Goal: Transaction & Acquisition: Purchase product/service

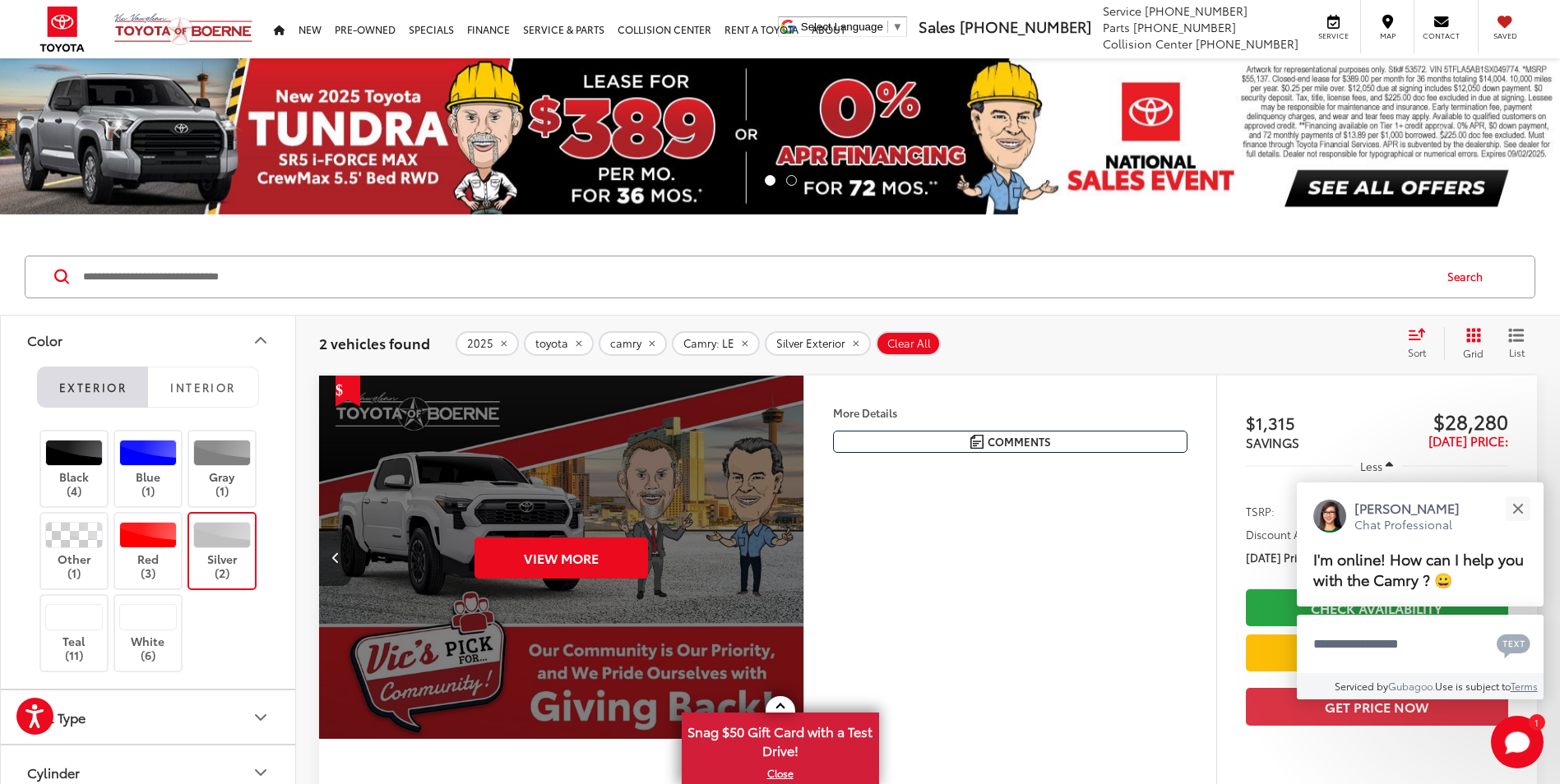
scroll to position [247, 0]
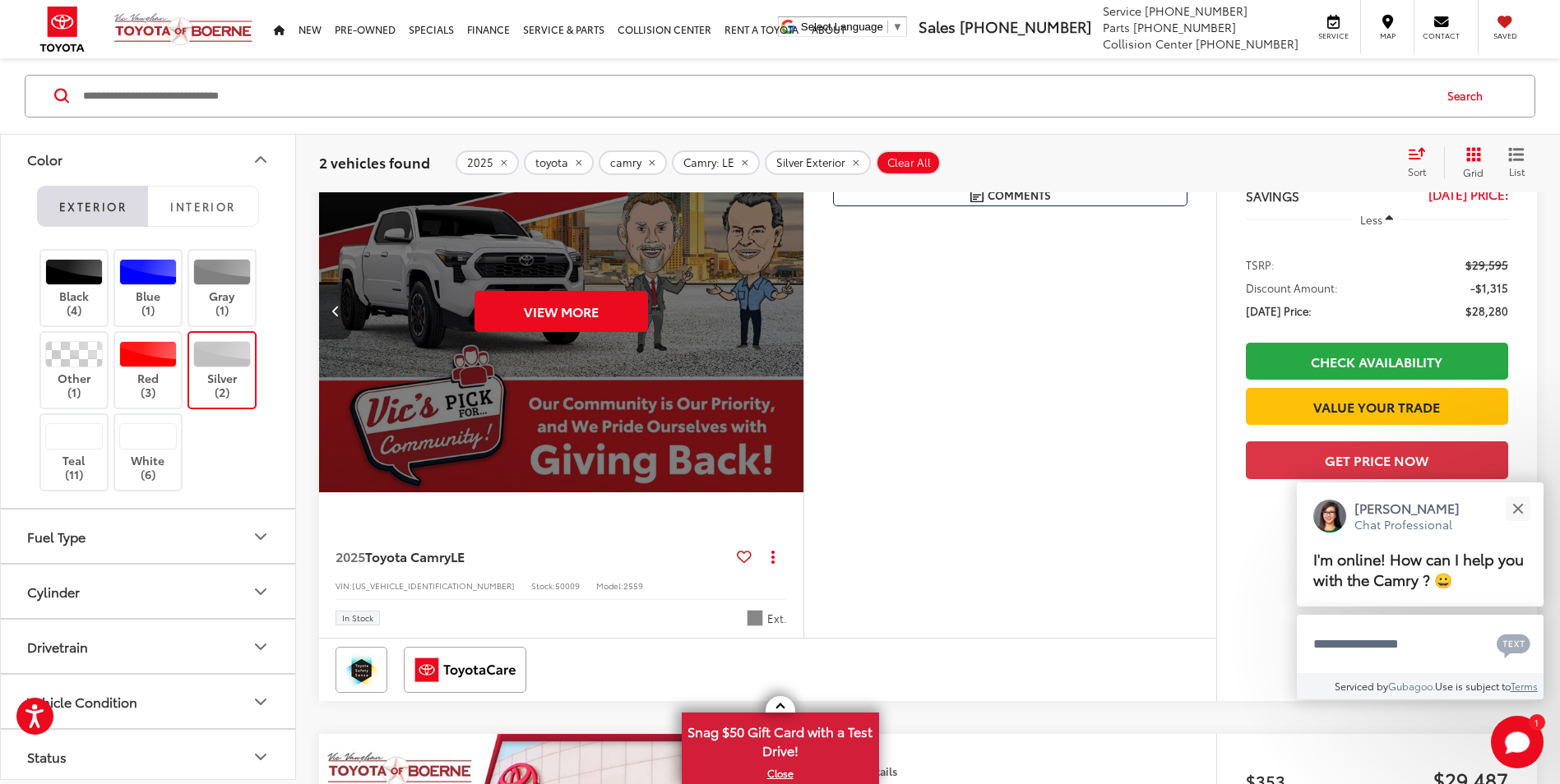
click at [350, 322] on button "Previous image" at bounding box center [335, 311] width 33 height 57
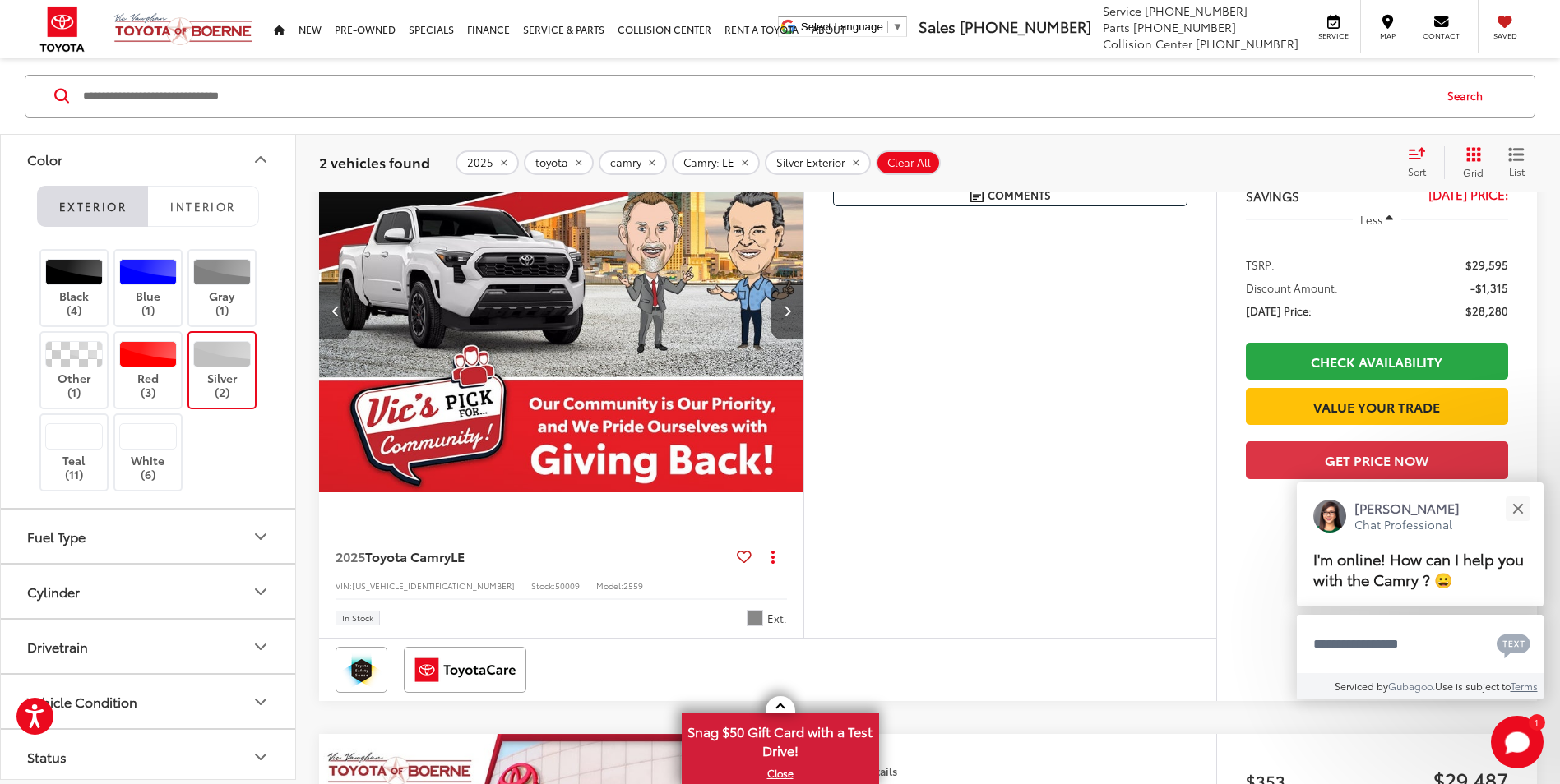
click at [350, 322] on button "Previous image" at bounding box center [335, 311] width 33 height 57
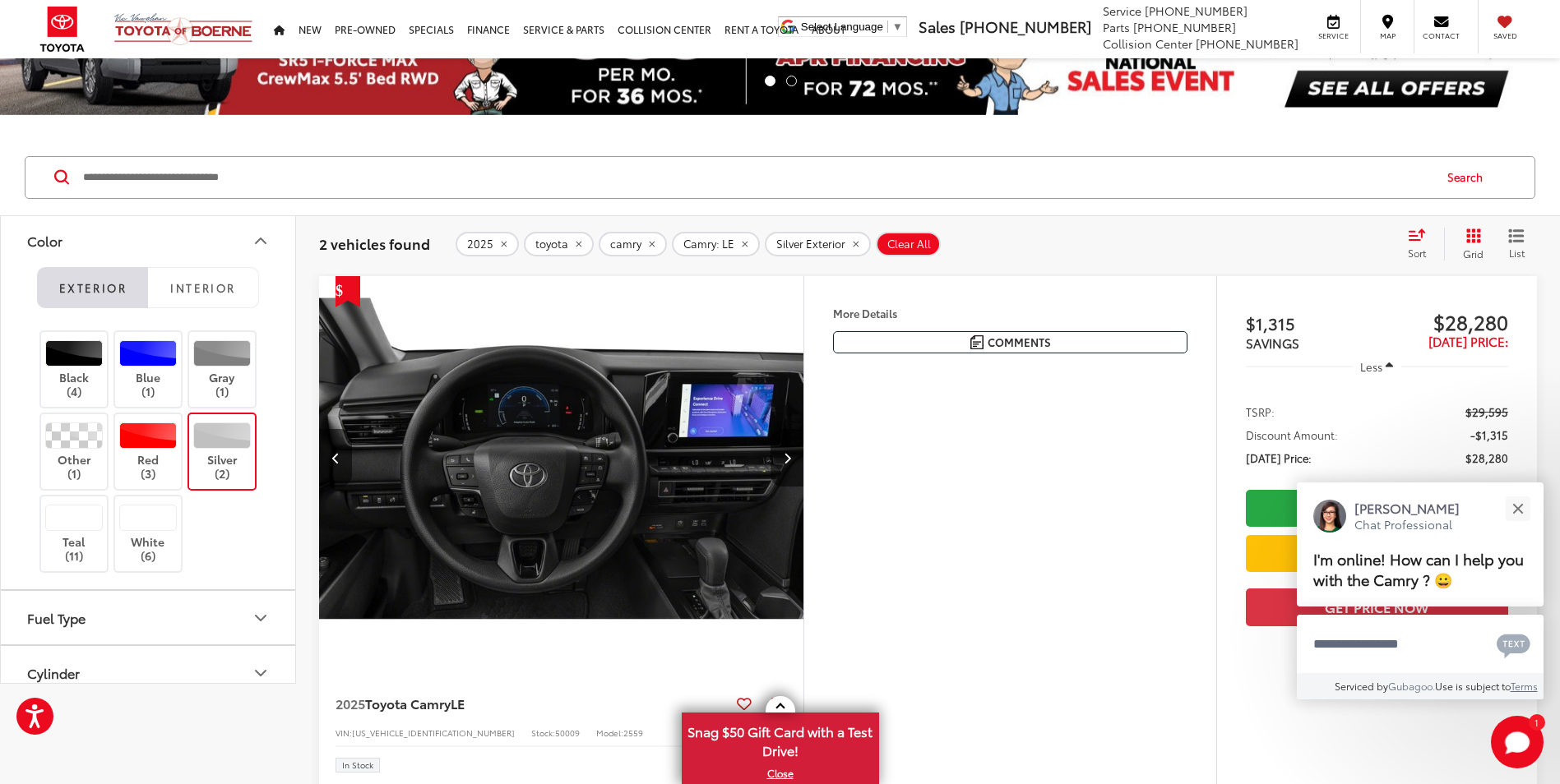
scroll to position [0, 0]
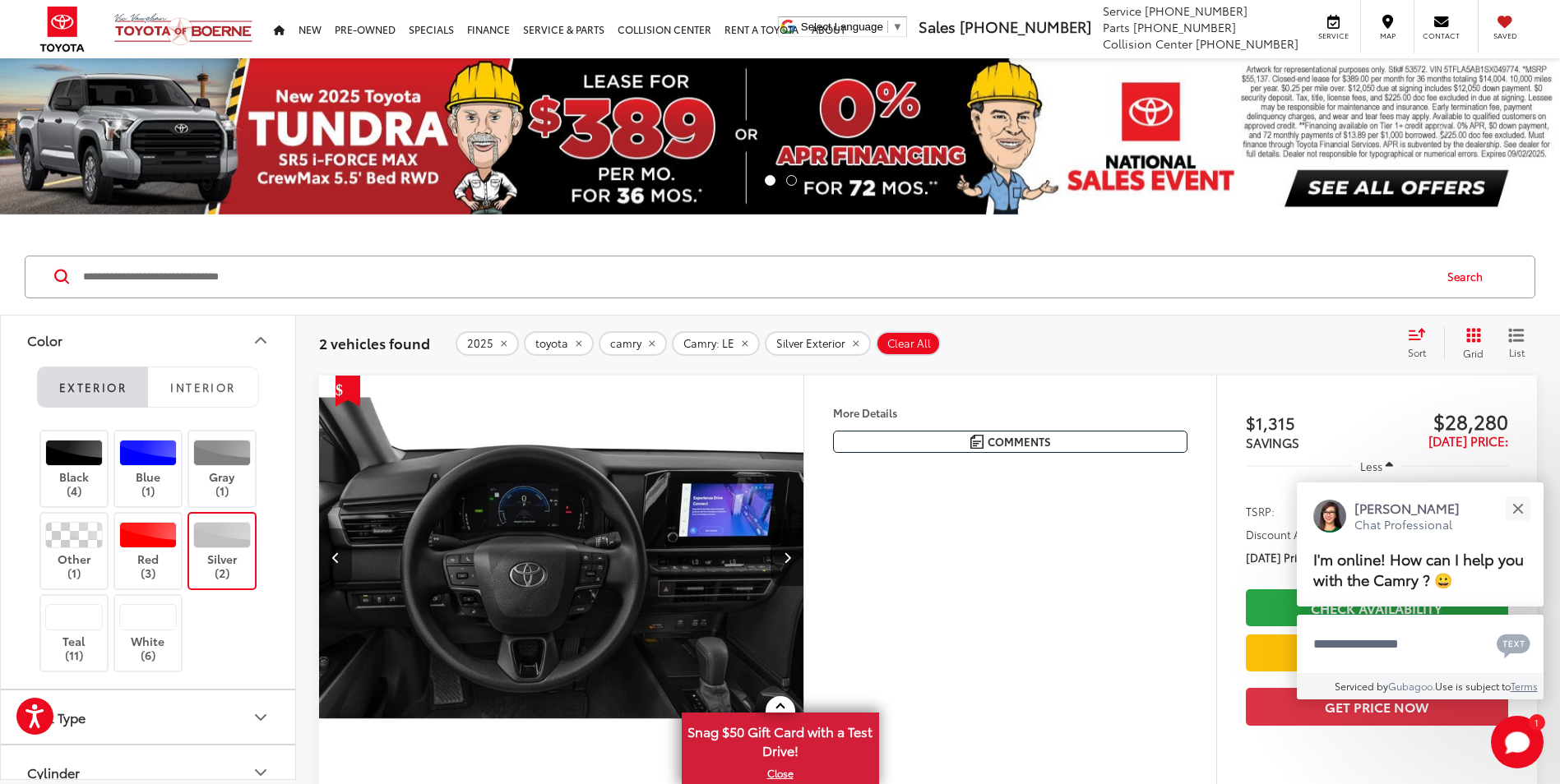
click at [336, 543] on button "Previous image" at bounding box center [335, 558] width 33 height 57
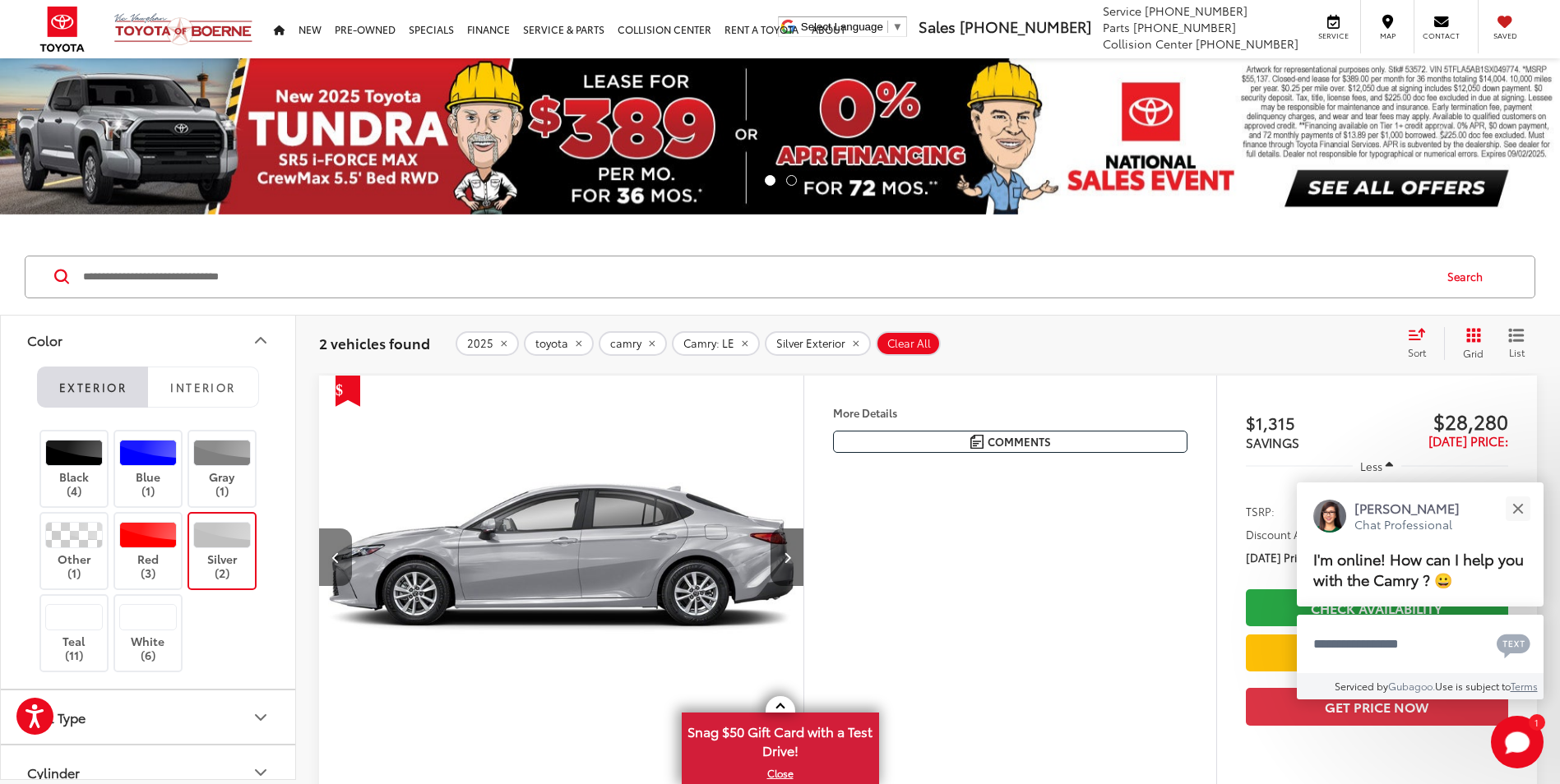
click at [336, 543] on button "Previous image" at bounding box center [335, 558] width 33 height 57
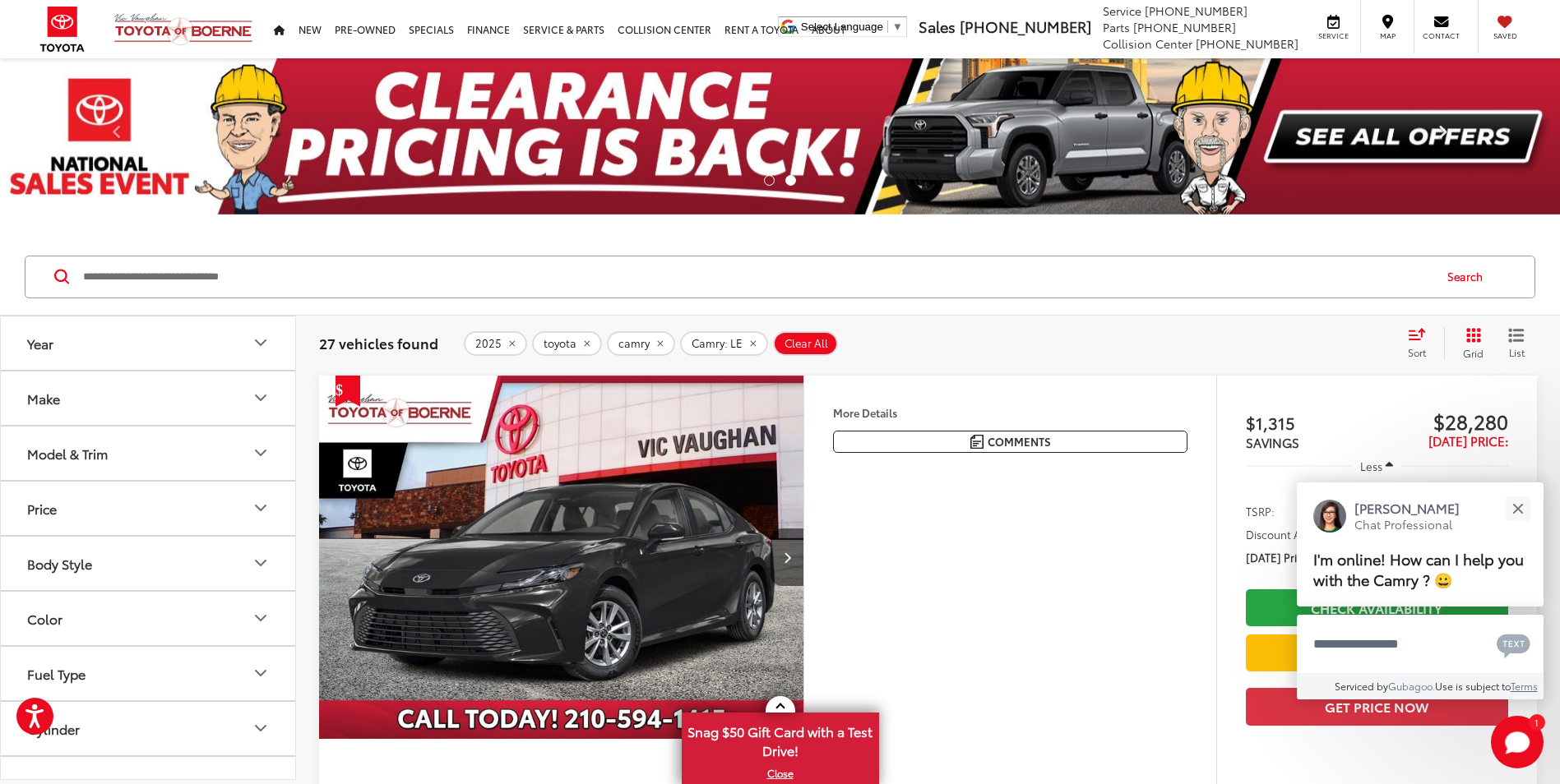
click at [1420, 136] on link "Next" at bounding box center [1442, 137] width 234 height 156
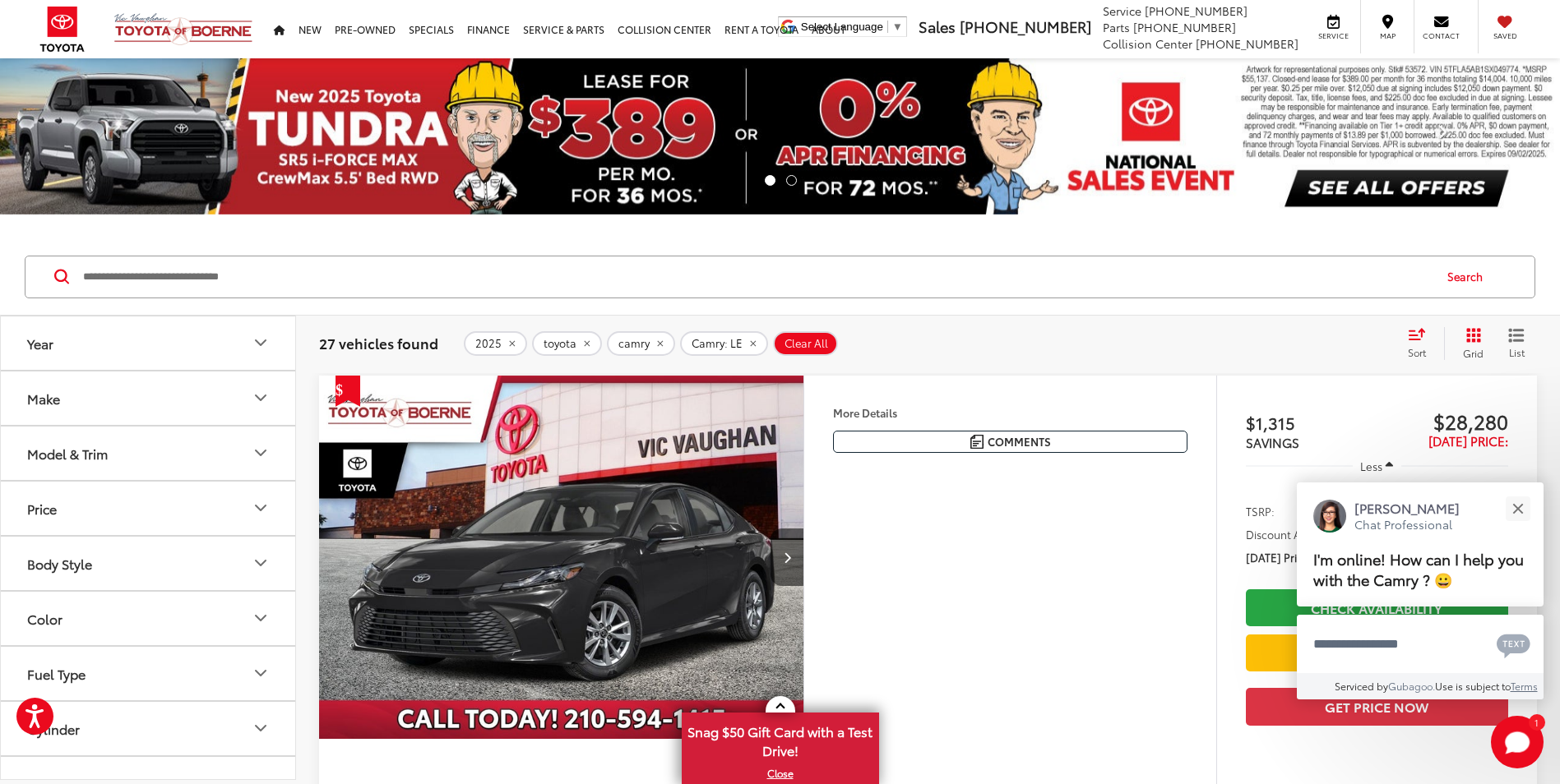
click at [1394, 175] on link "Next" at bounding box center [1442, 137] width 234 height 156
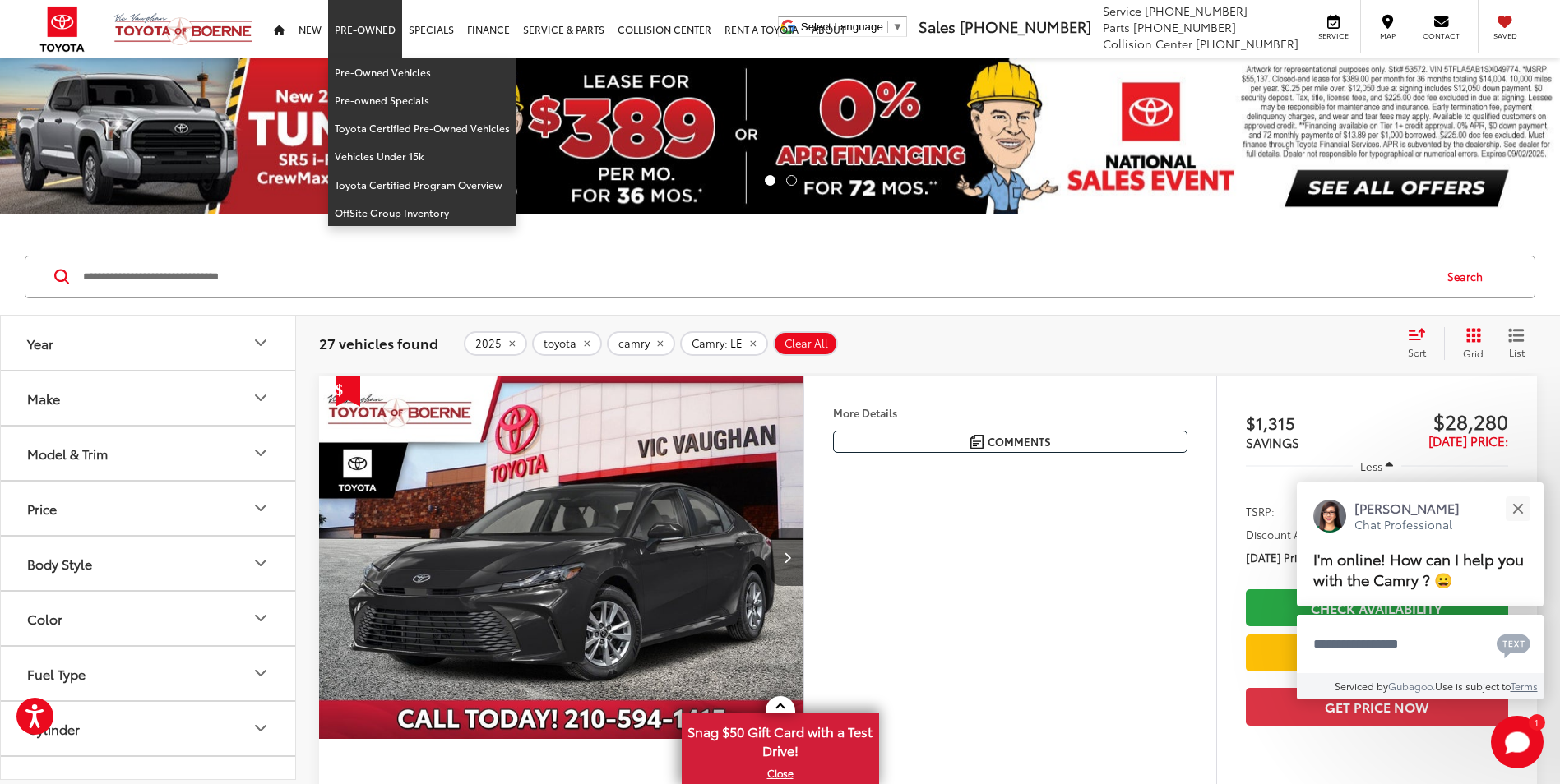
click at [342, 30] on link "Pre-Owned" at bounding box center [365, 29] width 74 height 58
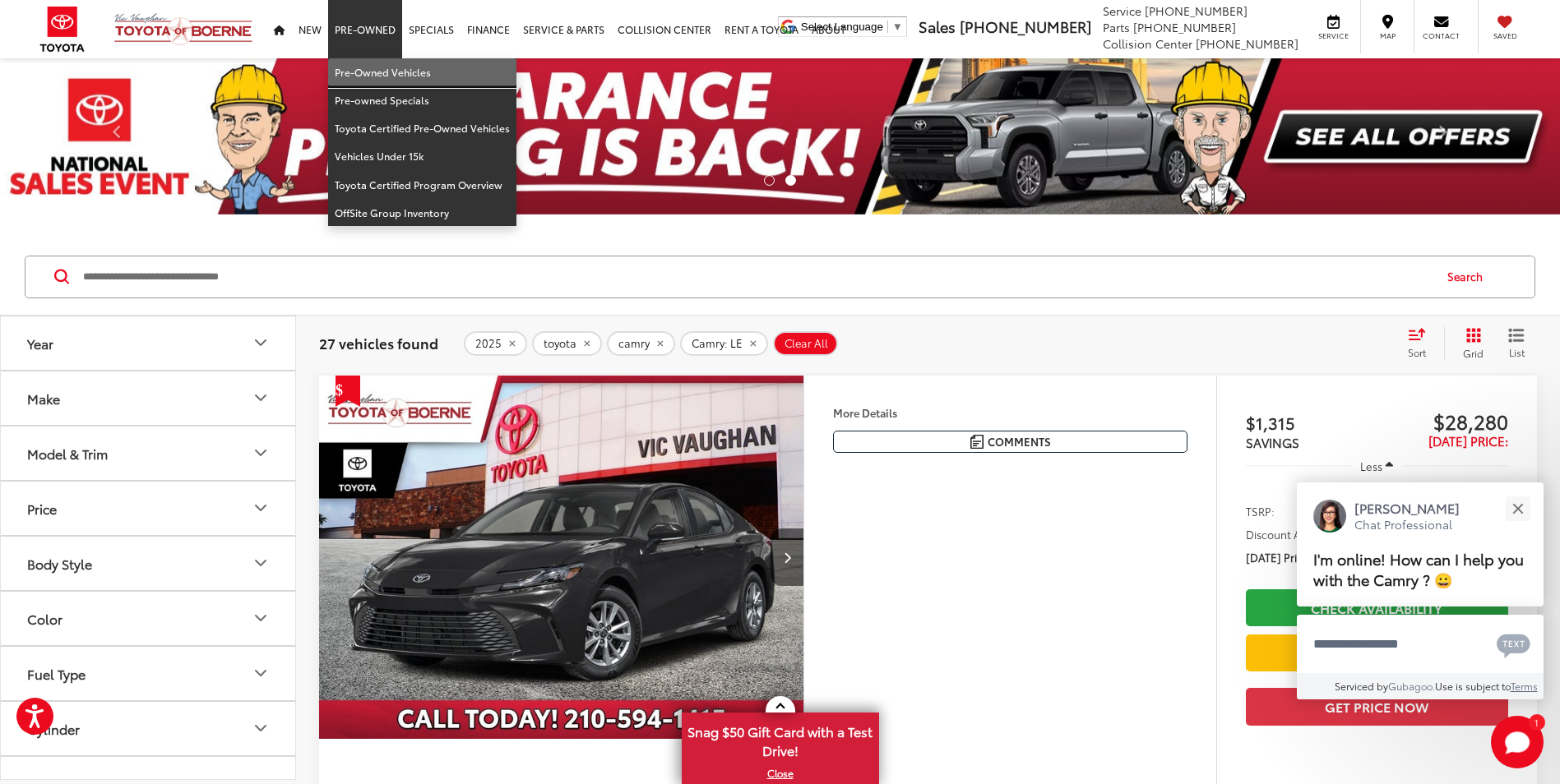
click at [380, 66] on link "Pre-Owned Vehicles" at bounding box center [422, 72] width 189 height 28
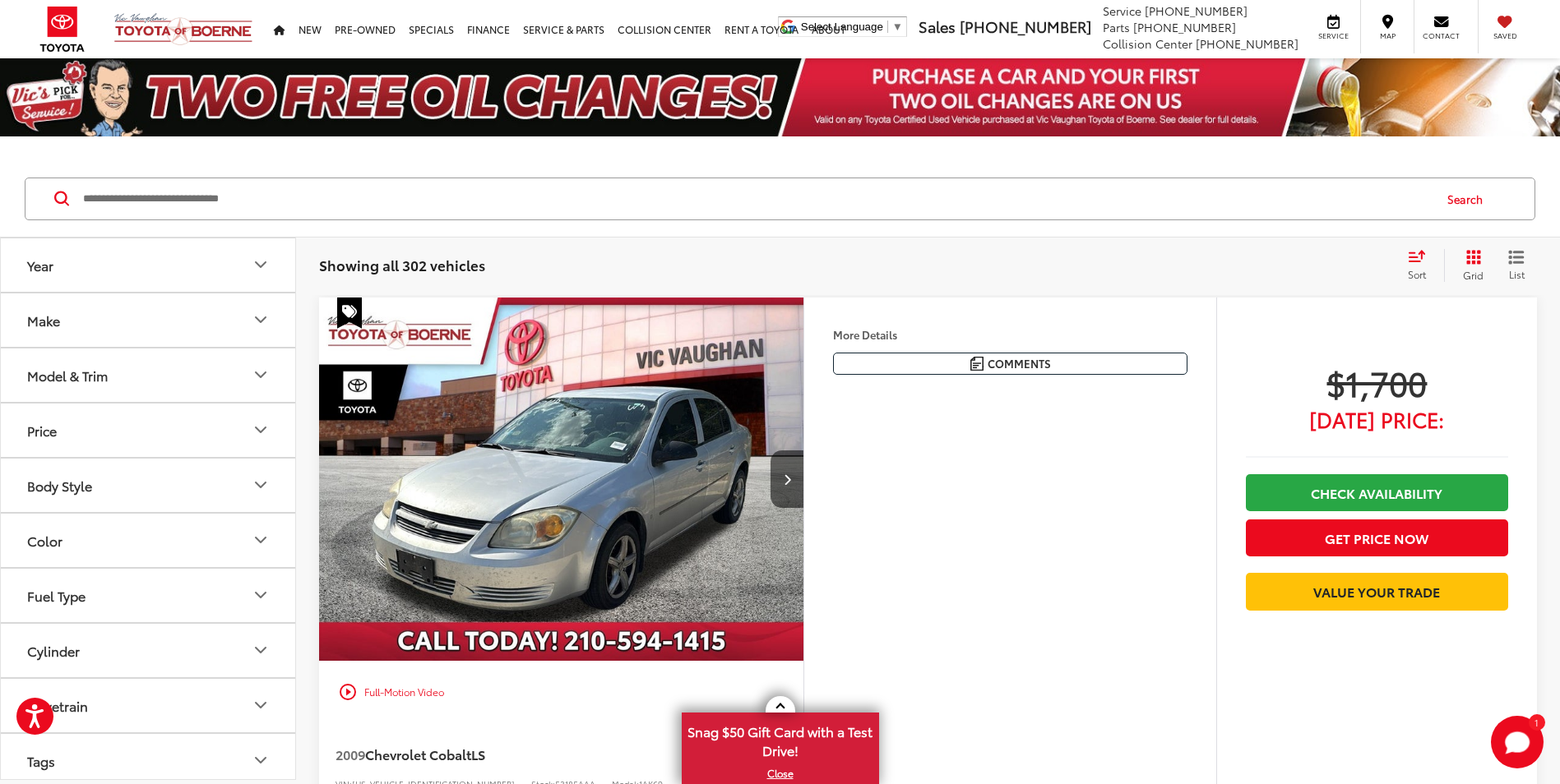
click at [130, 324] on button "Make" at bounding box center [149, 321] width 296 height 54
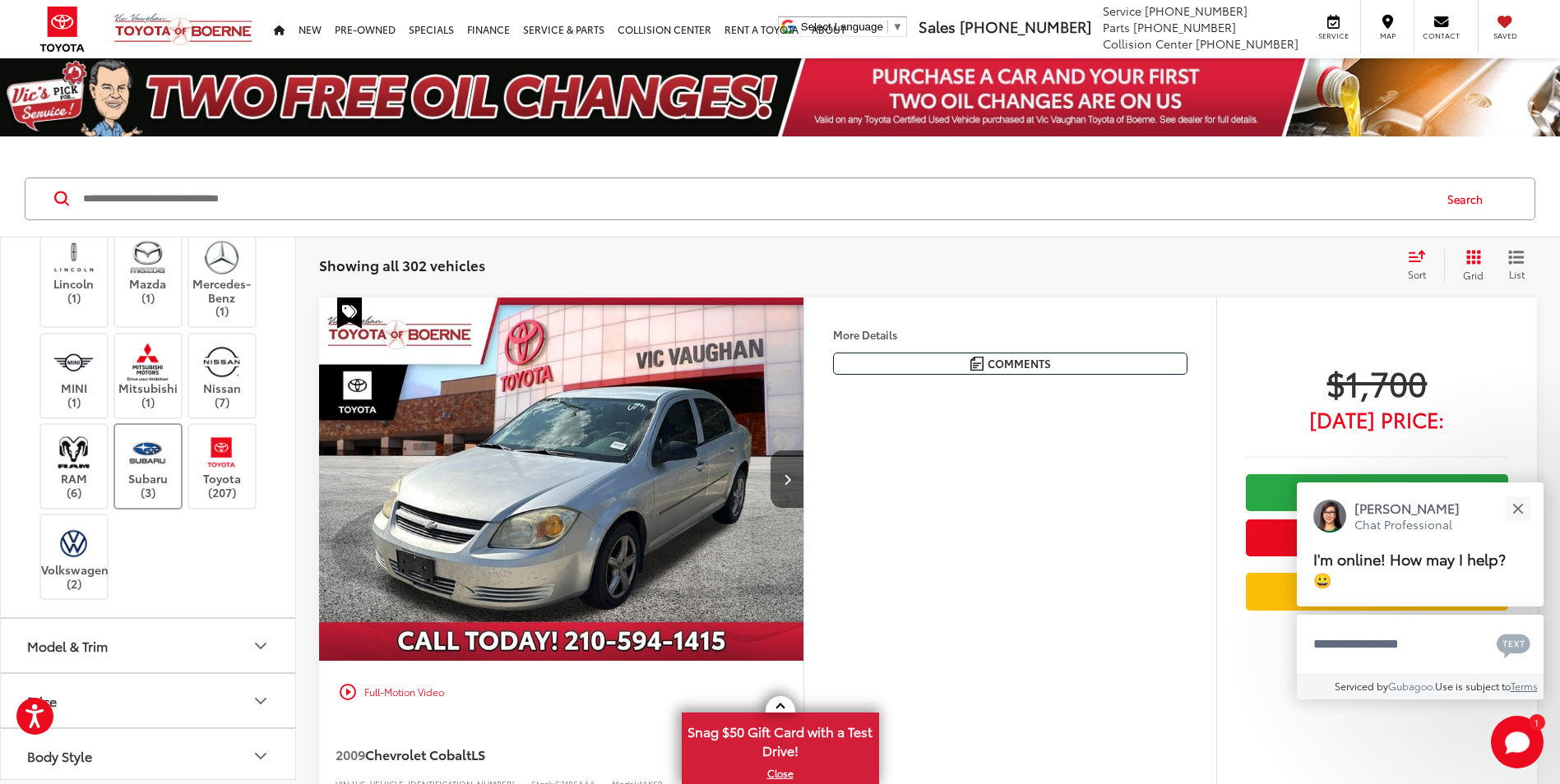
scroll to position [329, 0]
click at [213, 499] on label "Toyota (207)" at bounding box center [223, 466] width 66 height 66
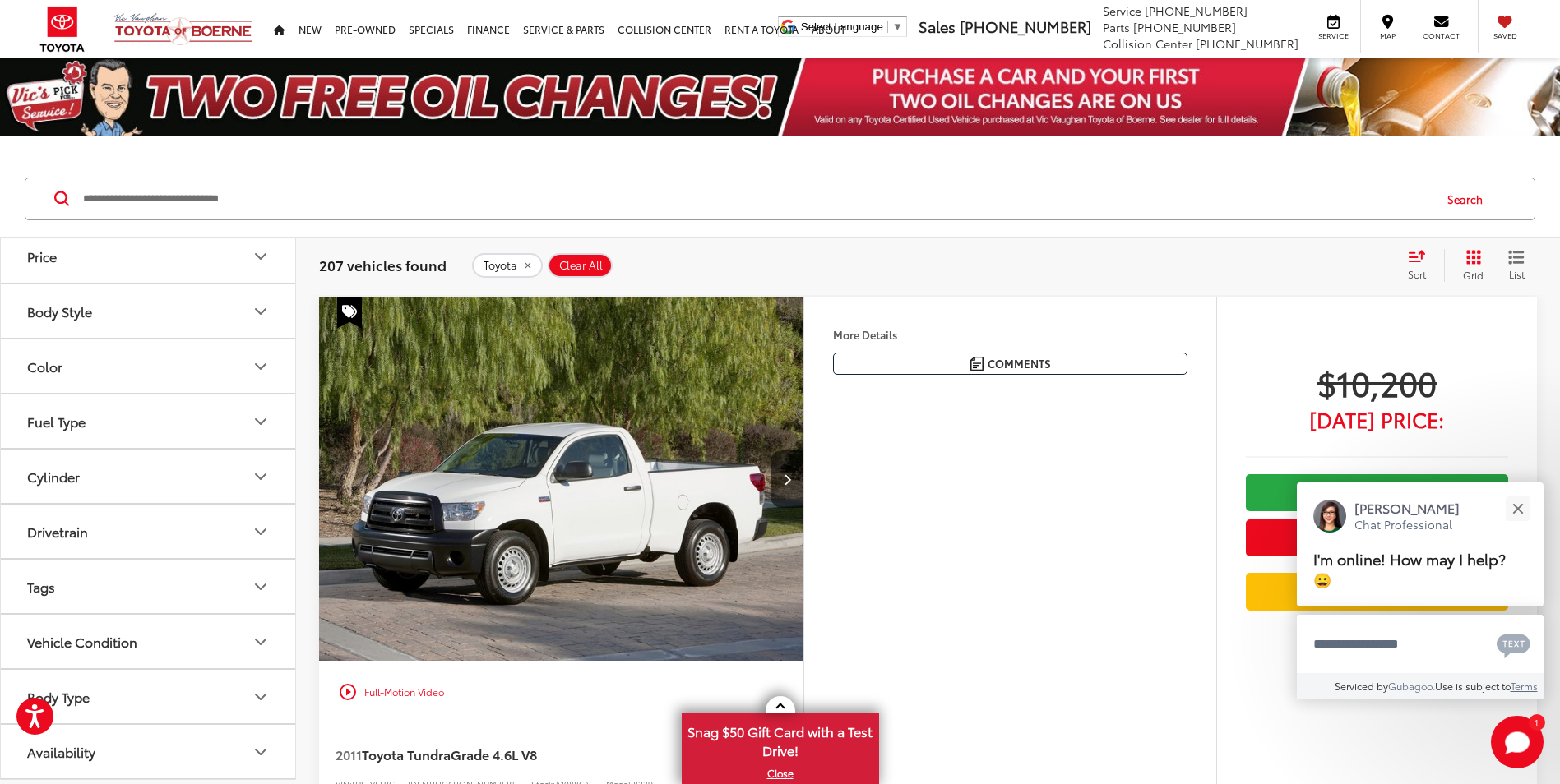
scroll to position [764, 0]
click at [144, 236] on button "Model & Trim" at bounding box center [149, 209] width 296 height 54
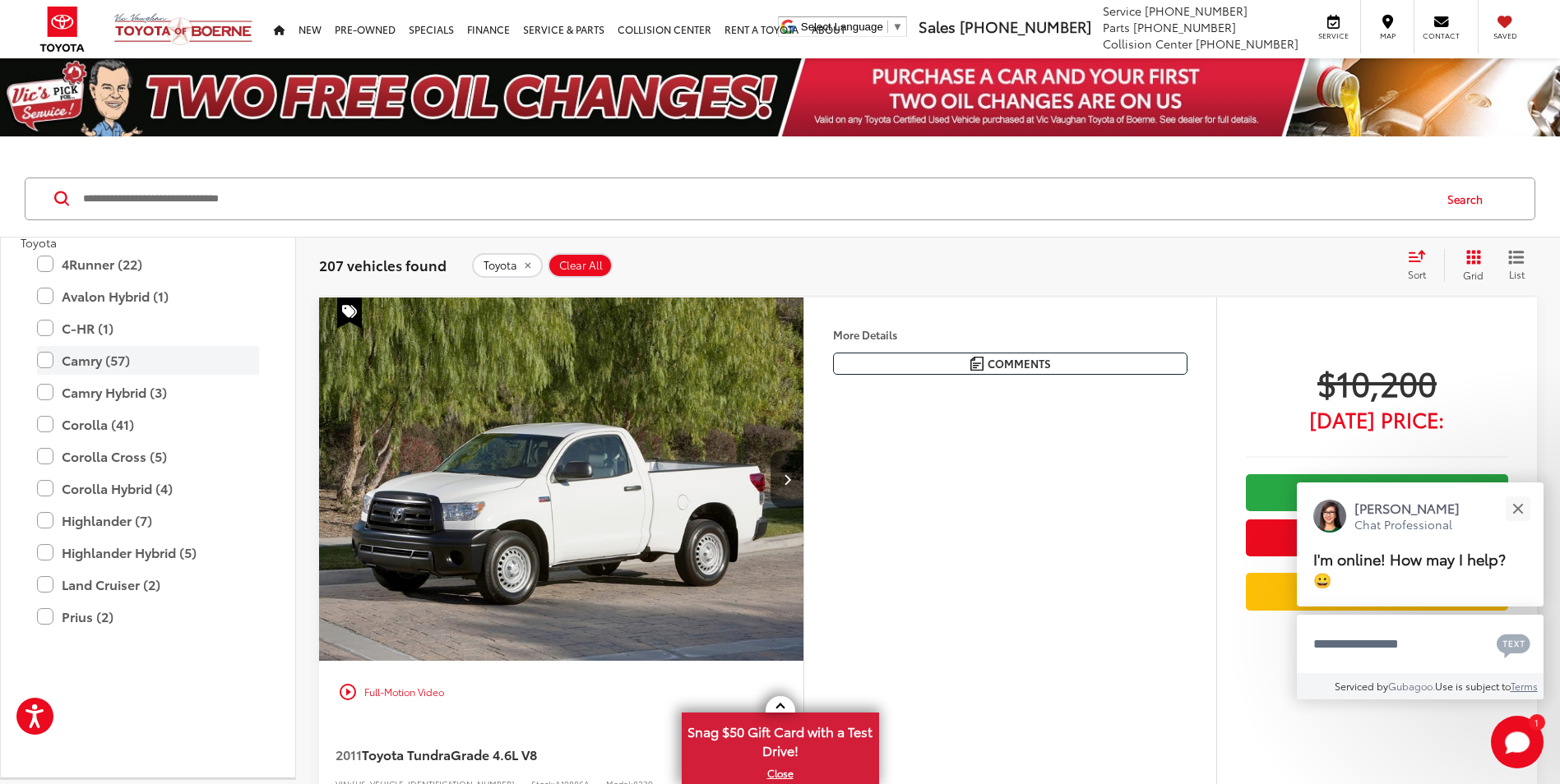
drag, startPoint x: 48, startPoint y: 549, endPoint x: 48, endPoint y: 530, distance: 19.0
click at [48, 407] on label "Camry Hybrid (3)" at bounding box center [147, 392] width 222 height 29
click at [48, 374] on label "Camry (57)" at bounding box center [147, 360] width 222 height 29
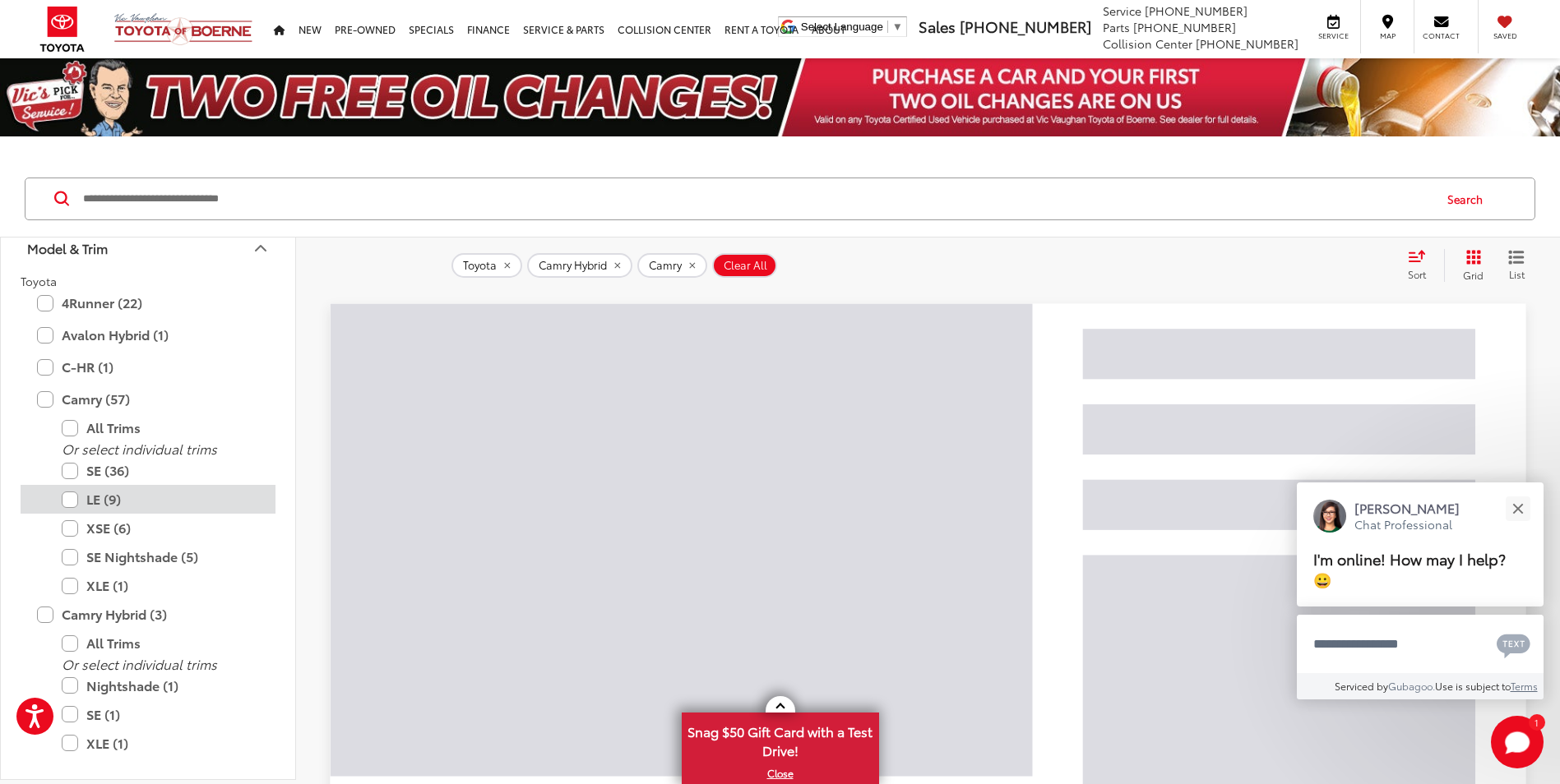
click at [72, 514] on label "LE (9)" at bounding box center [161, 499] width 198 height 29
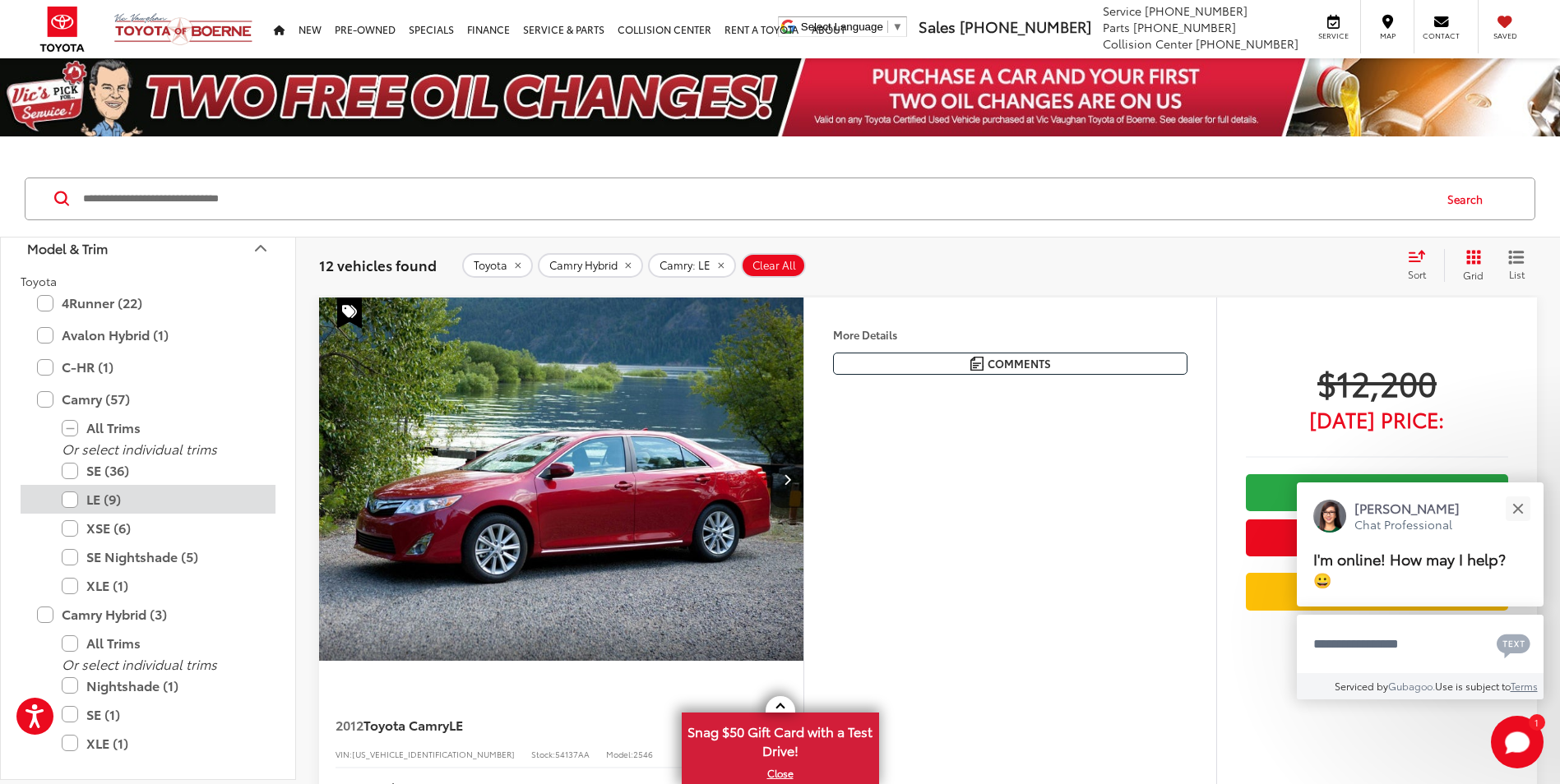
click at [75, 514] on label "LE (9)" at bounding box center [161, 499] width 198 height 29
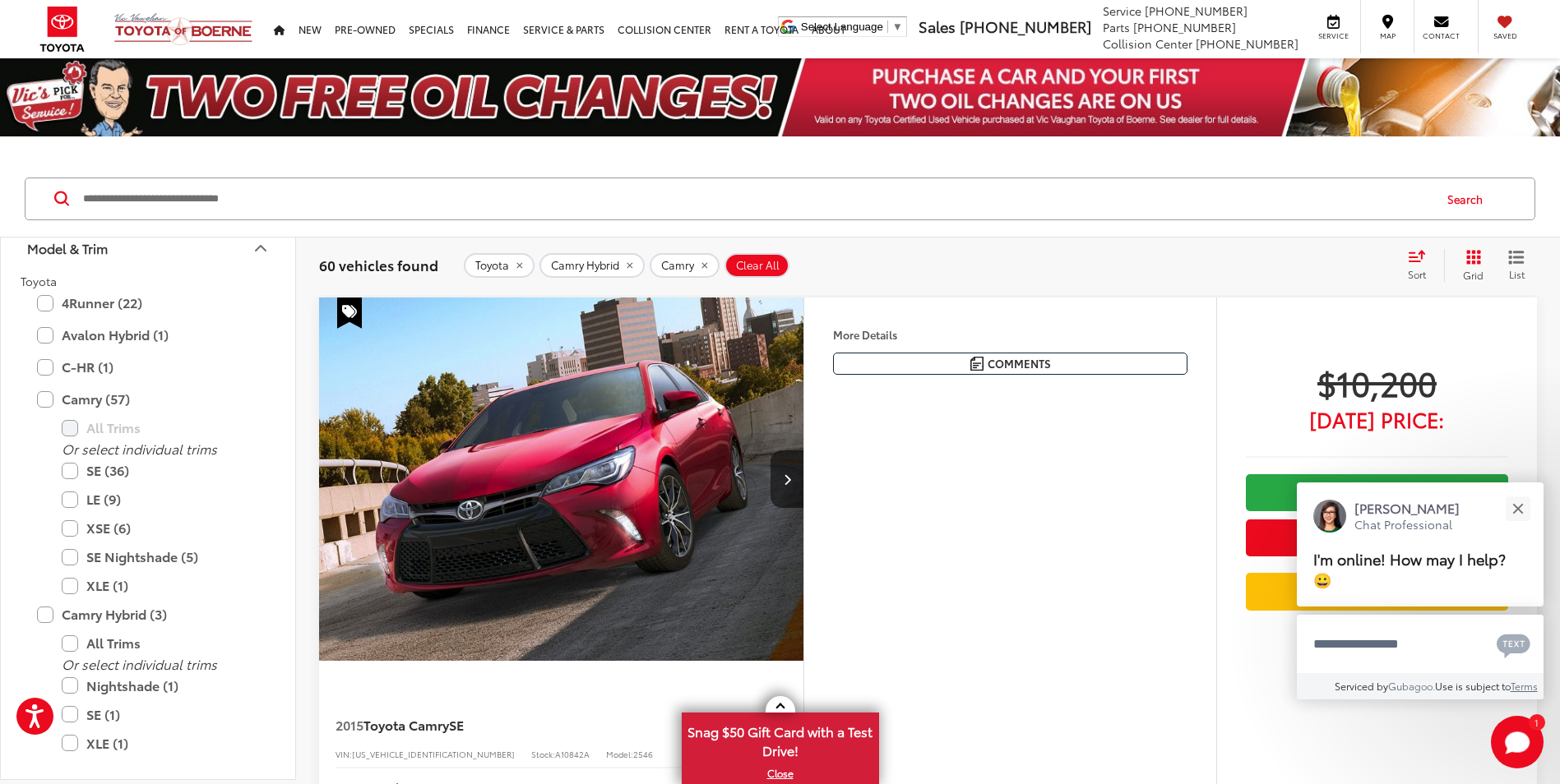
scroll to position [83, 0]
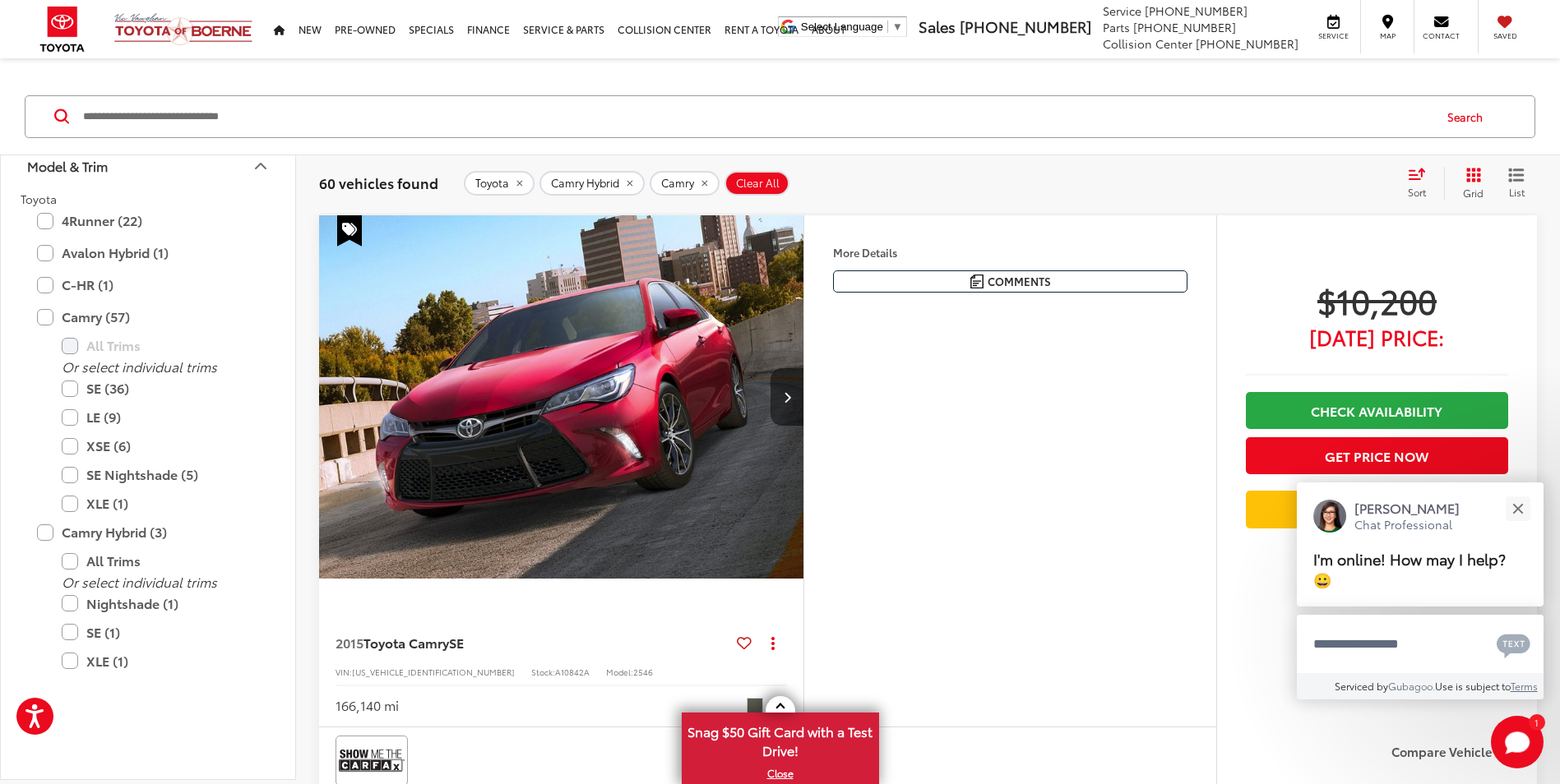
click at [782, 407] on button "Next image" at bounding box center [787, 397] width 33 height 57
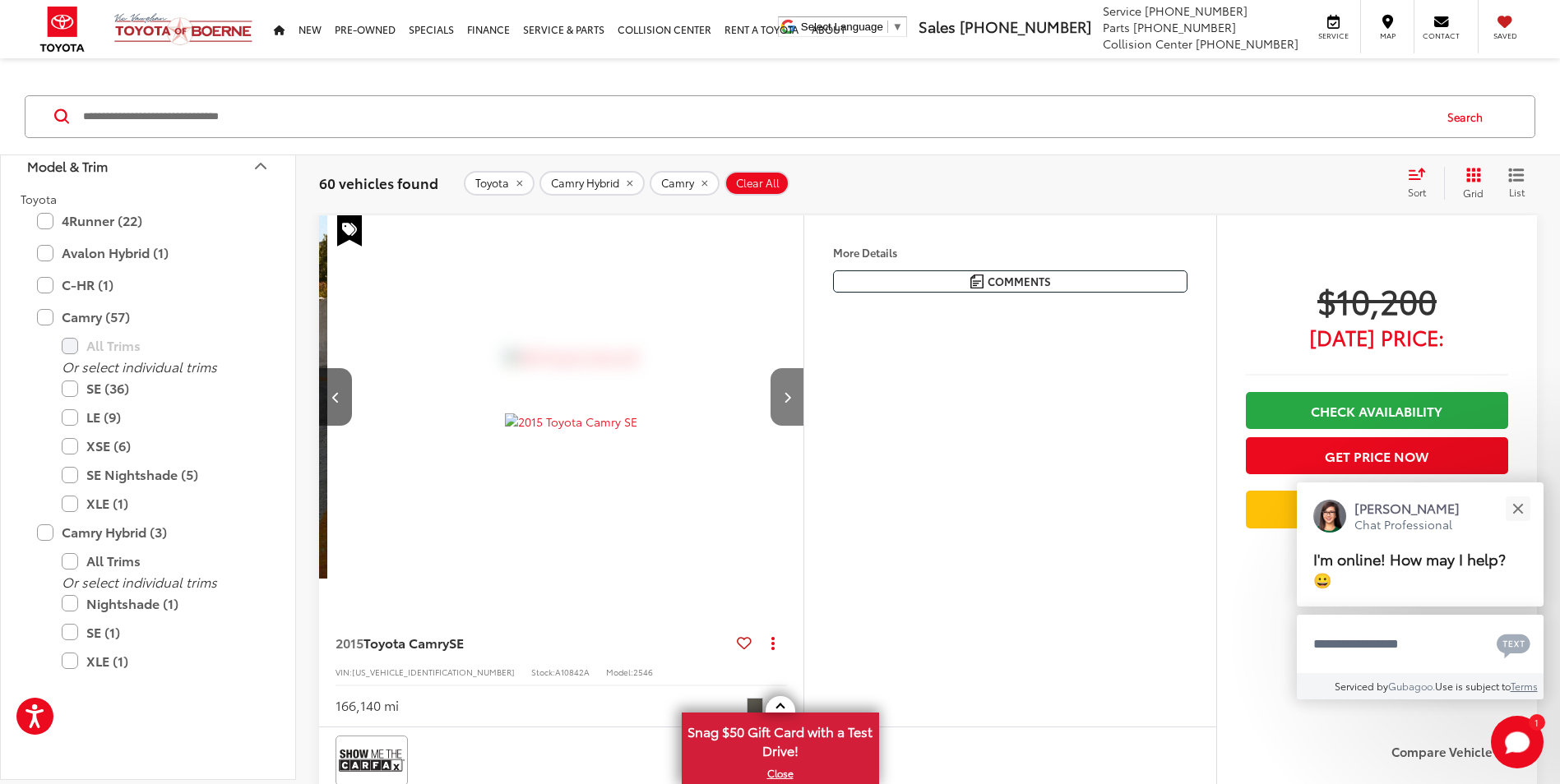
scroll to position [0, 487]
click at [781, 394] on button "Next image" at bounding box center [787, 397] width 33 height 57
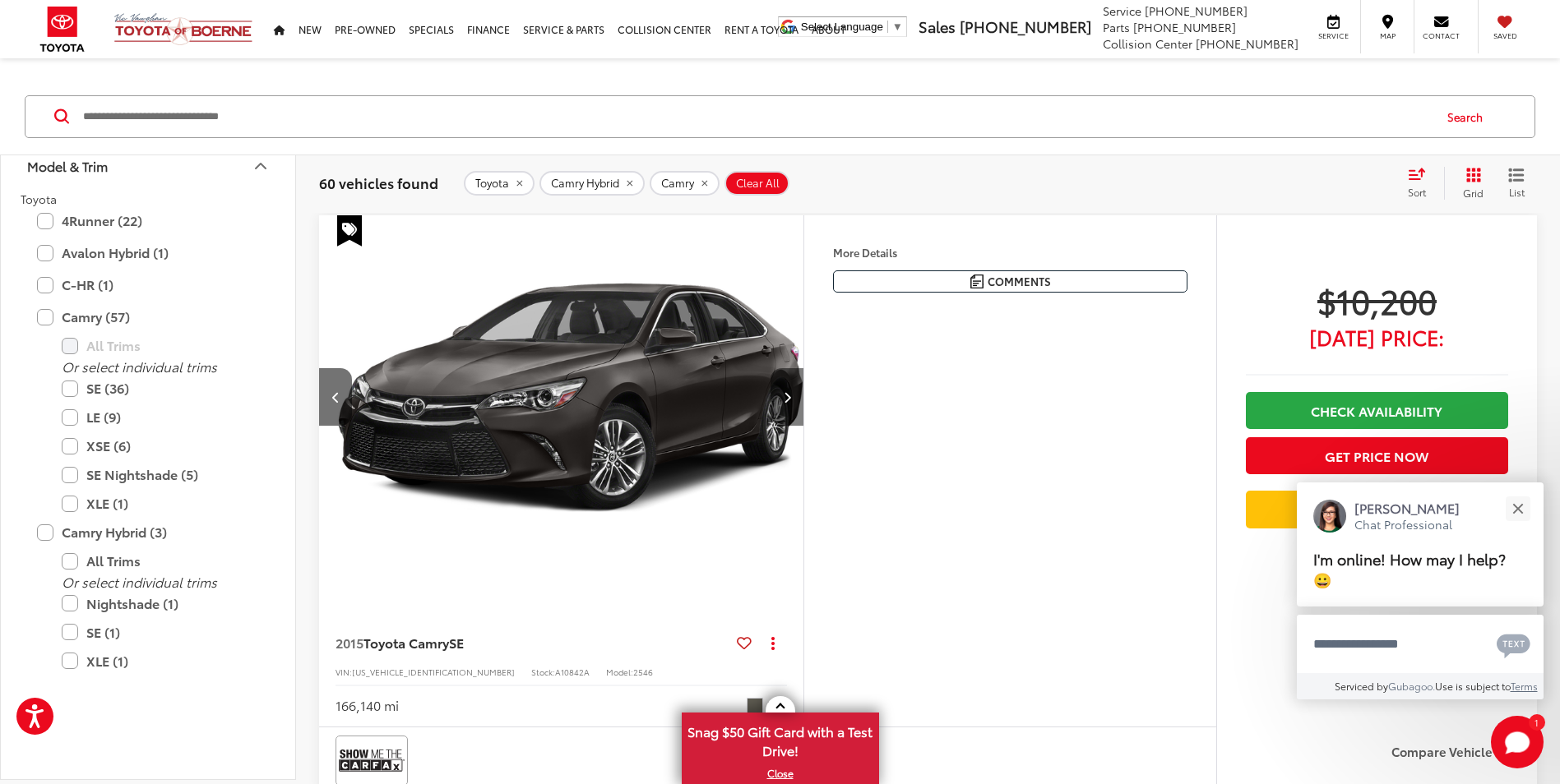
scroll to position [0, 974]
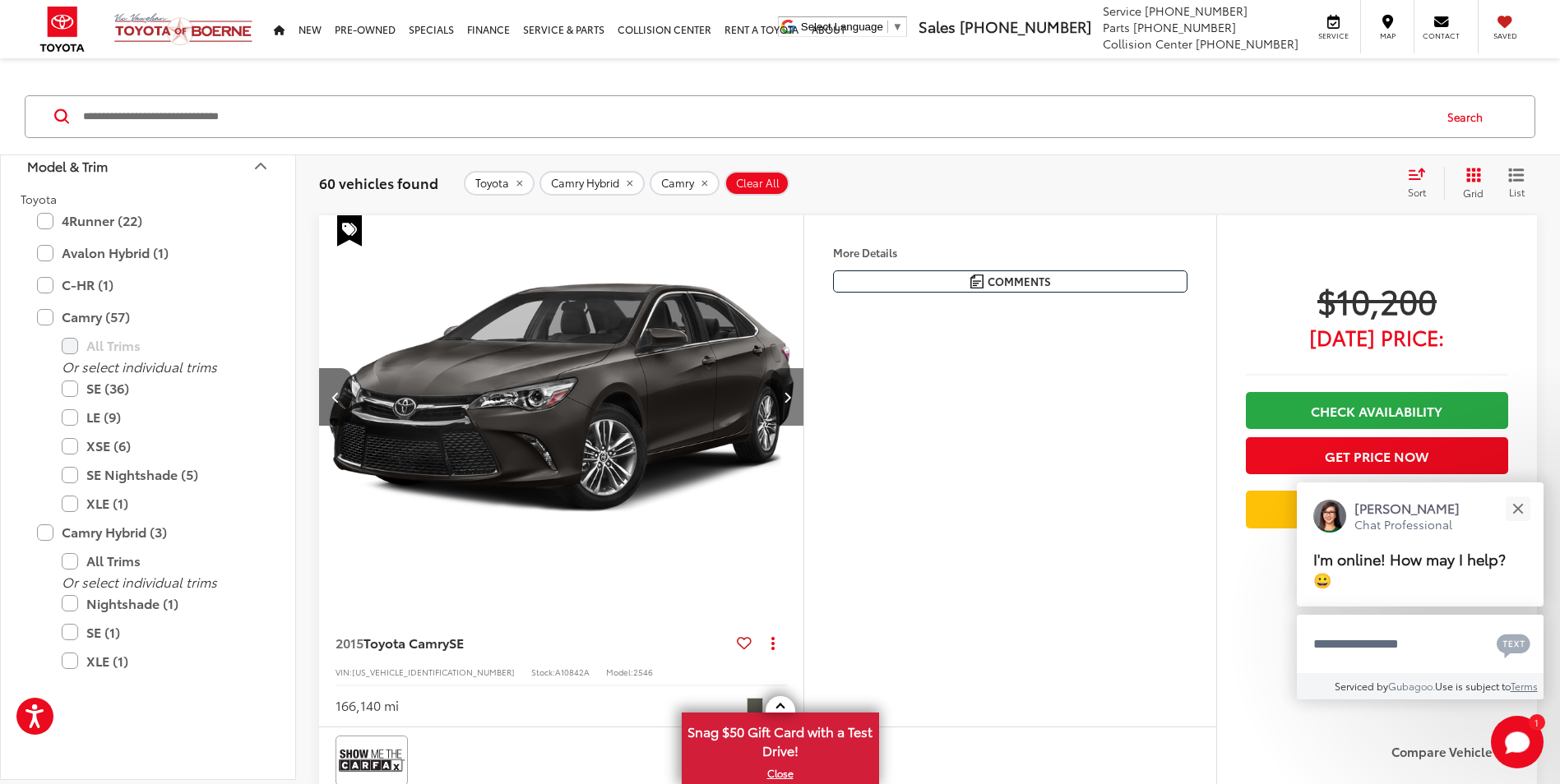
click at [781, 394] on button "Next image" at bounding box center [787, 397] width 33 height 57
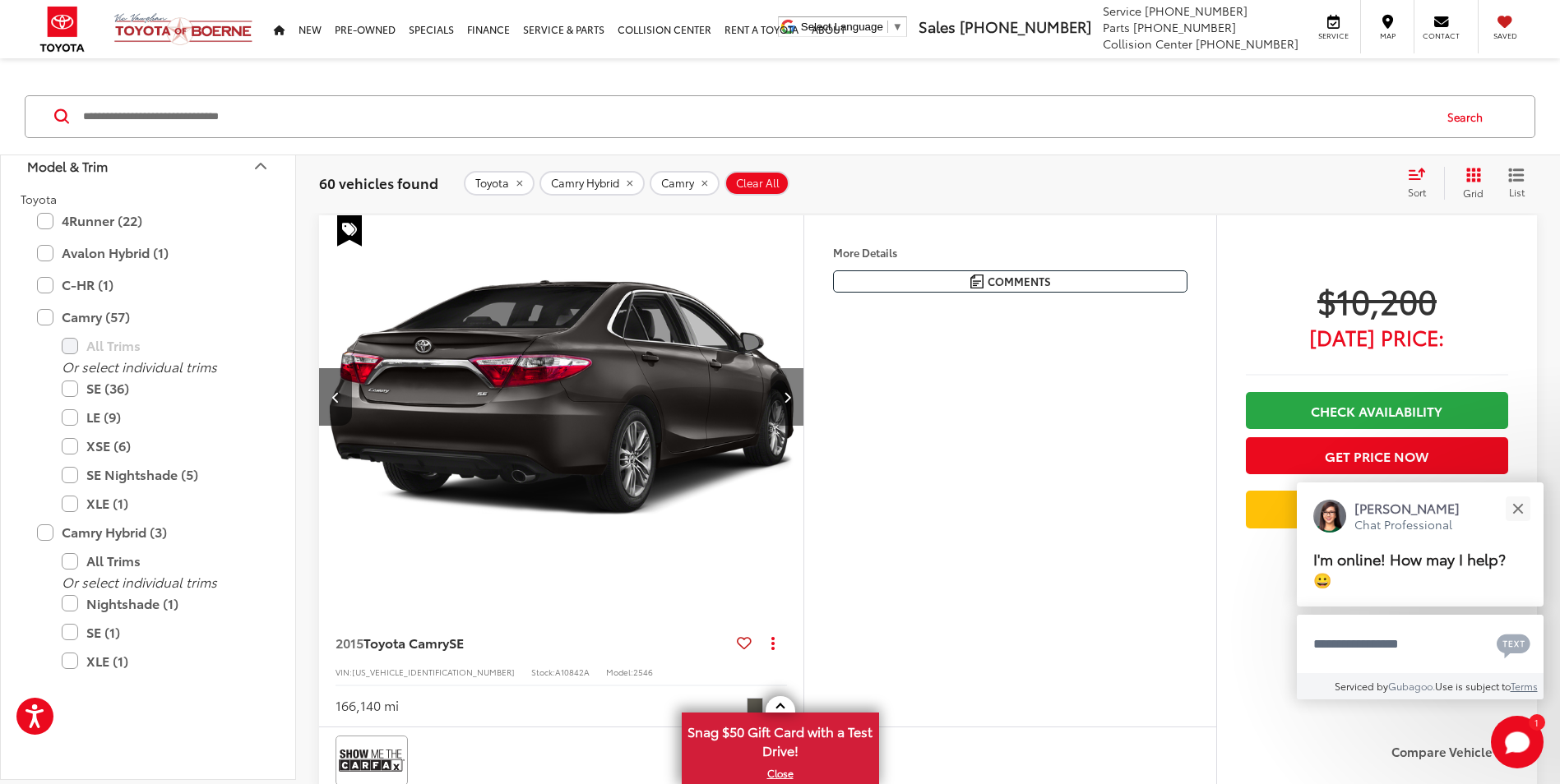
click at [781, 394] on button "Next image" at bounding box center [787, 397] width 33 height 57
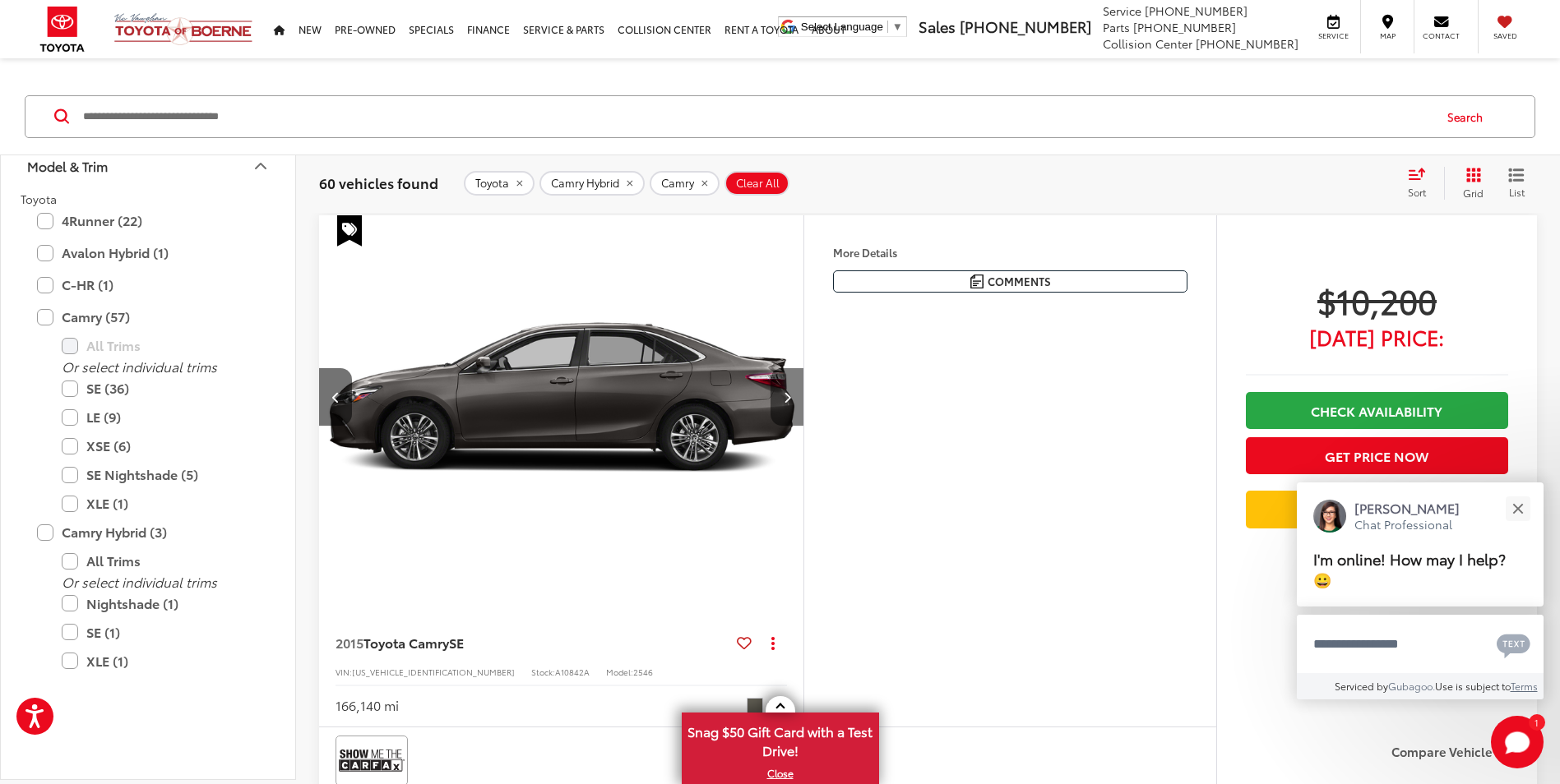
click at [781, 394] on button "Next image" at bounding box center [787, 397] width 33 height 57
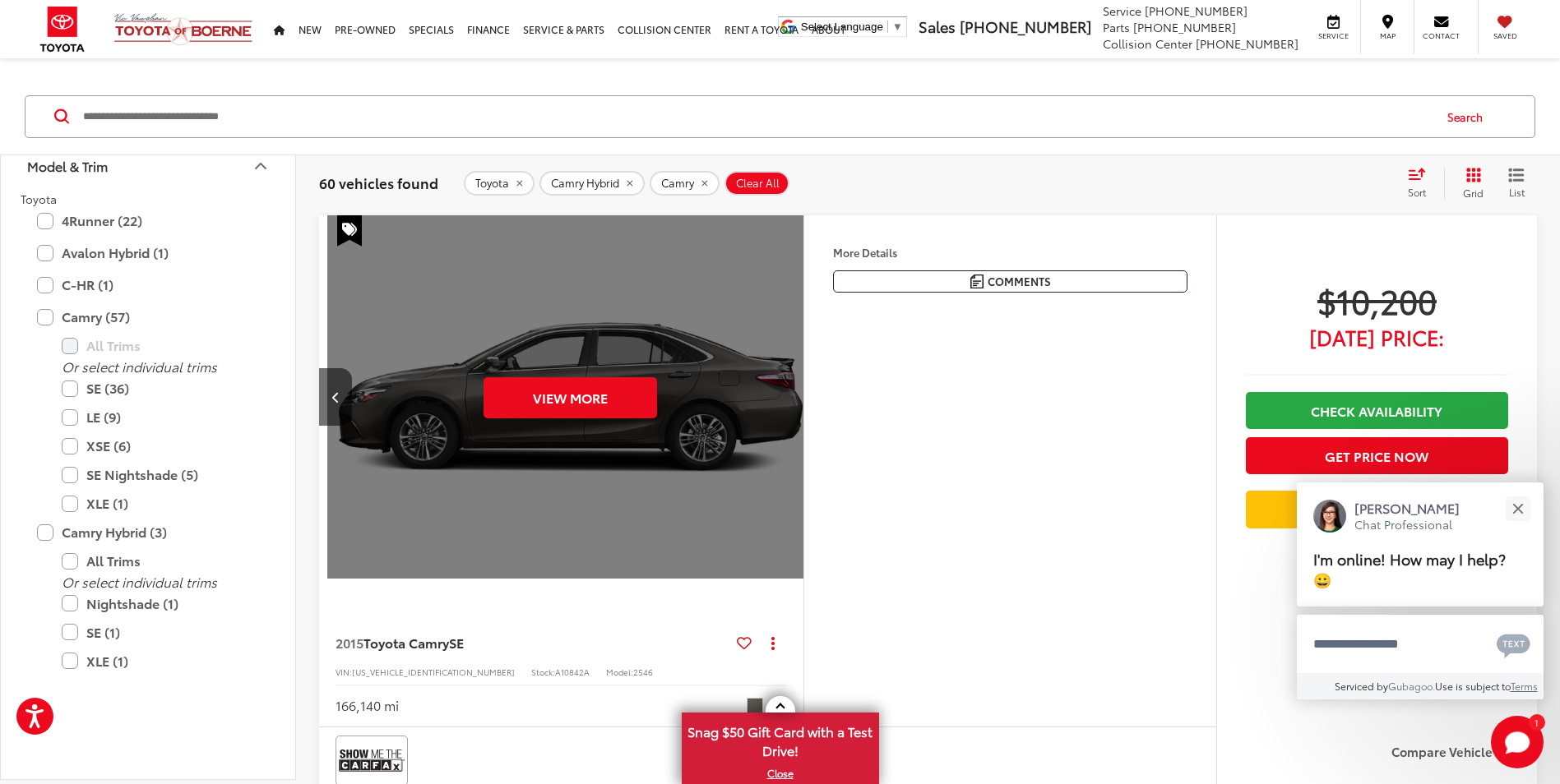
scroll to position [0, 2435]
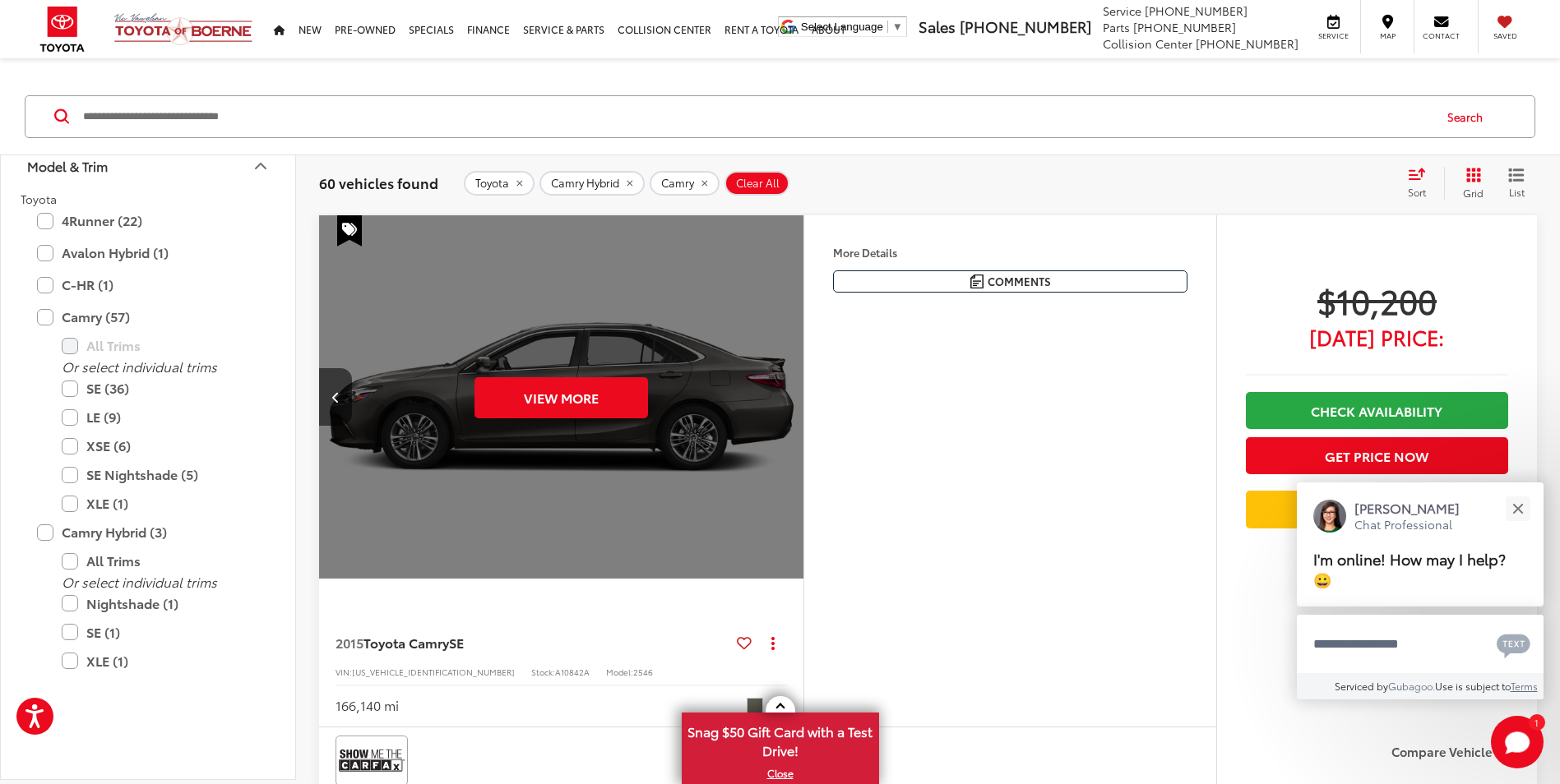
click at [781, 394] on div "View More" at bounding box center [561, 398] width 487 height 365
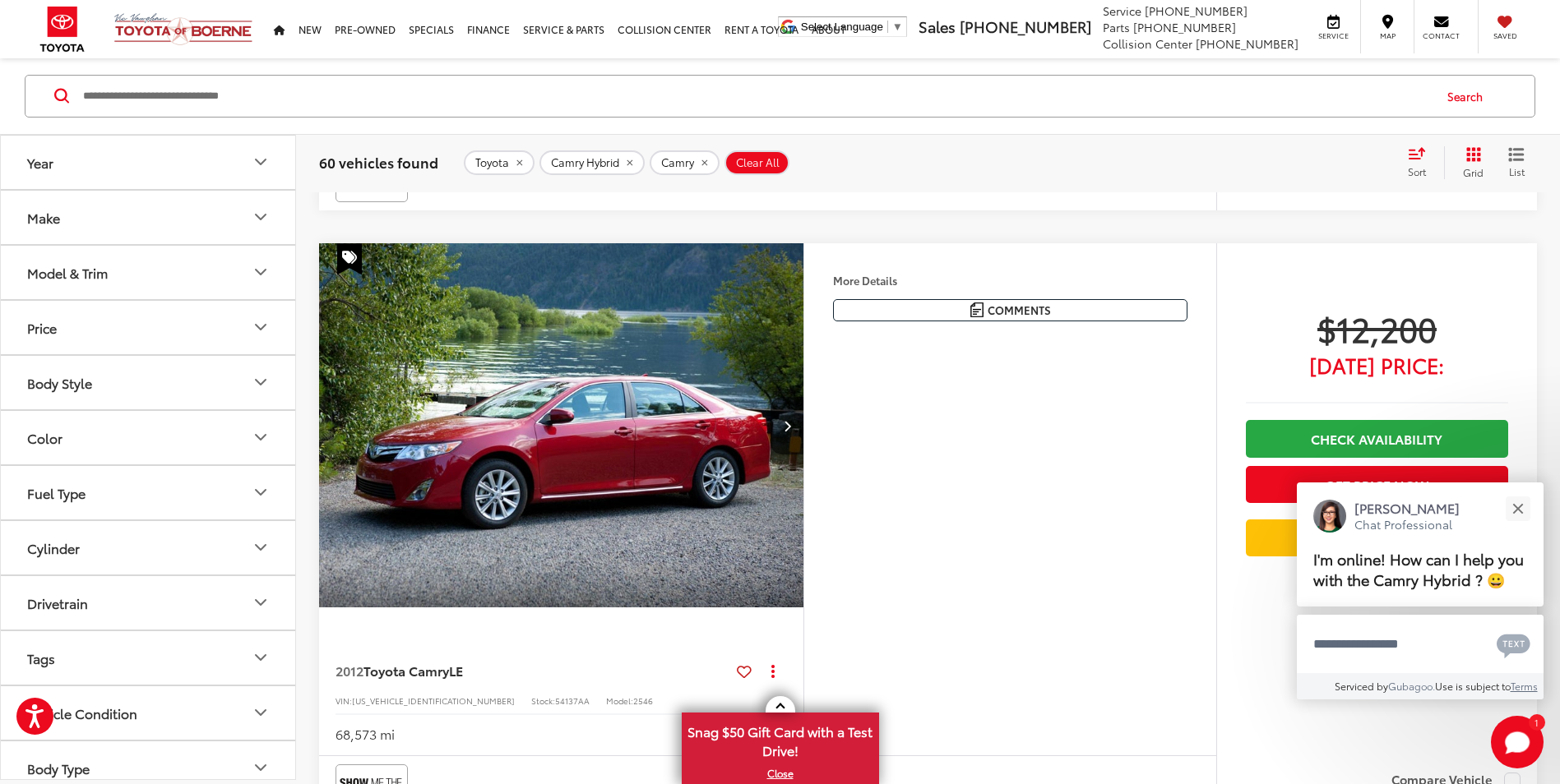
scroll to position [761, 0]
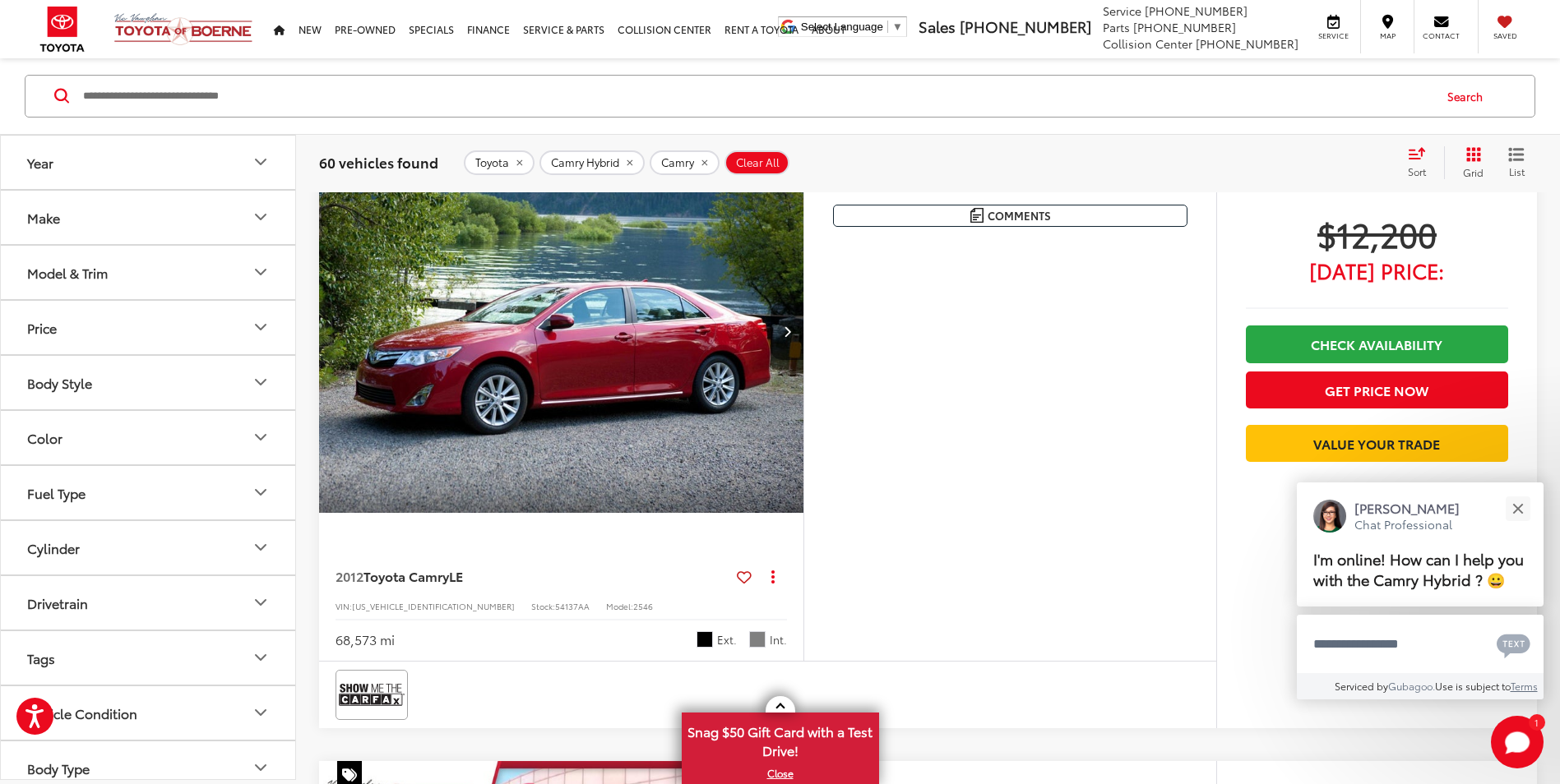
click at [777, 330] on button "Next image" at bounding box center [787, 331] width 33 height 57
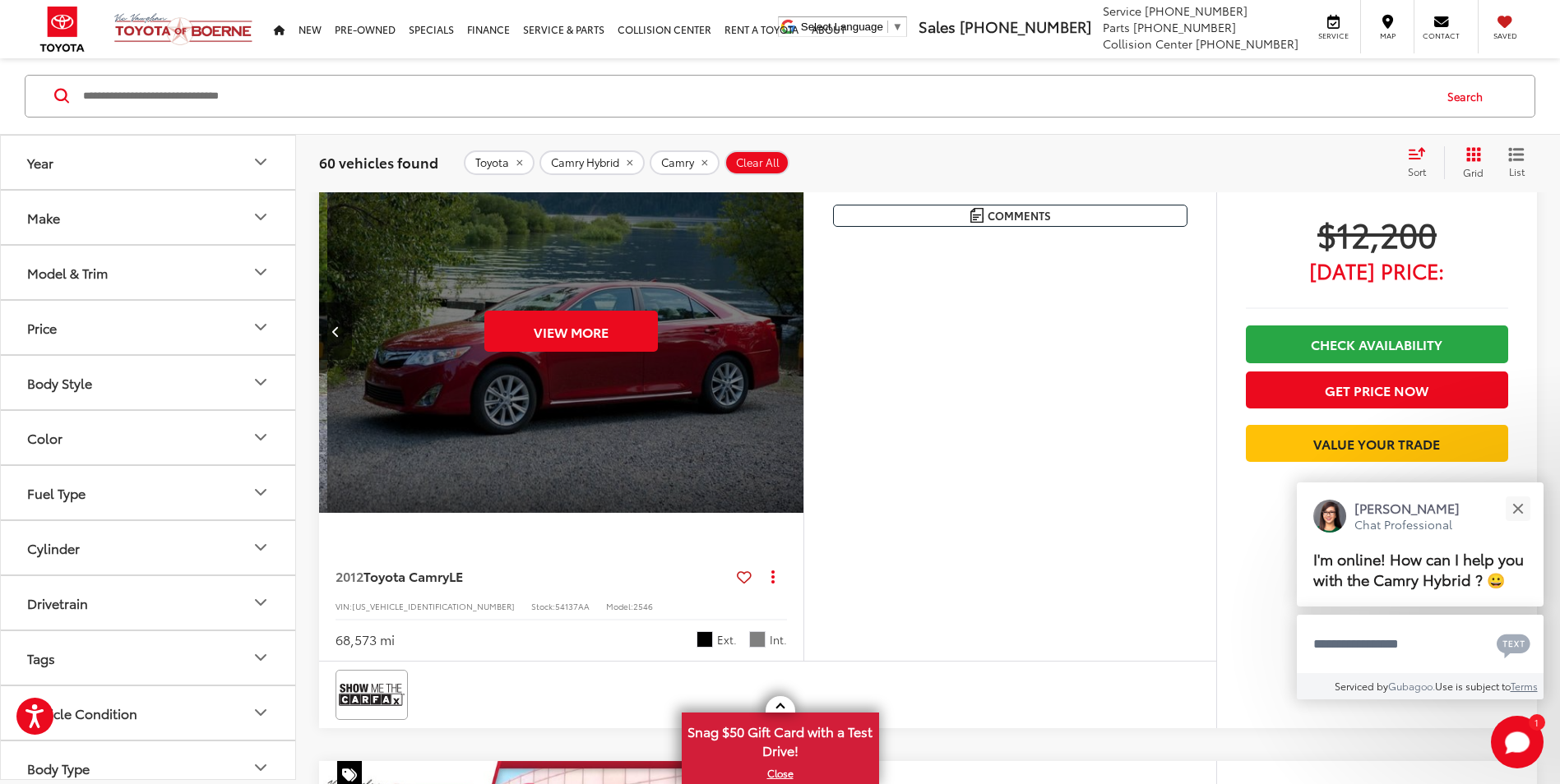
scroll to position [0, 974]
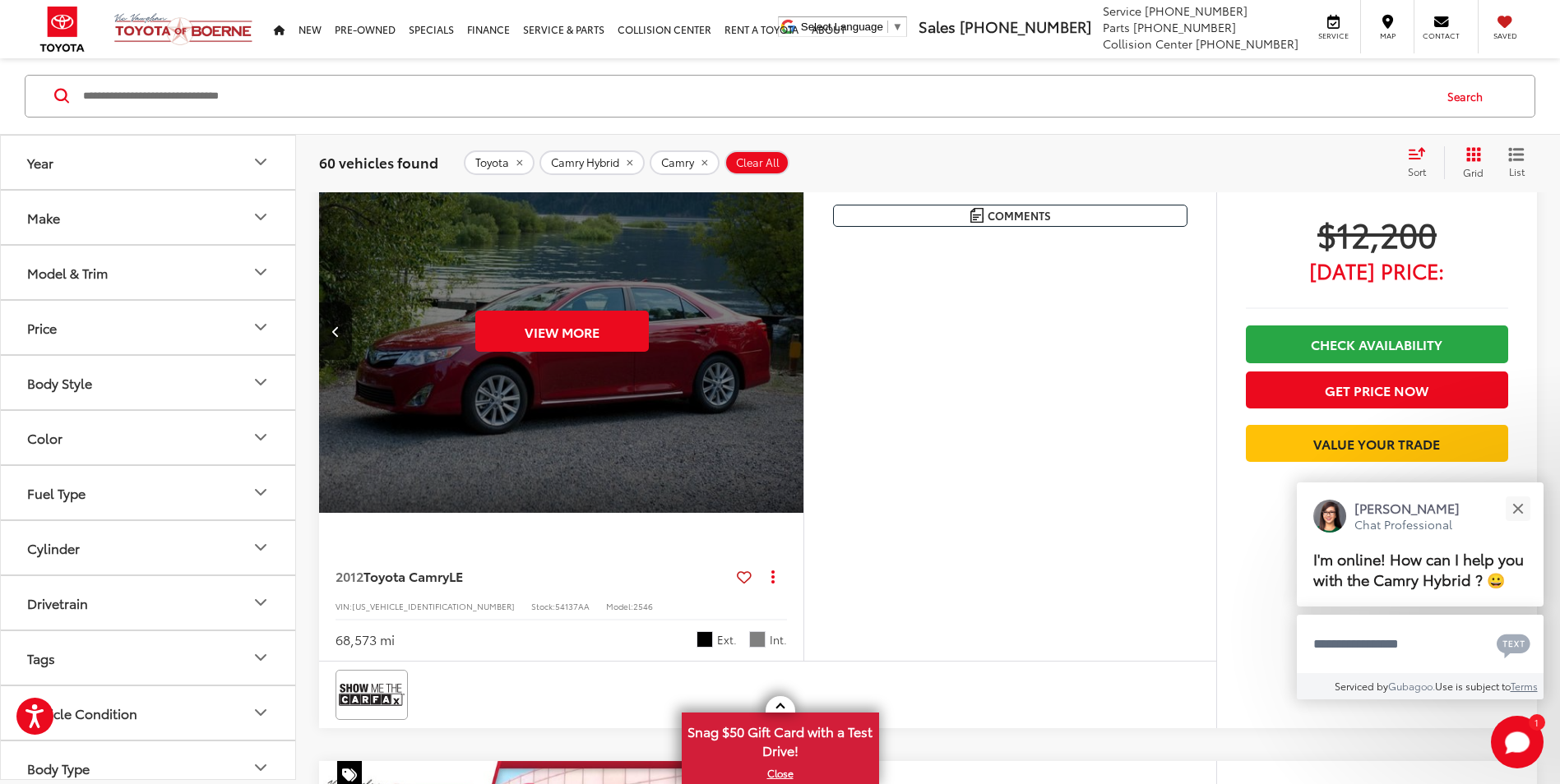
click at [777, 330] on div "View More" at bounding box center [561, 331] width 487 height 365
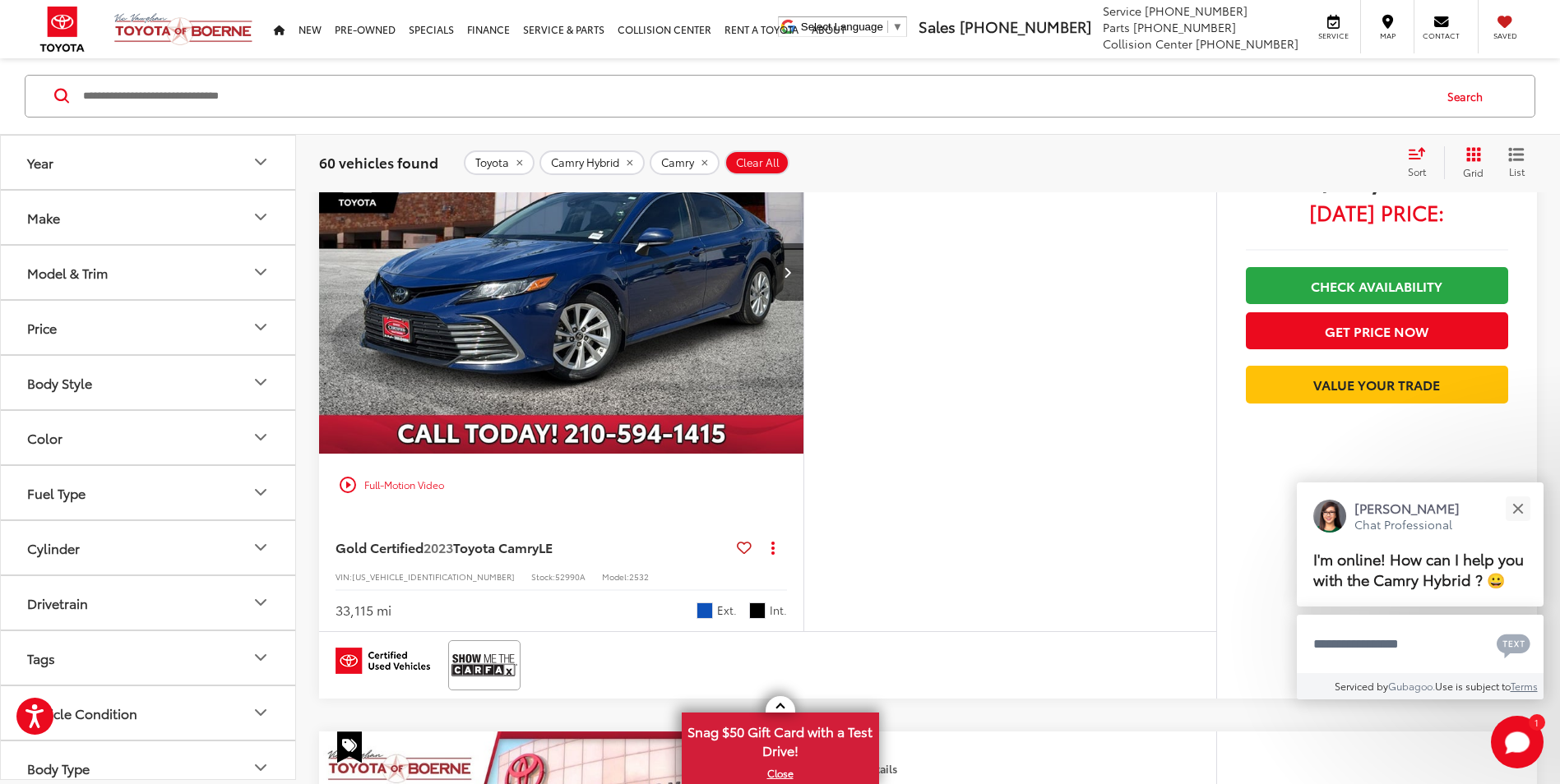
scroll to position [3884, 0]
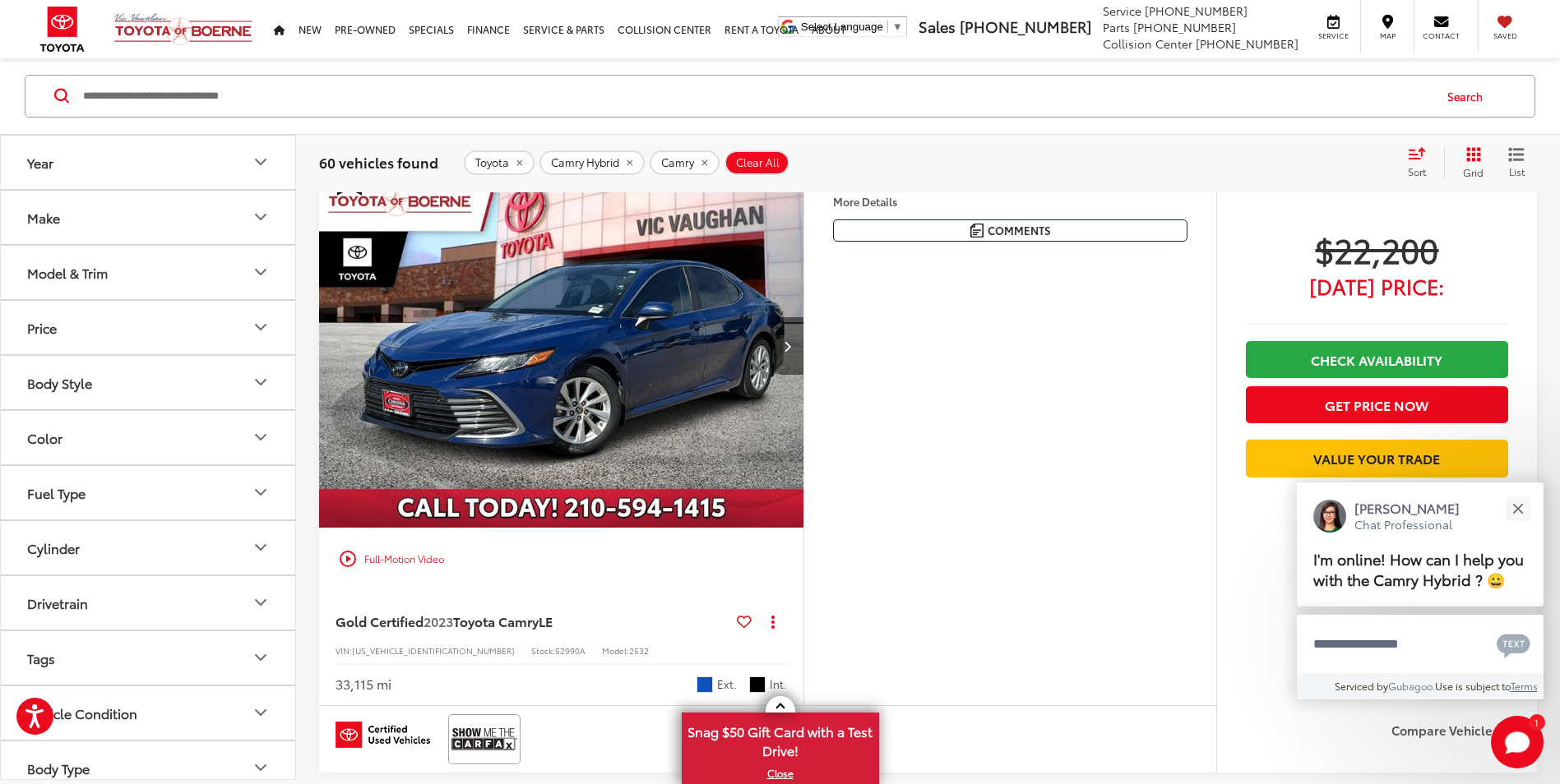
click at [778, 355] on button "Next image" at bounding box center [787, 346] width 33 height 57
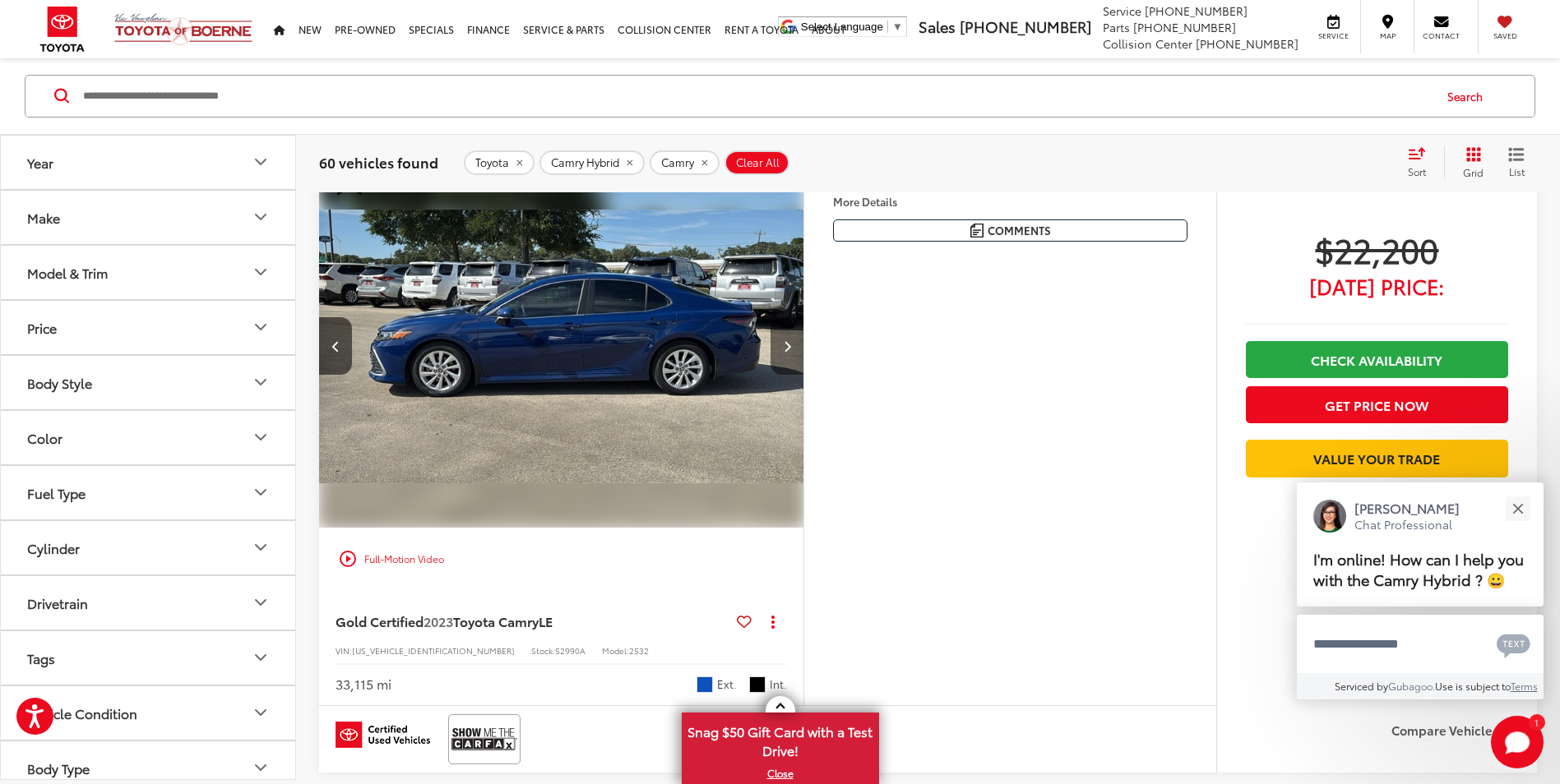
click at [778, 355] on button "Next image" at bounding box center [787, 346] width 33 height 57
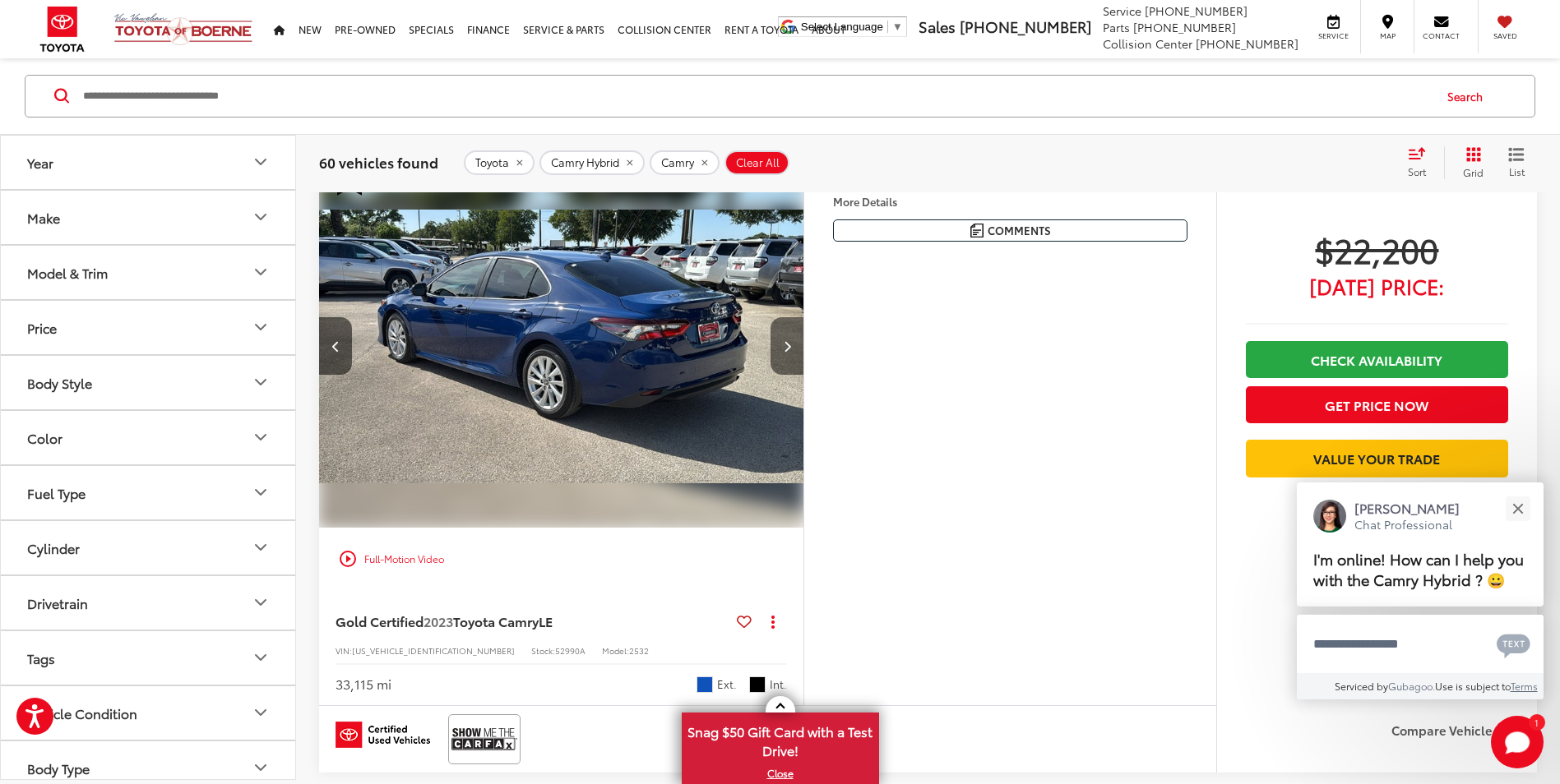
click at [778, 355] on button "Next image" at bounding box center [787, 346] width 33 height 57
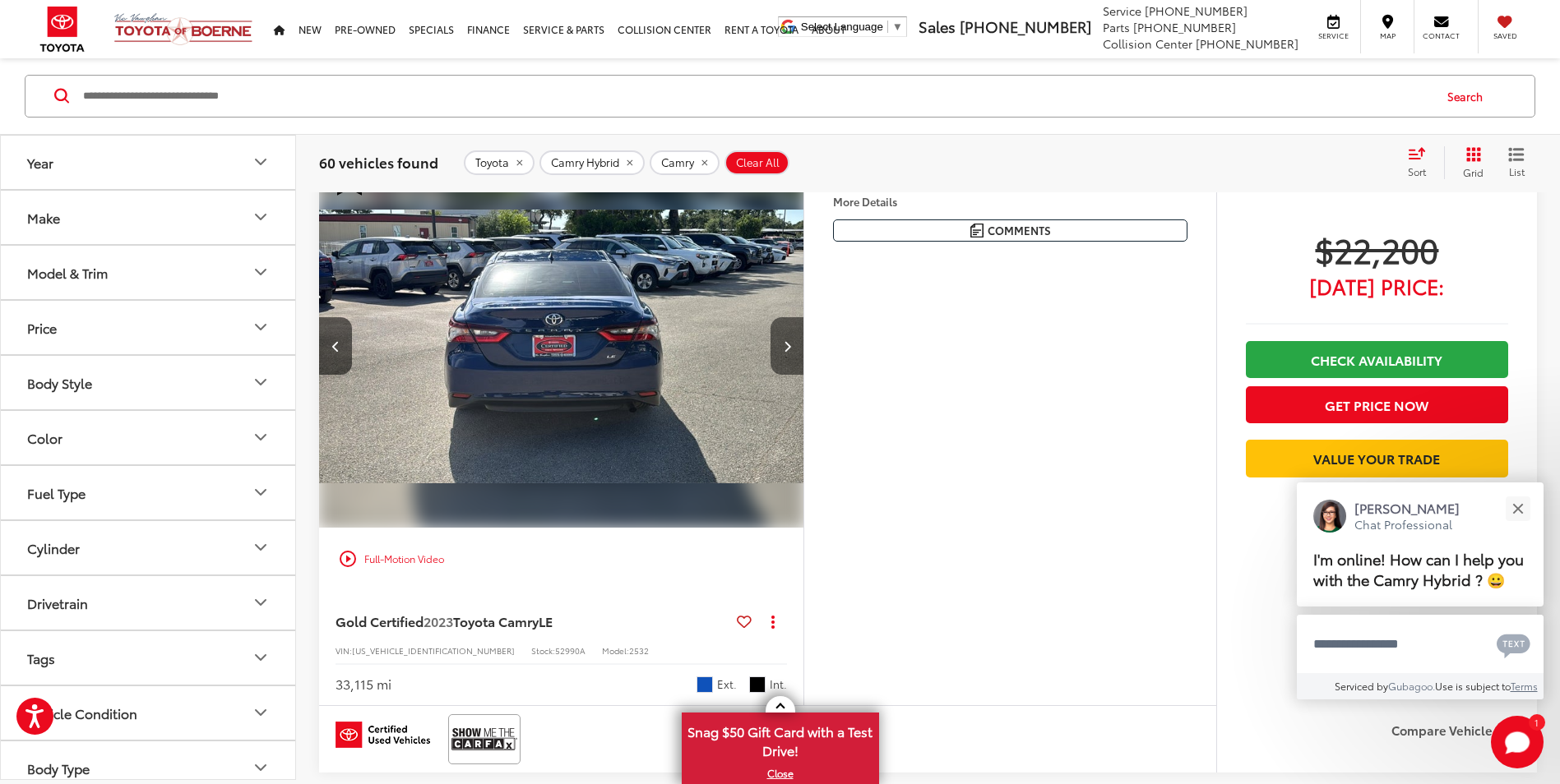
click at [778, 355] on button "Next image" at bounding box center [787, 346] width 33 height 57
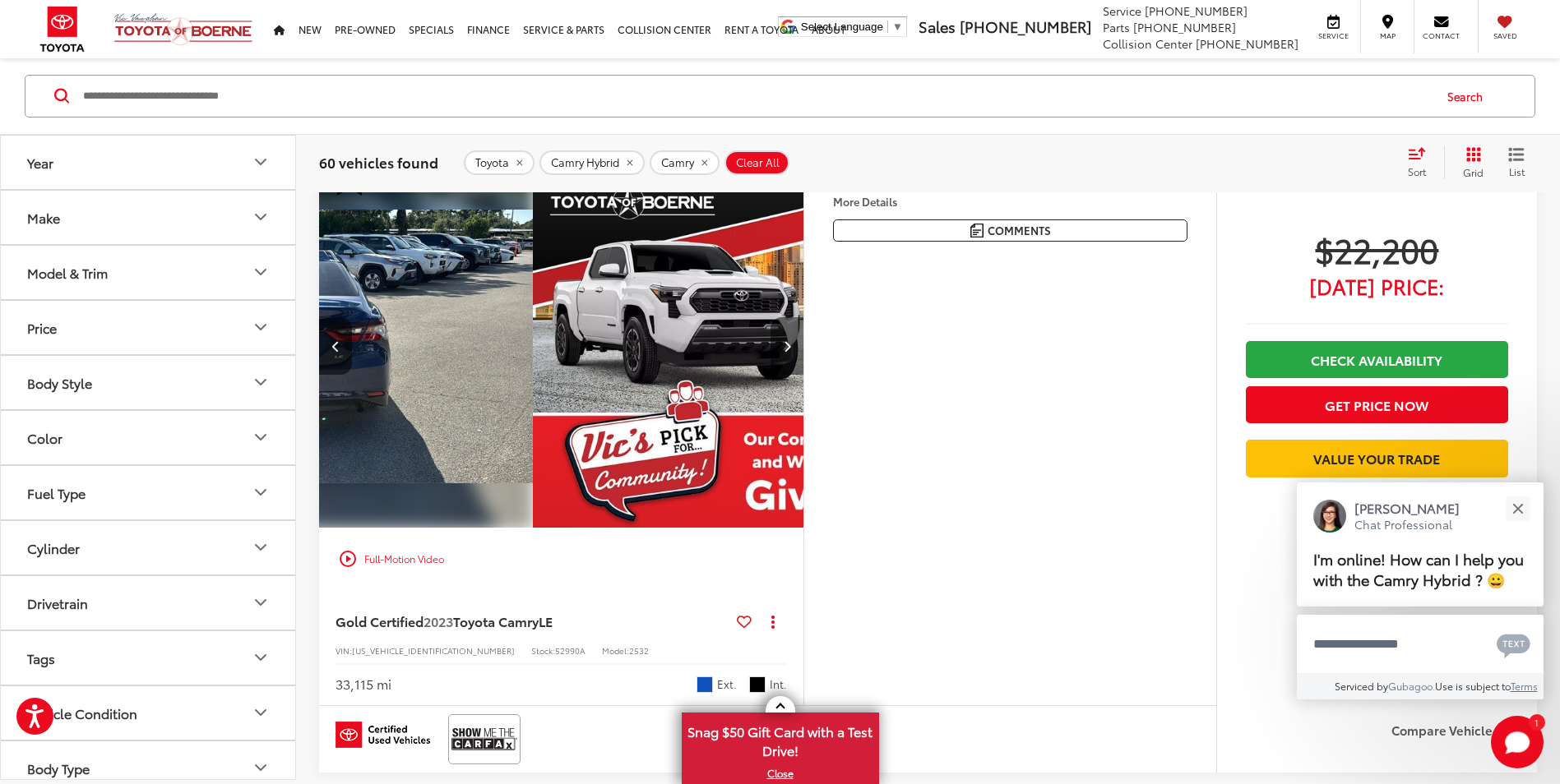
scroll to position [0, 1947]
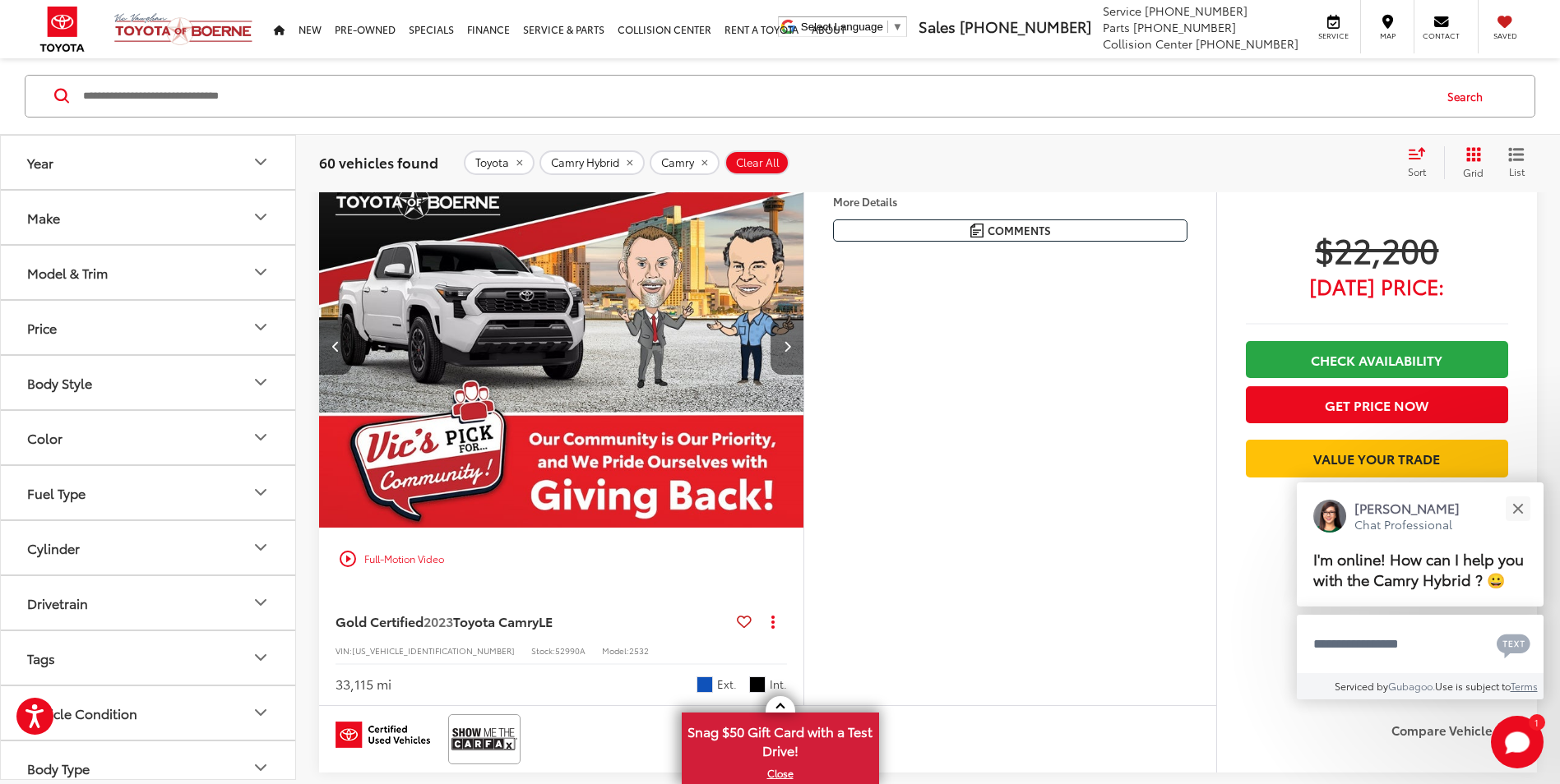
click at [778, 355] on button "Next image" at bounding box center [787, 346] width 33 height 57
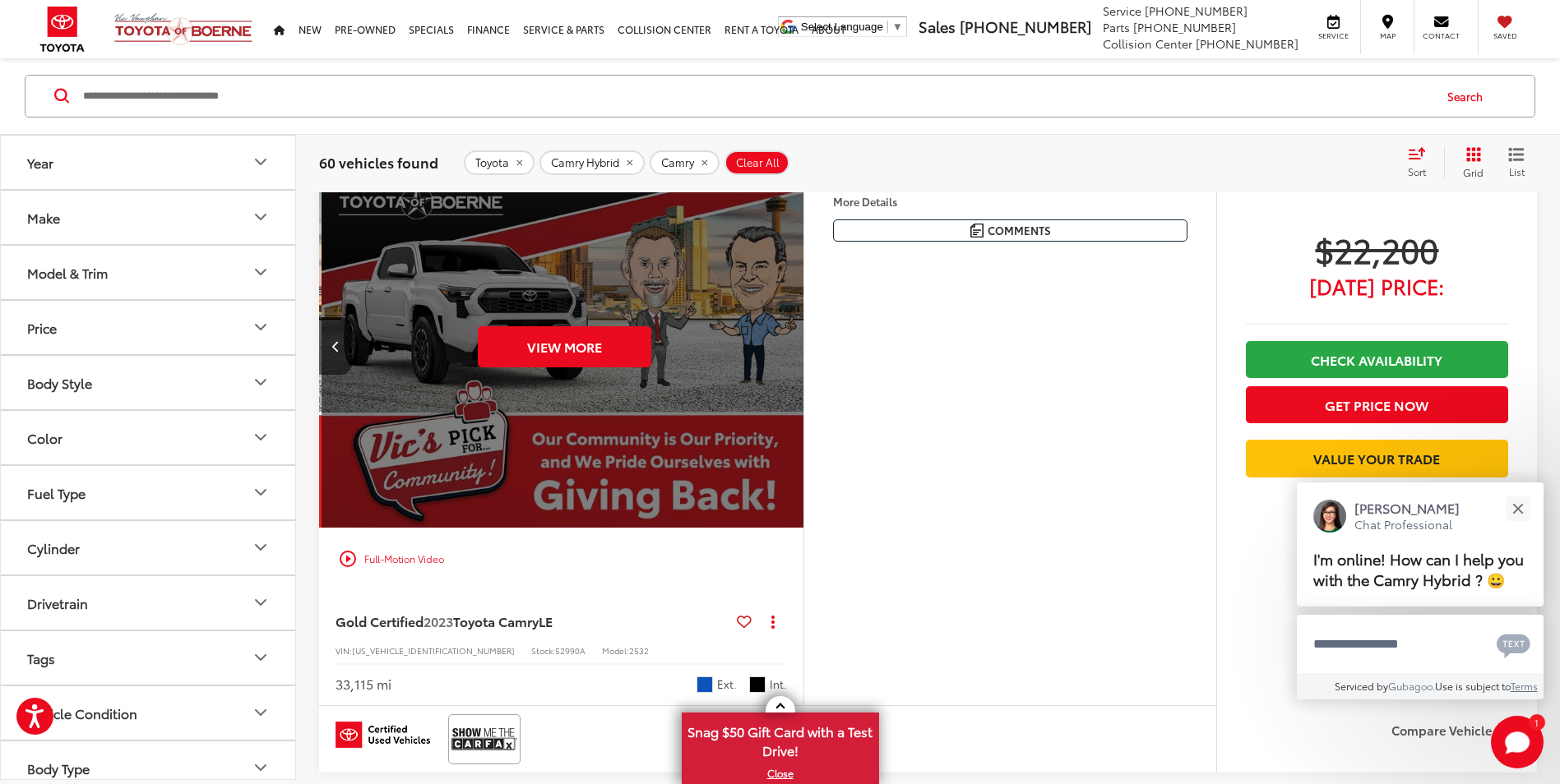
scroll to position [0, 2435]
click at [778, 355] on div "View More" at bounding box center [561, 347] width 487 height 365
click at [328, 357] on button "Previous image" at bounding box center [335, 346] width 33 height 57
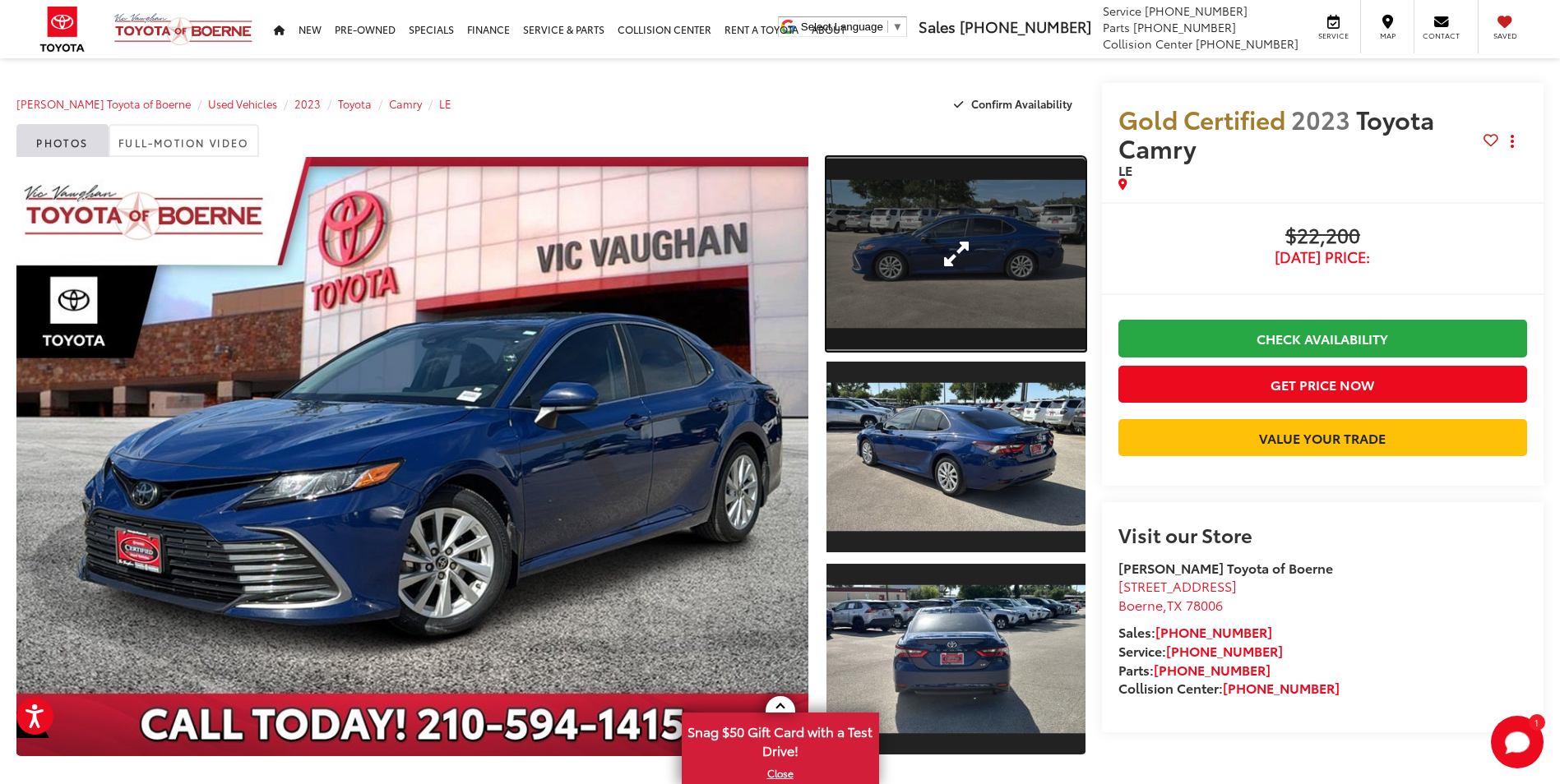
click at [957, 268] on link "Expand Photo 1" at bounding box center [955, 254] width 258 height 194
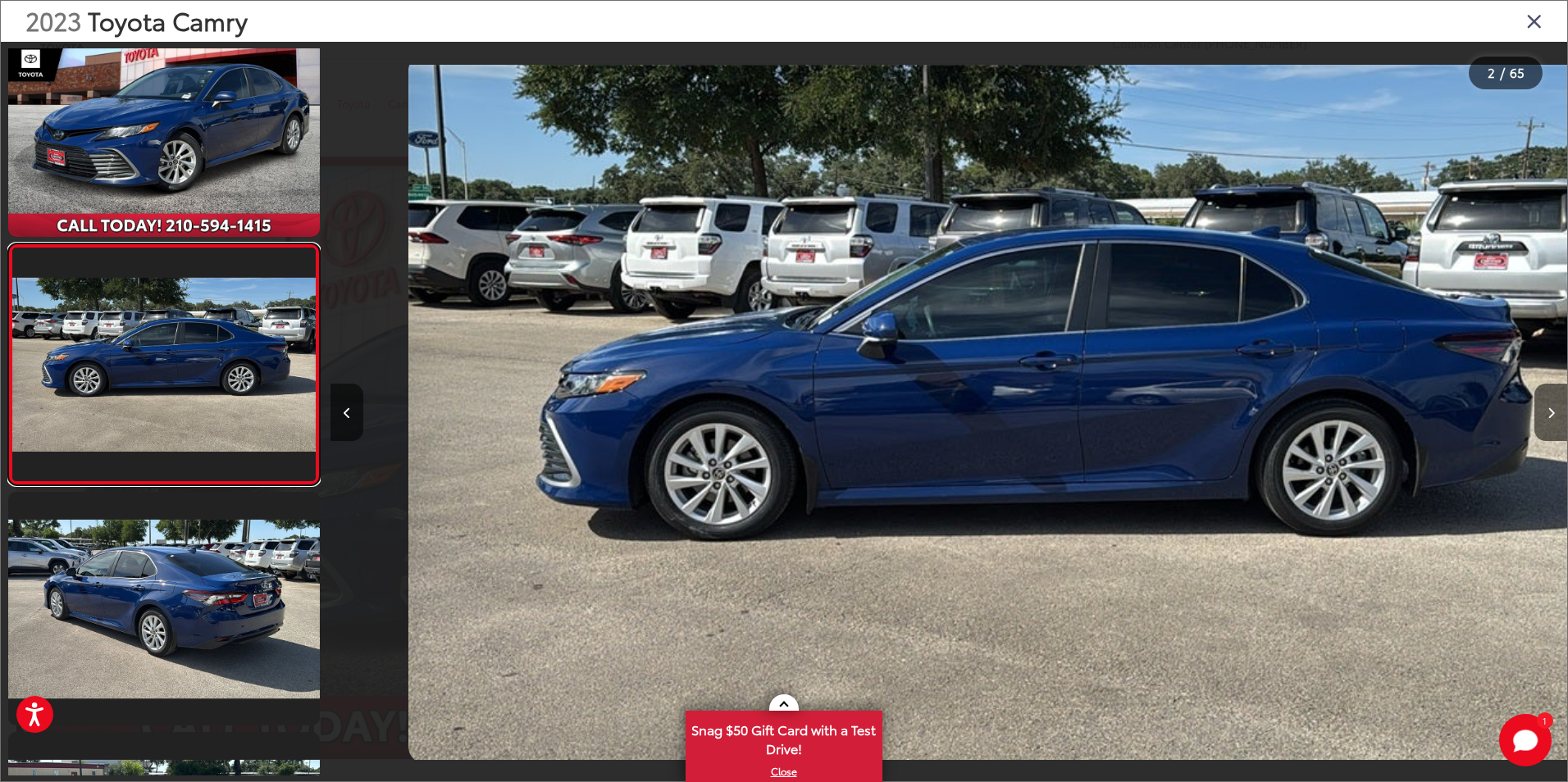
scroll to position [0, 1236]
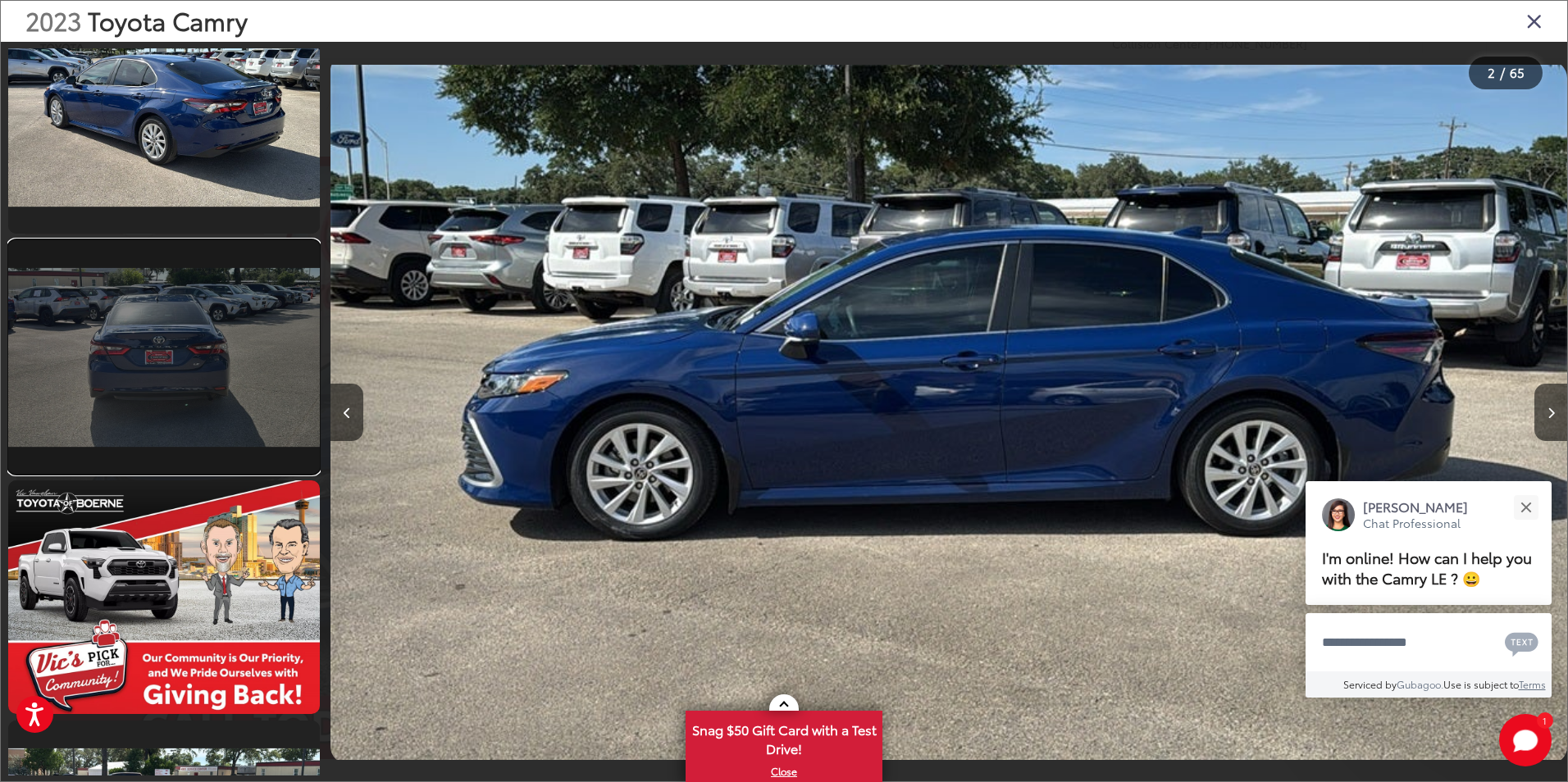
click at [176, 351] on link at bounding box center [164, 357] width 312 height 234
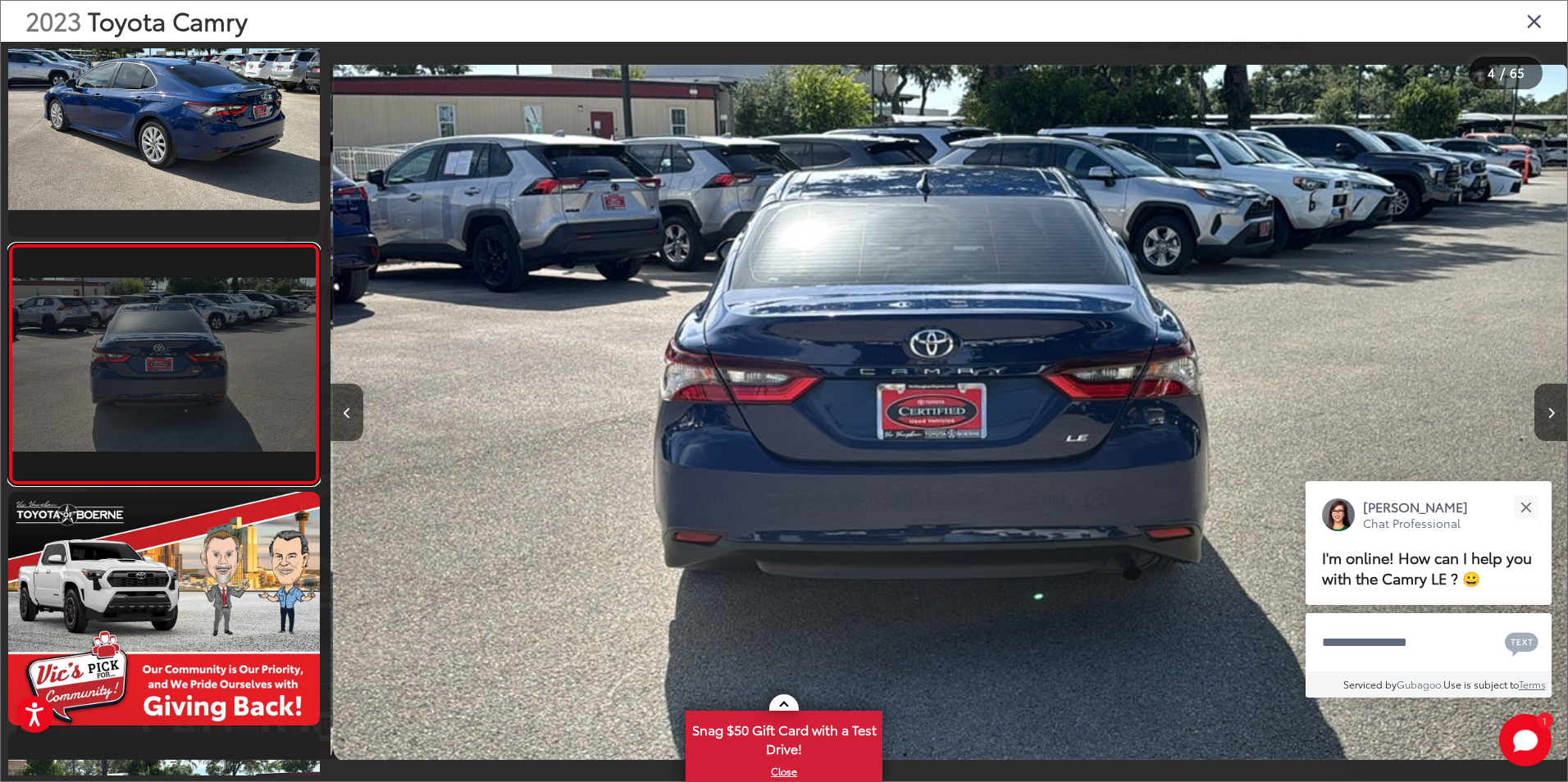
scroll to position [0, 3710]
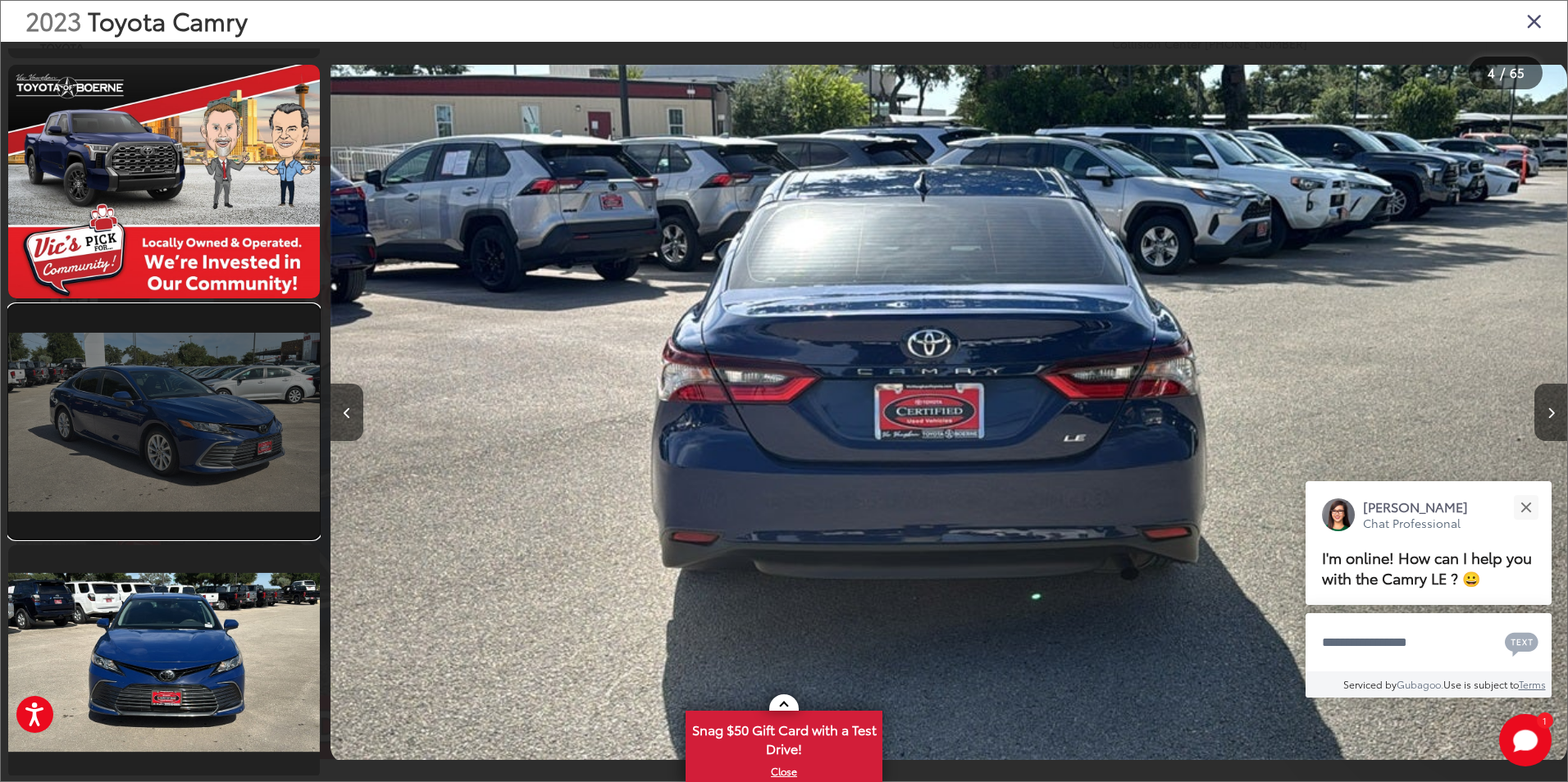
click at [176, 384] on link at bounding box center [164, 422] width 312 height 234
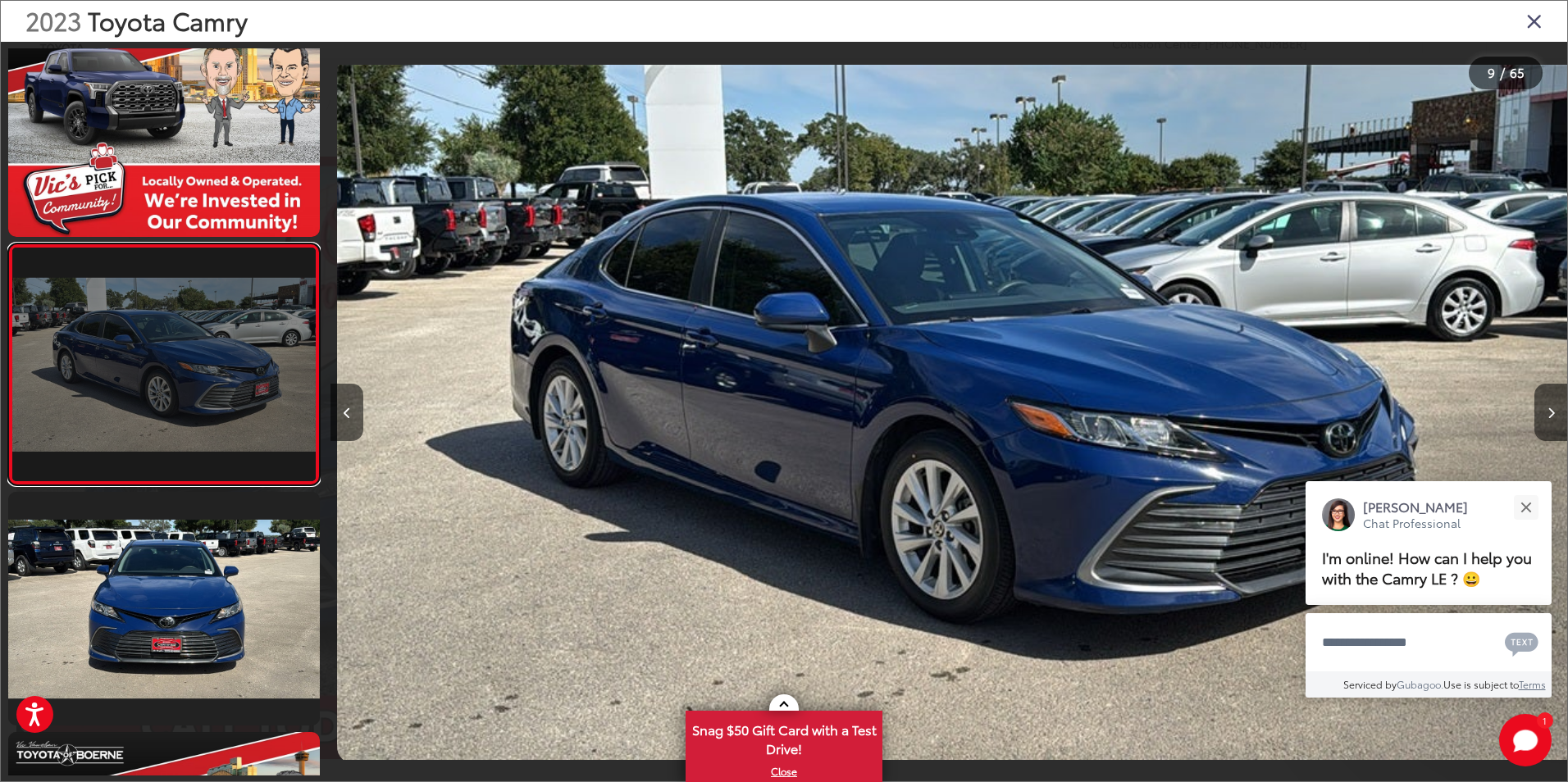
scroll to position [0, 9895]
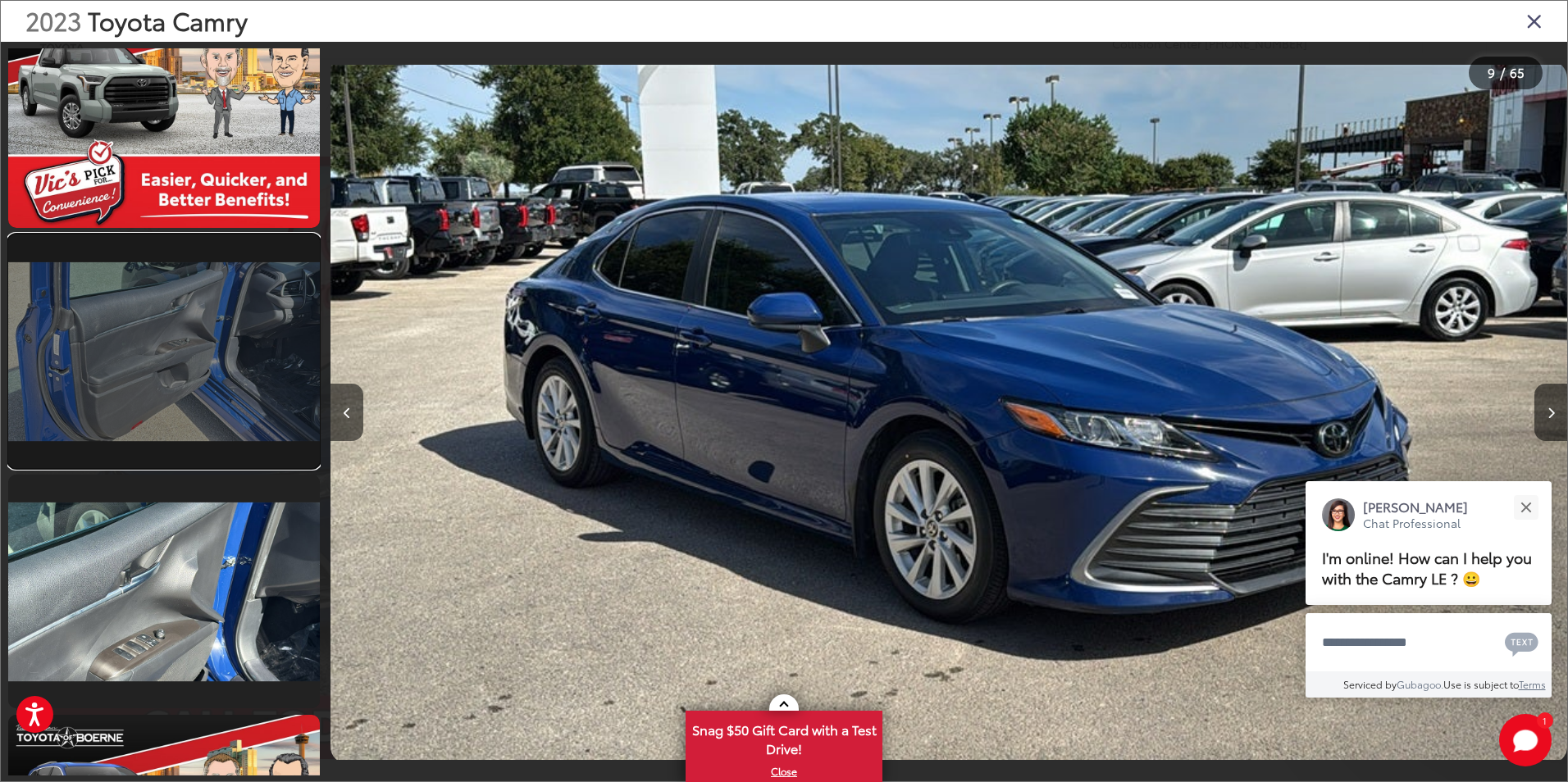
click at [185, 387] on link at bounding box center [164, 351] width 312 height 234
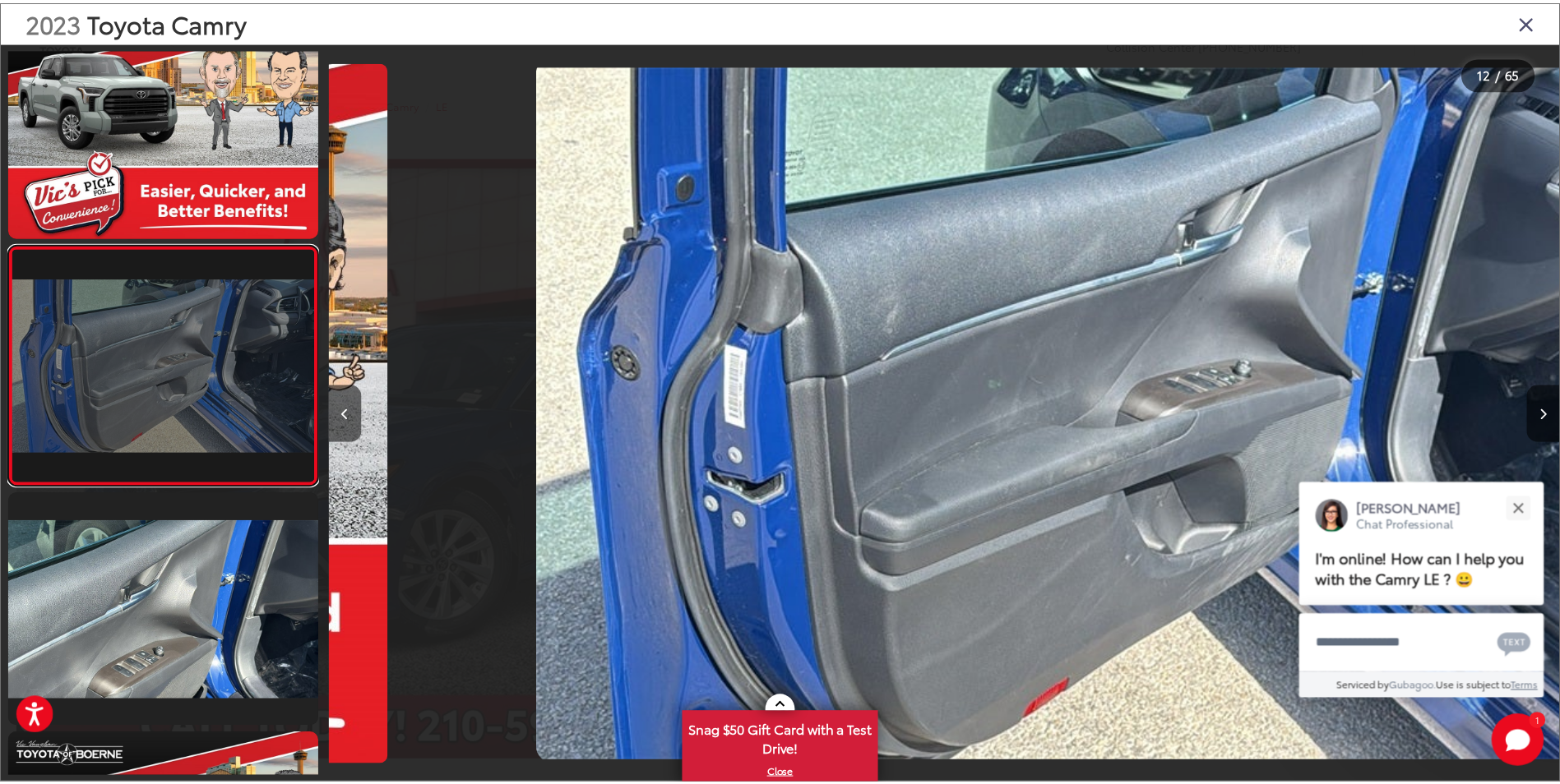
scroll to position [0, 13638]
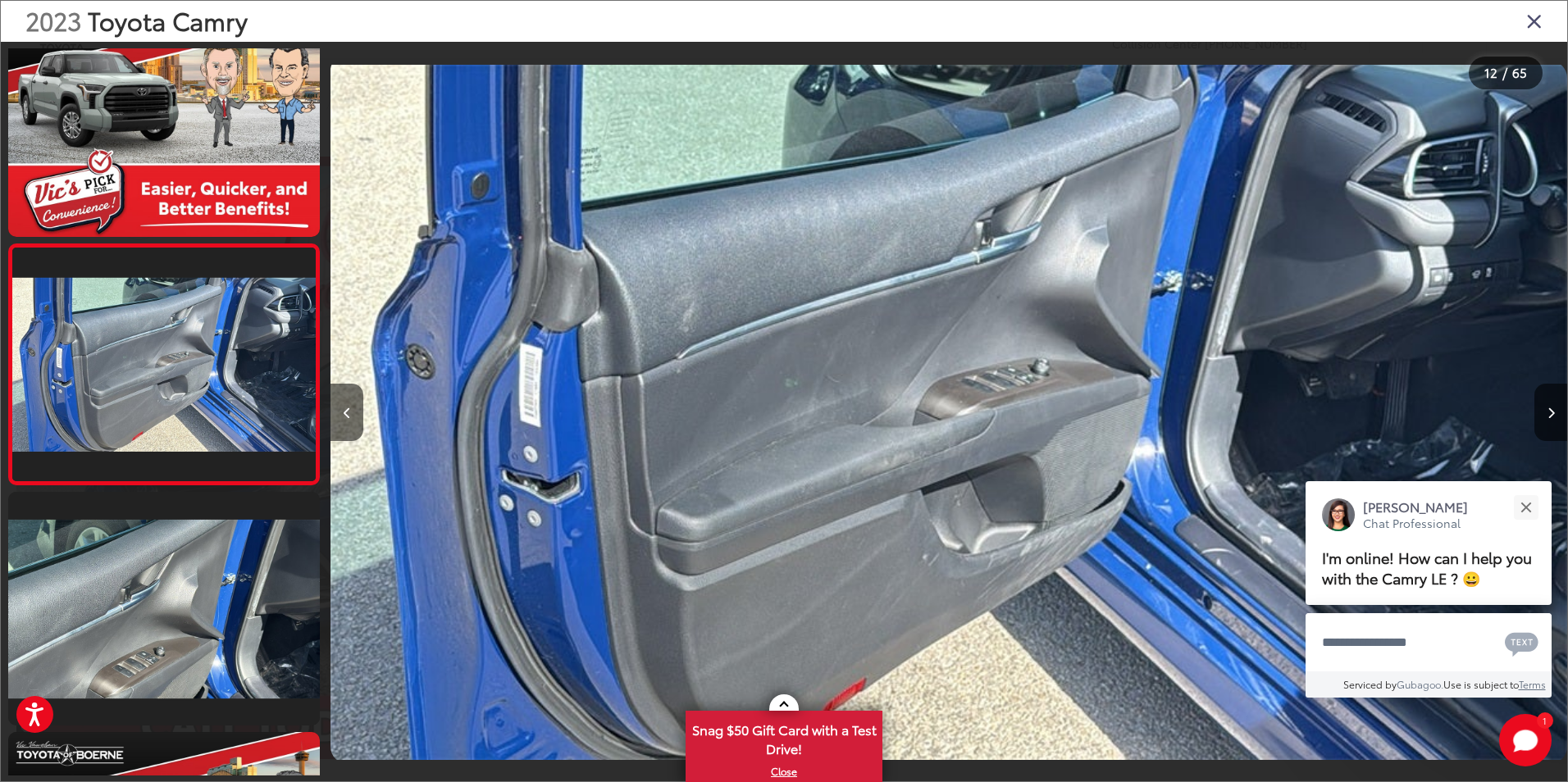
click at [1541, 24] on icon "Close gallery" at bounding box center [1535, 21] width 16 height 21
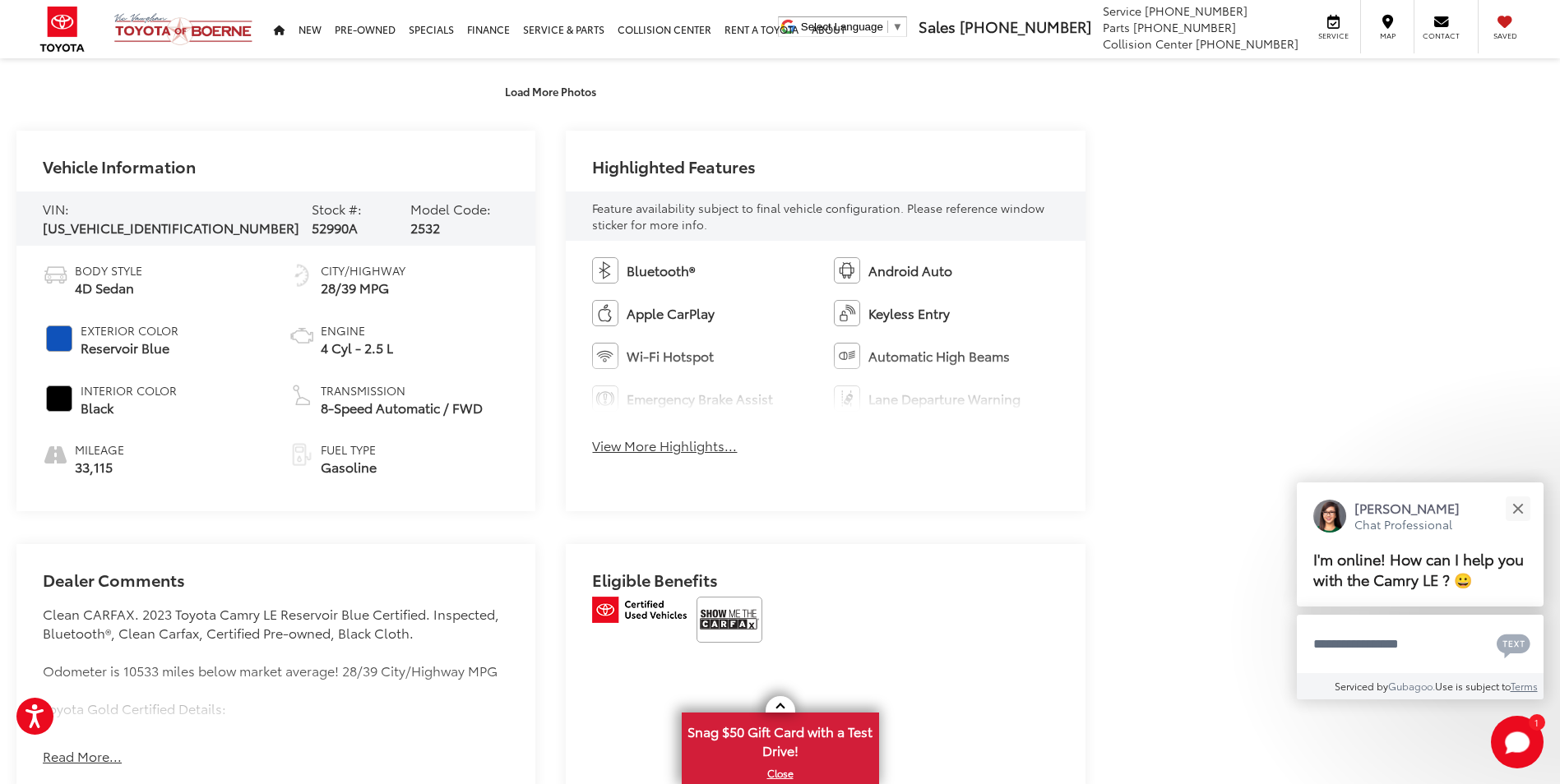
scroll to position [822, 0]
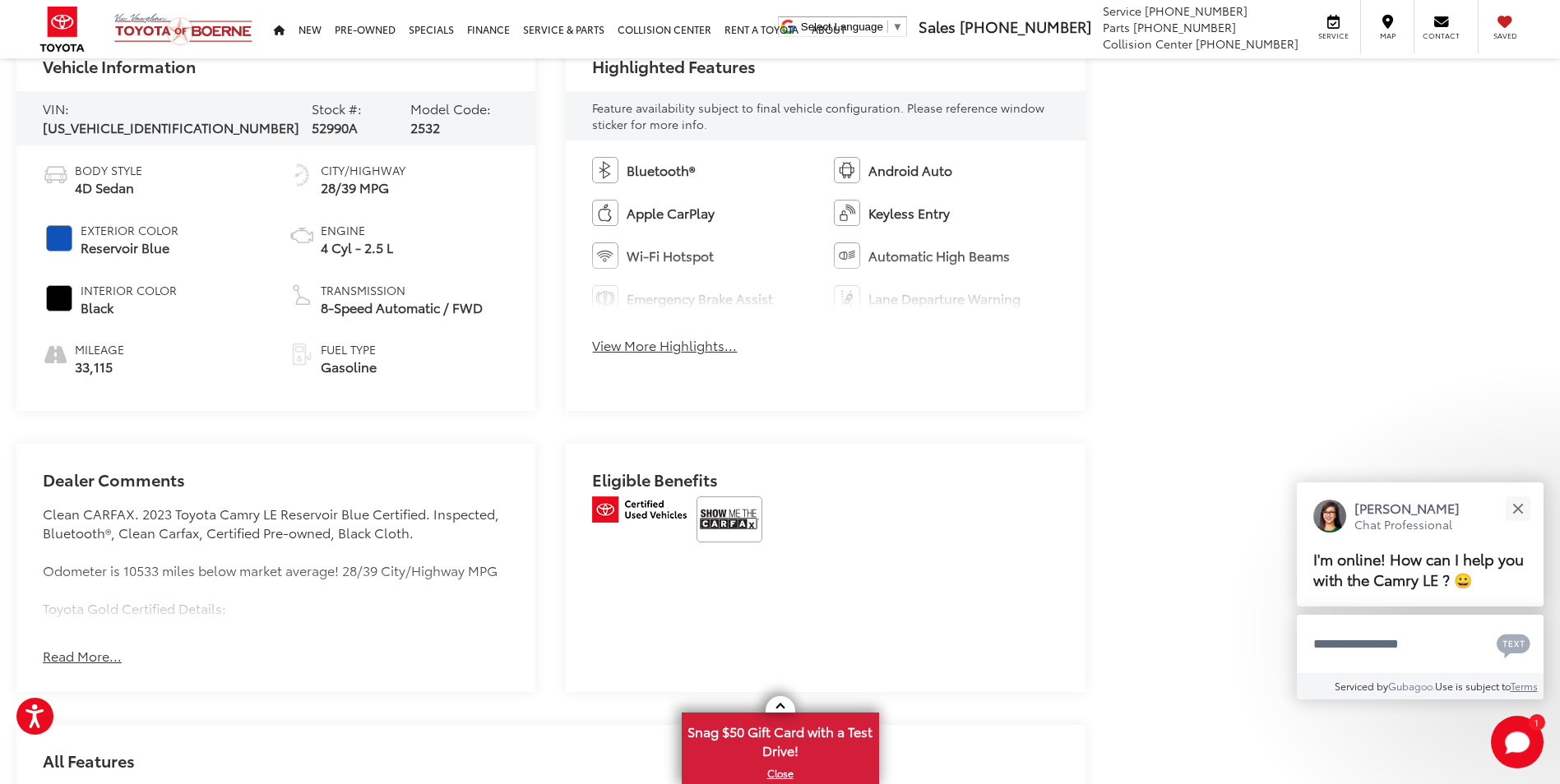
click at [82, 651] on button "Read More..." at bounding box center [83, 656] width 79 height 19
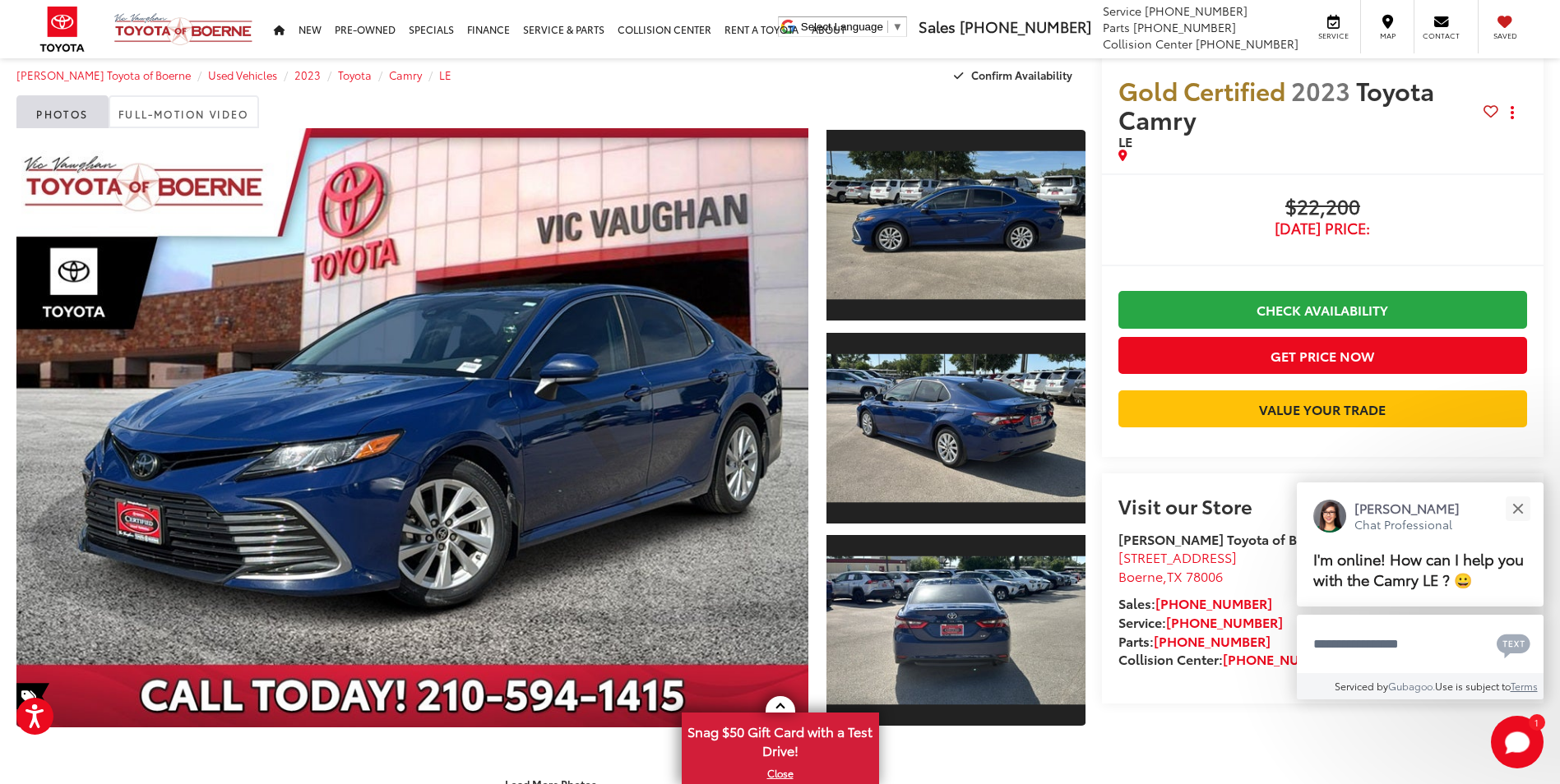
scroll to position [0, 0]
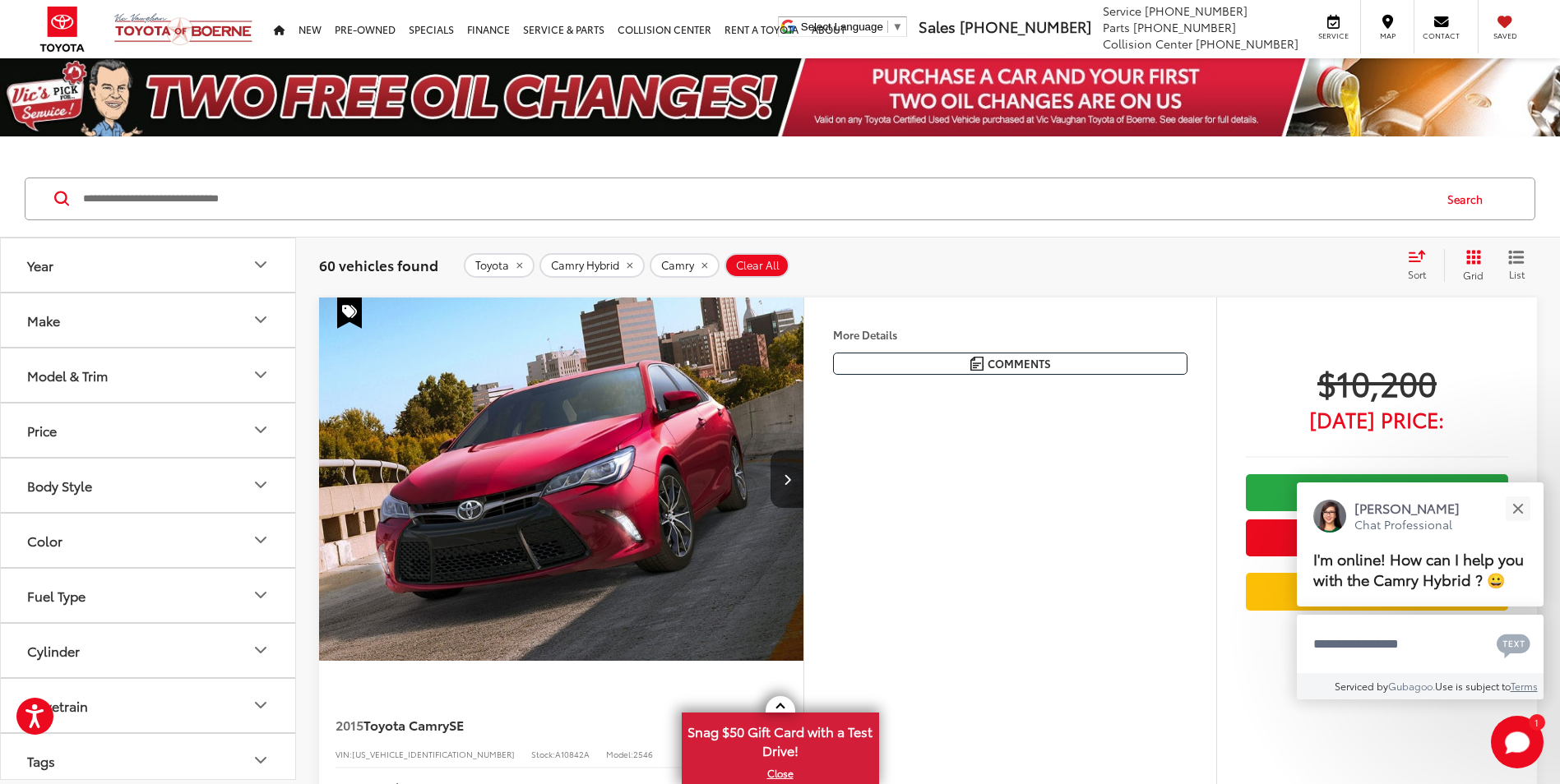
click at [1428, 268] on div "Sort" at bounding box center [1421, 265] width 44 height 33
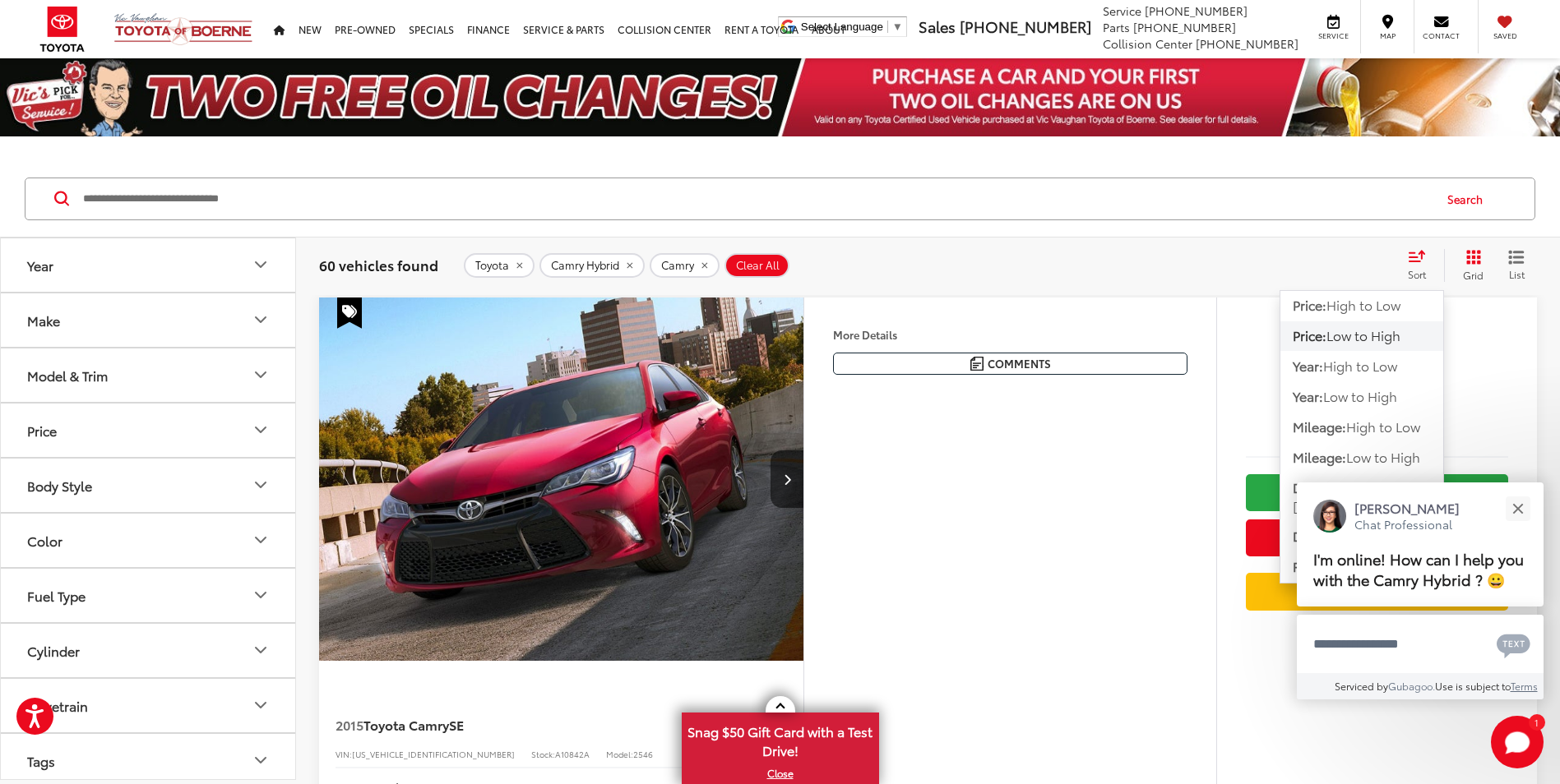
click at [1381, 330] on span "Low to High" at bounding box center [1363, 335] width 74 height 19
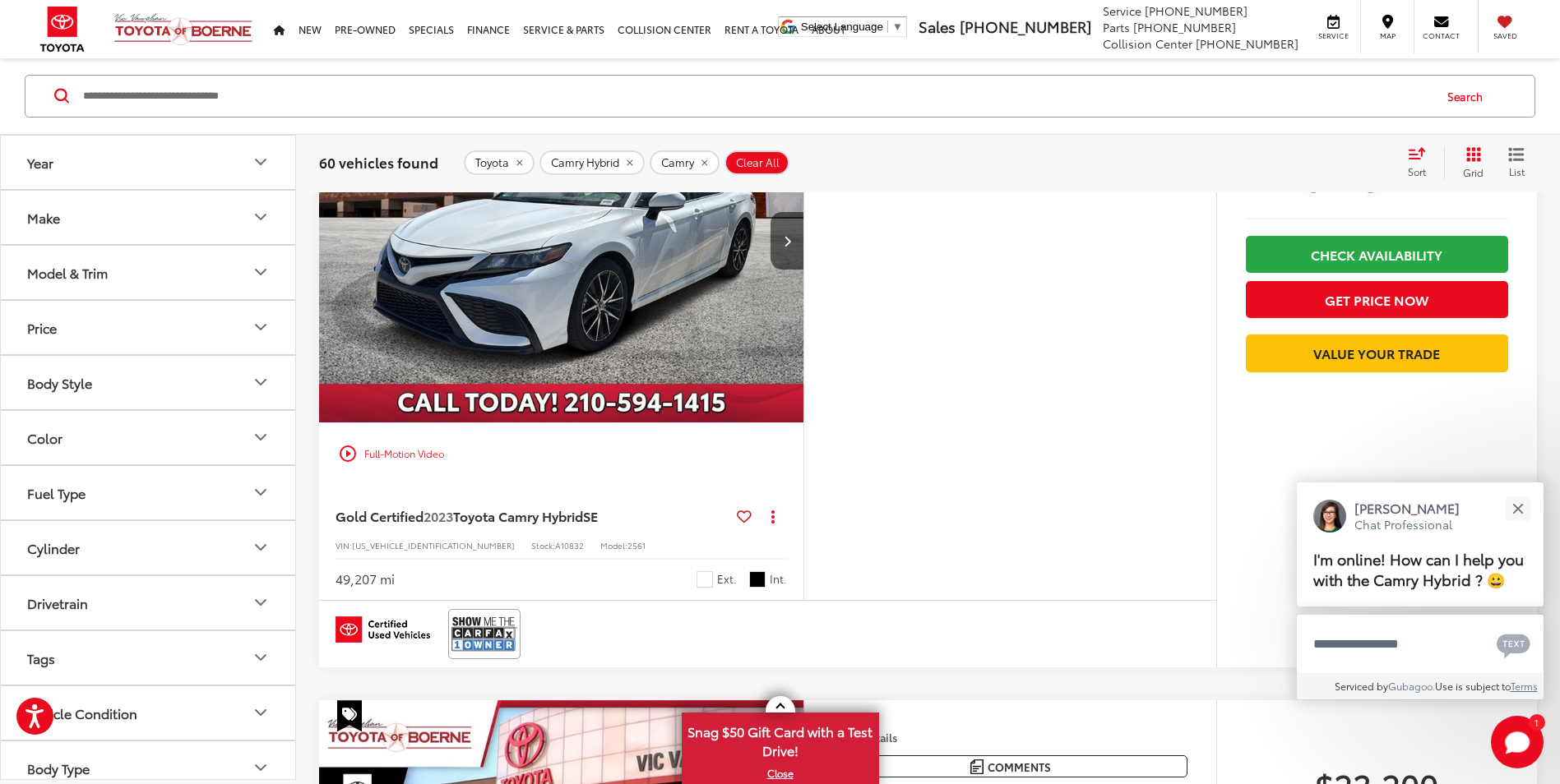
scroll to position [5179, 0]
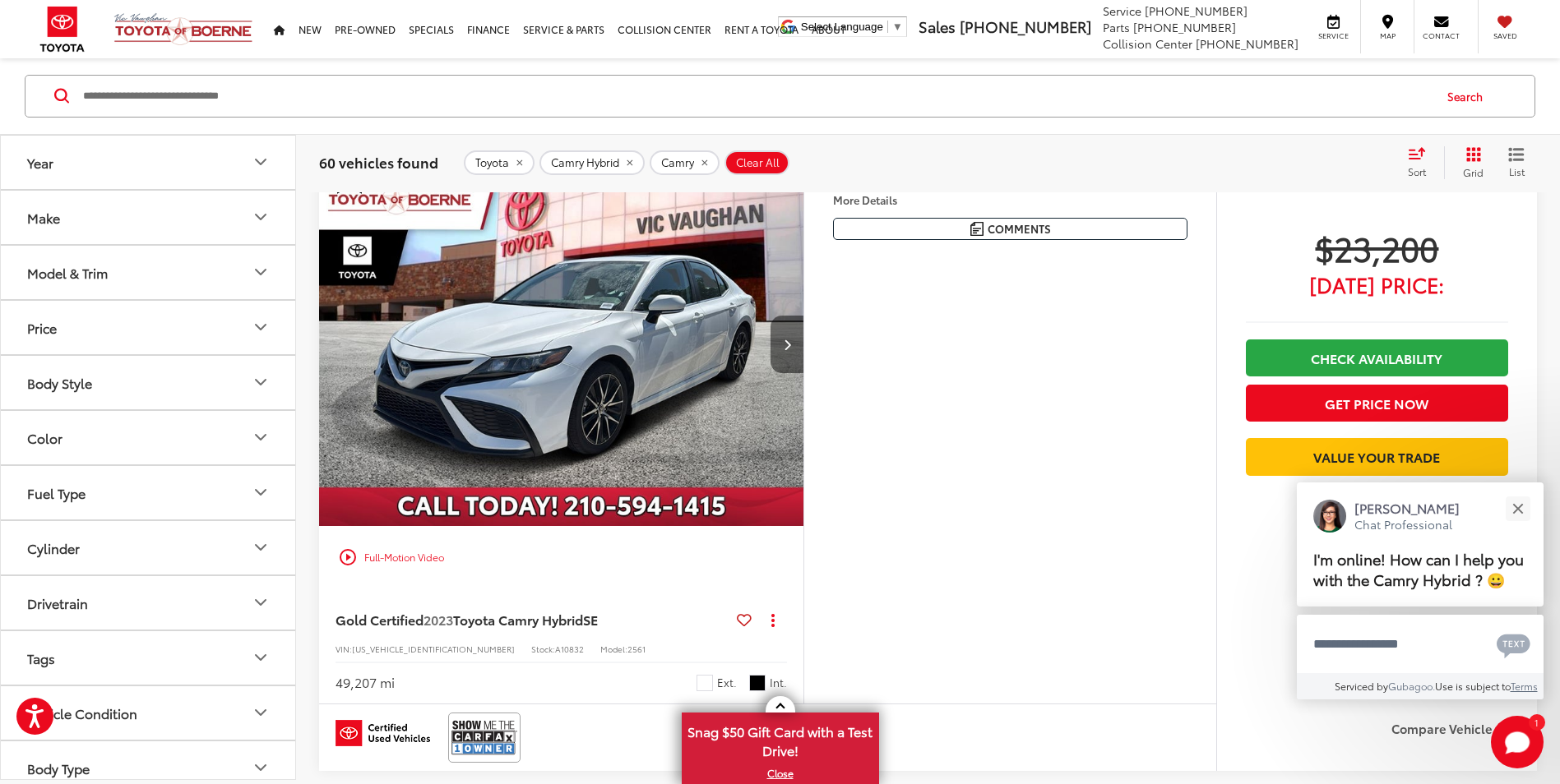
click at [781, 342] on button "Next image" at bounding box center [787, 345] width 33 height 57
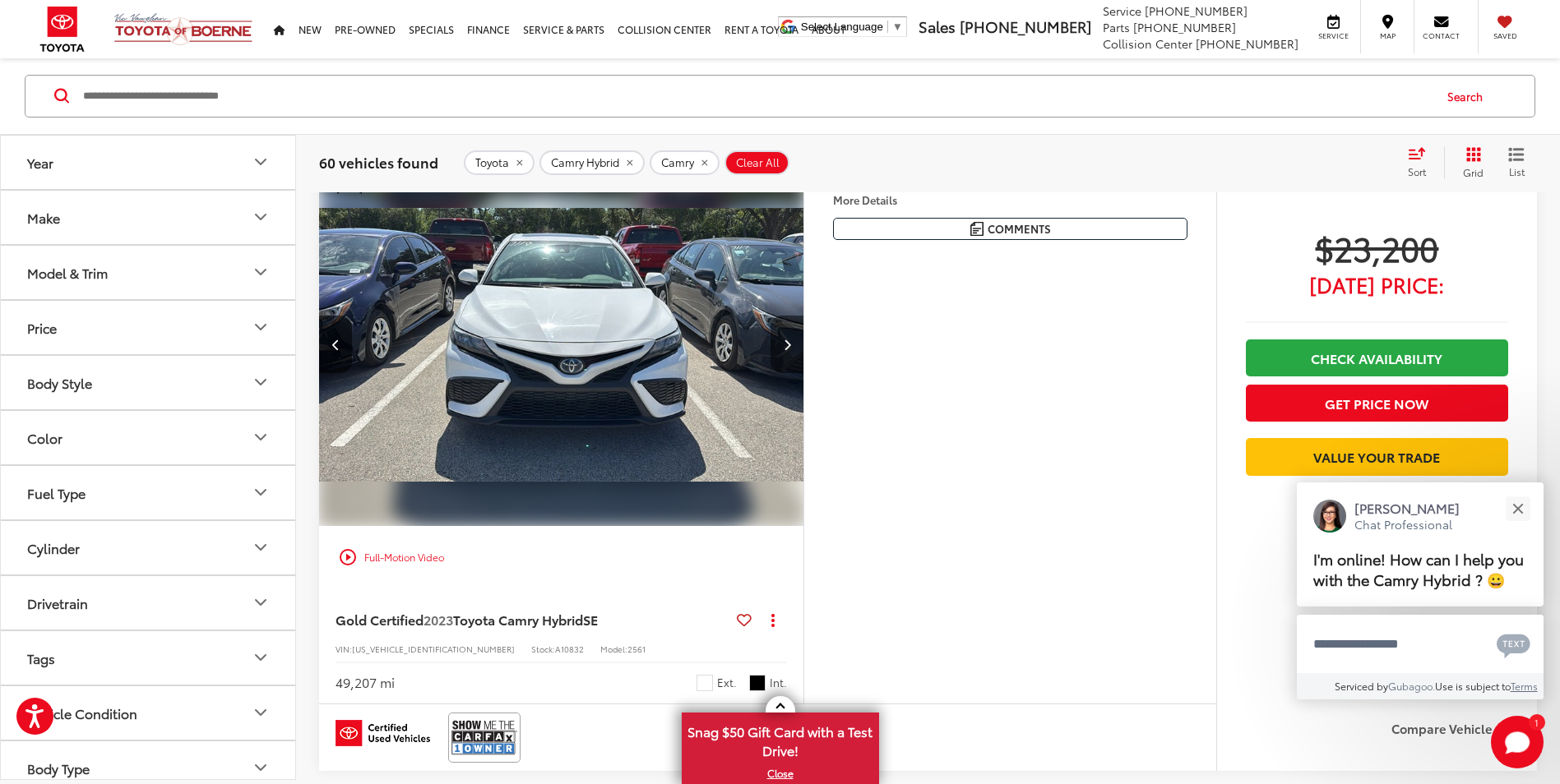
click at [781, 342] on button "Next image" at bounding box center [787, 345] width 33 height 57
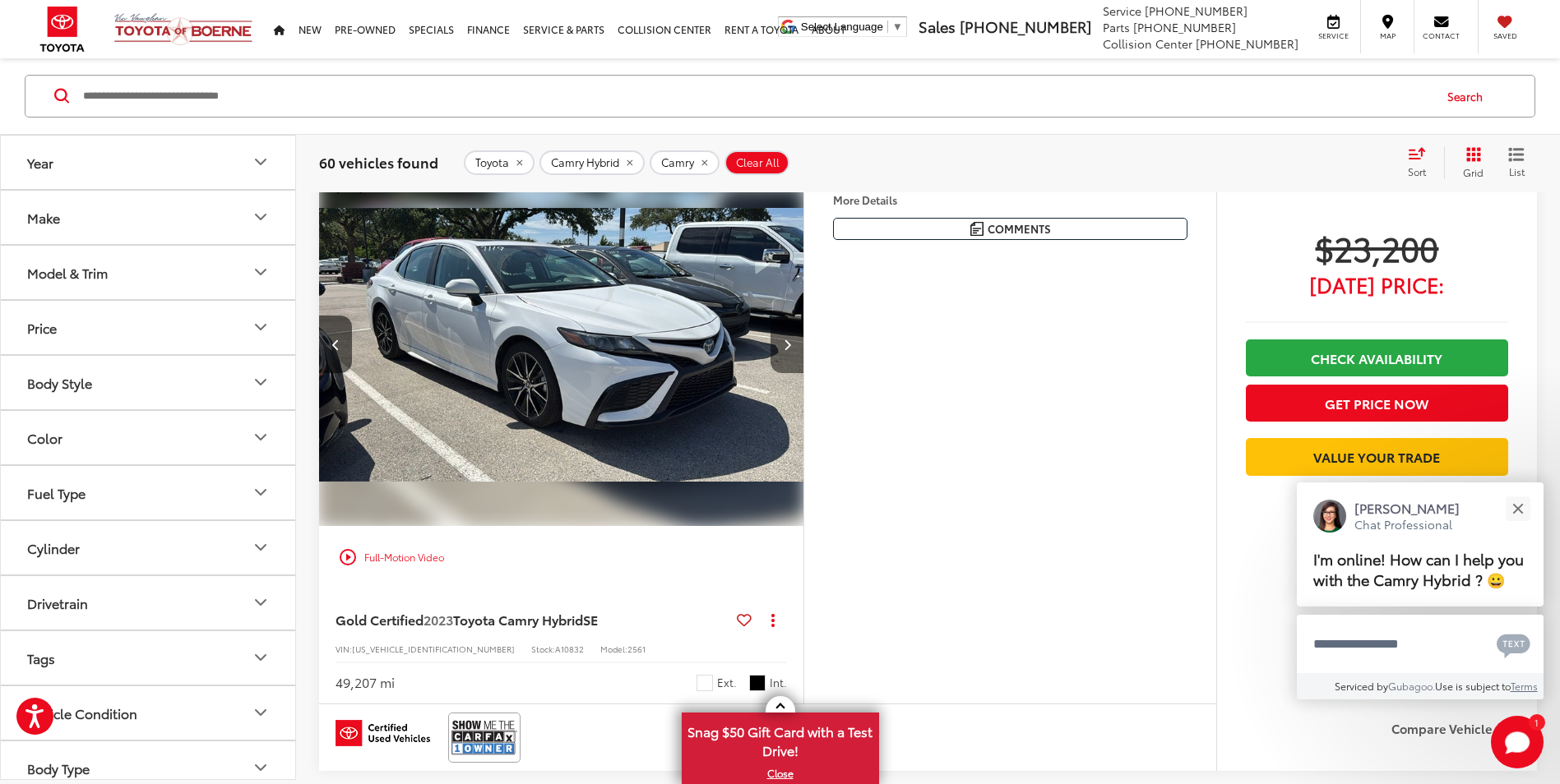
click at [781, 342] on button "Next image" at bounding box center [787, 345] width 33 height 57
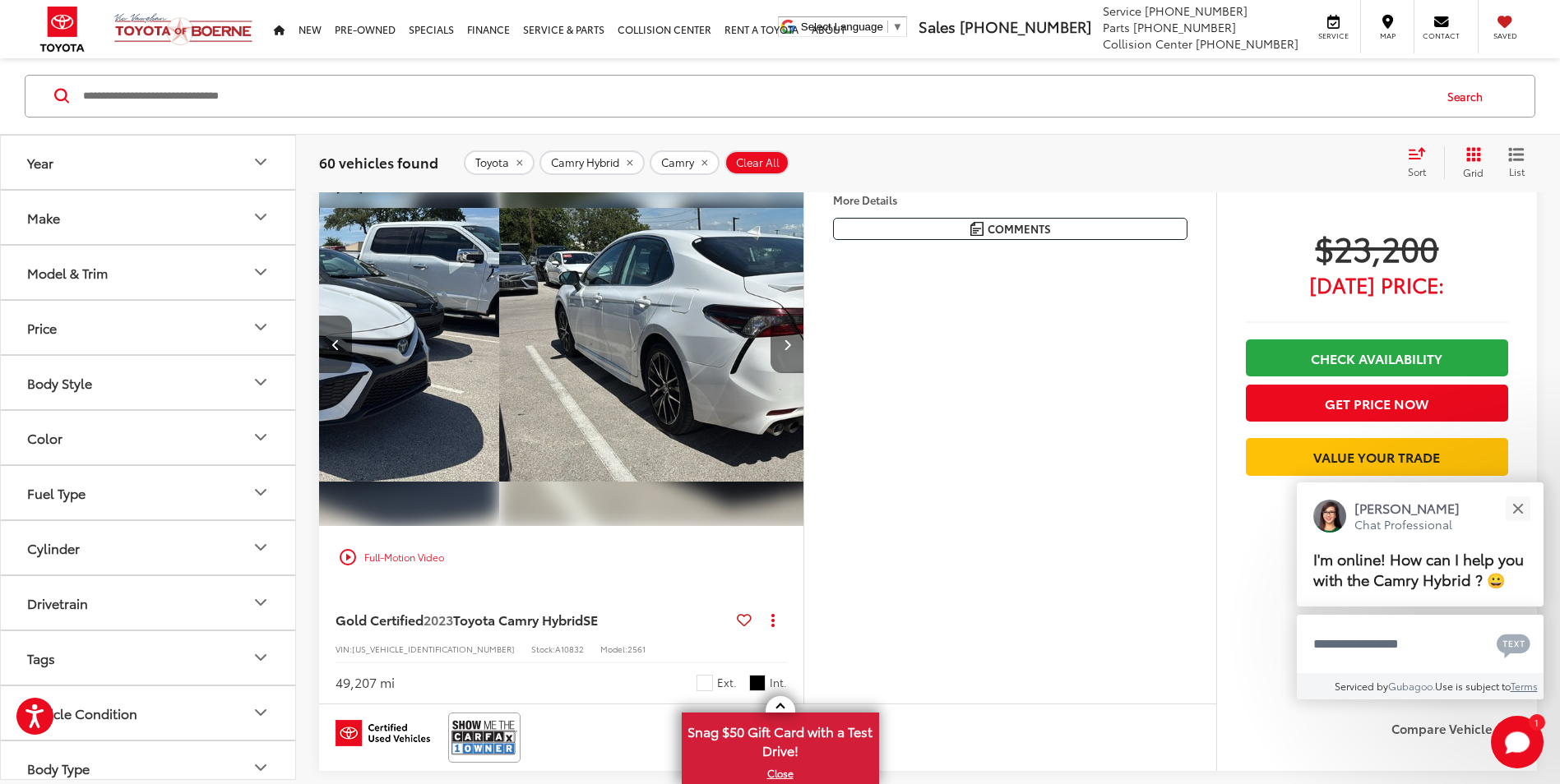
scroll to position [0, 1460]
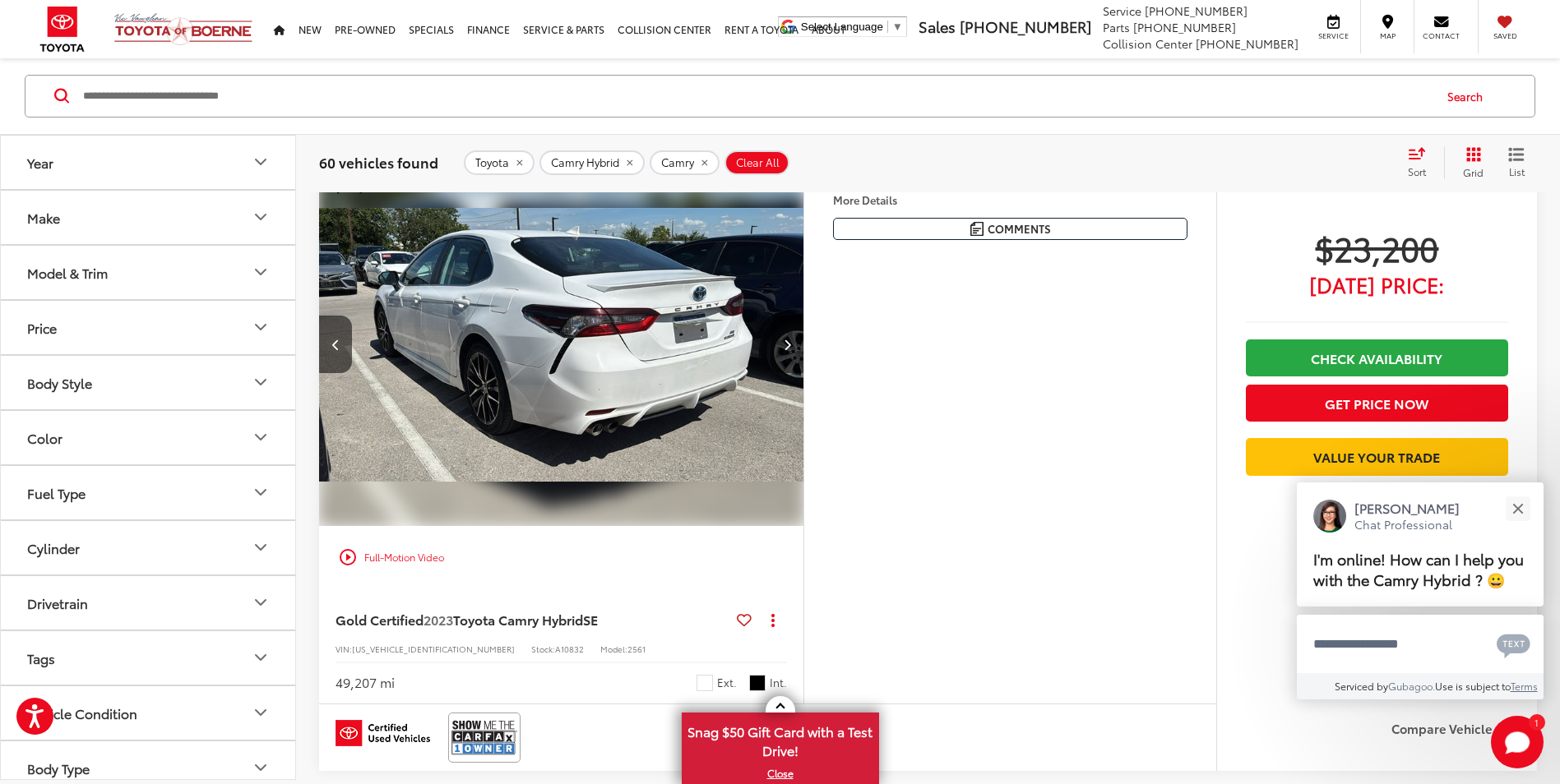
click at [781, 342] on button "Next image" at bounding box center [787, 345] width 33 height 57
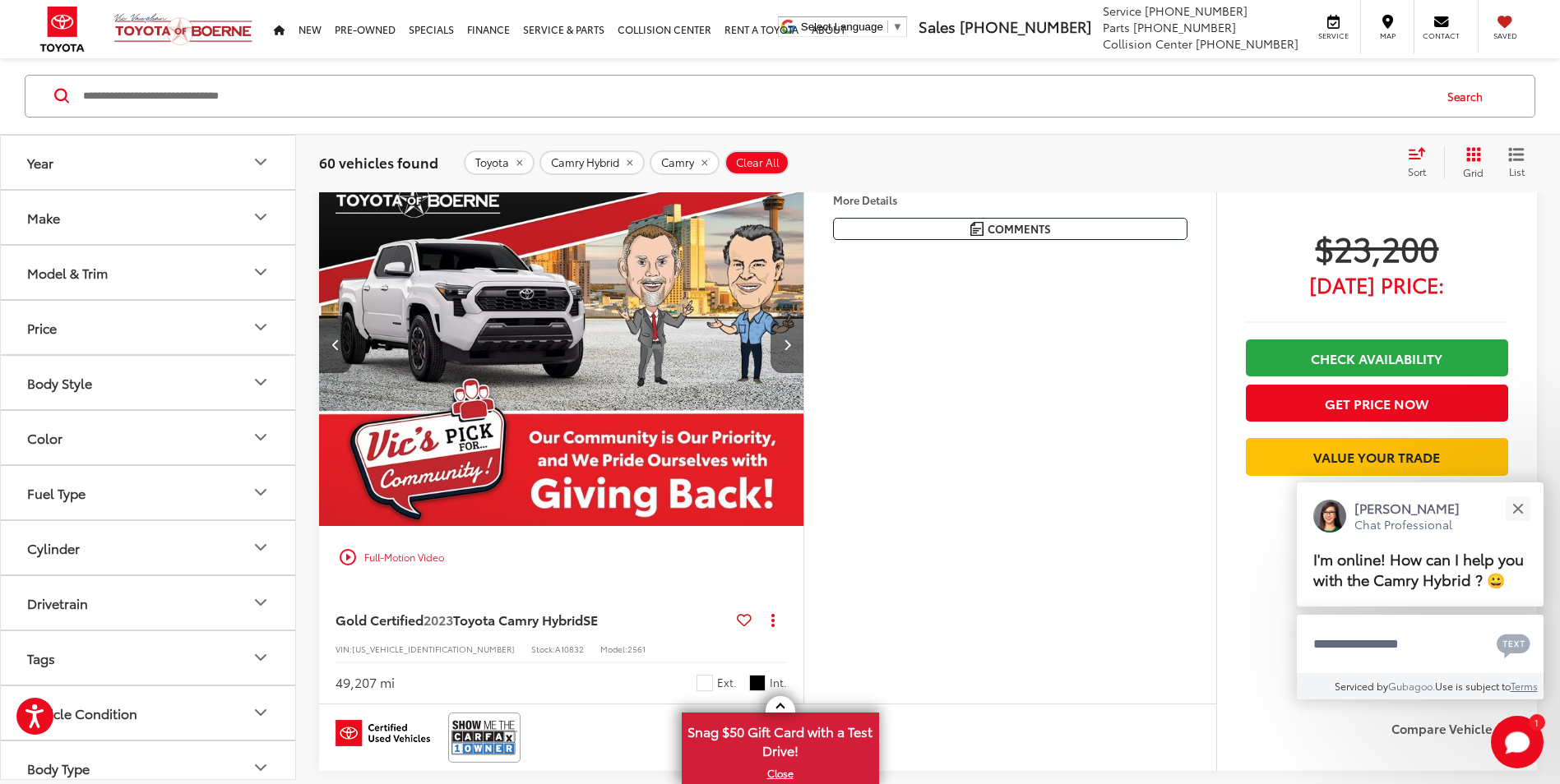
click at [781, 342] on button "Next image" at bounding box center [787, 345] width 33 height 57
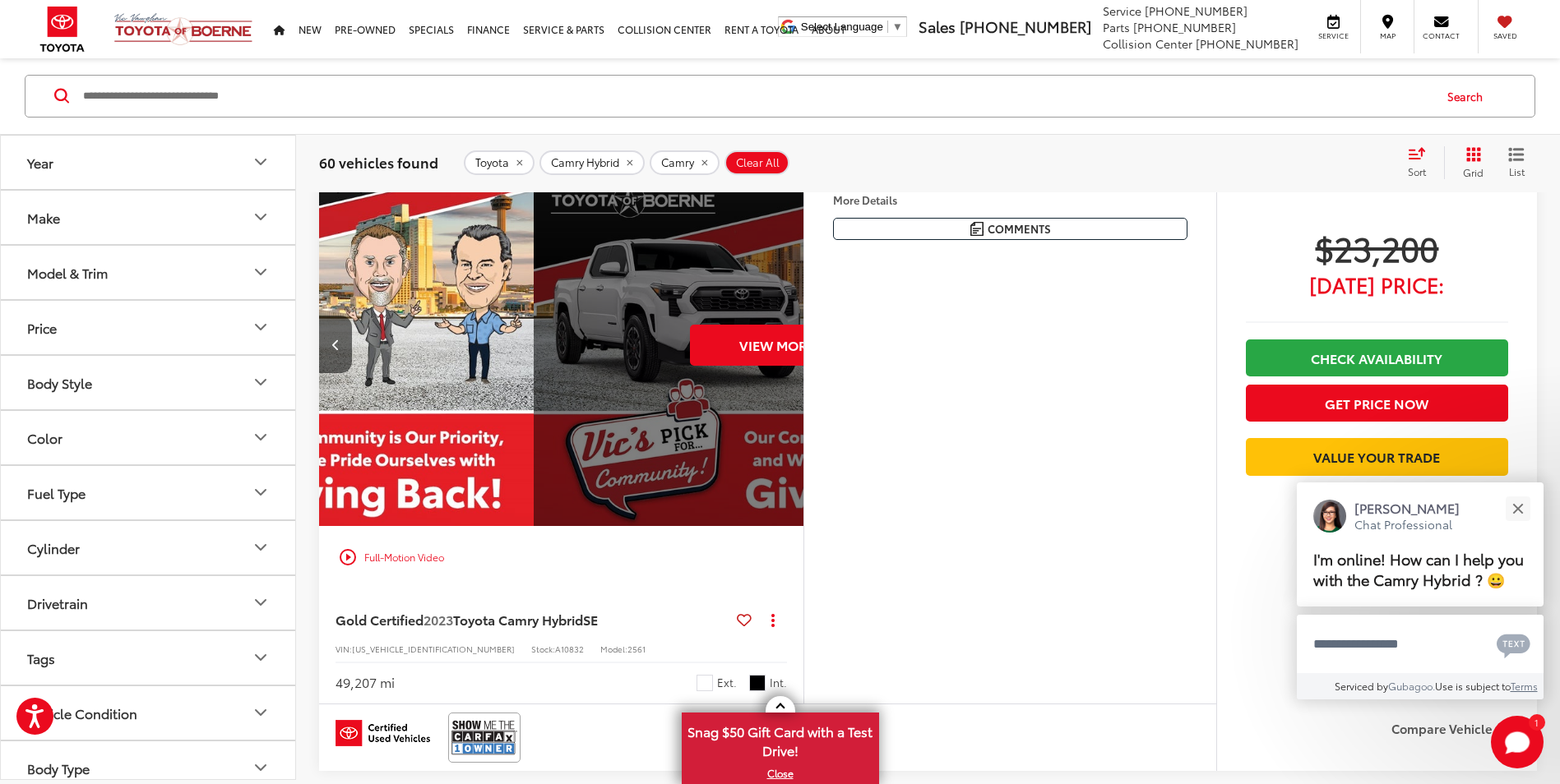
scroll to position [0, 2435]
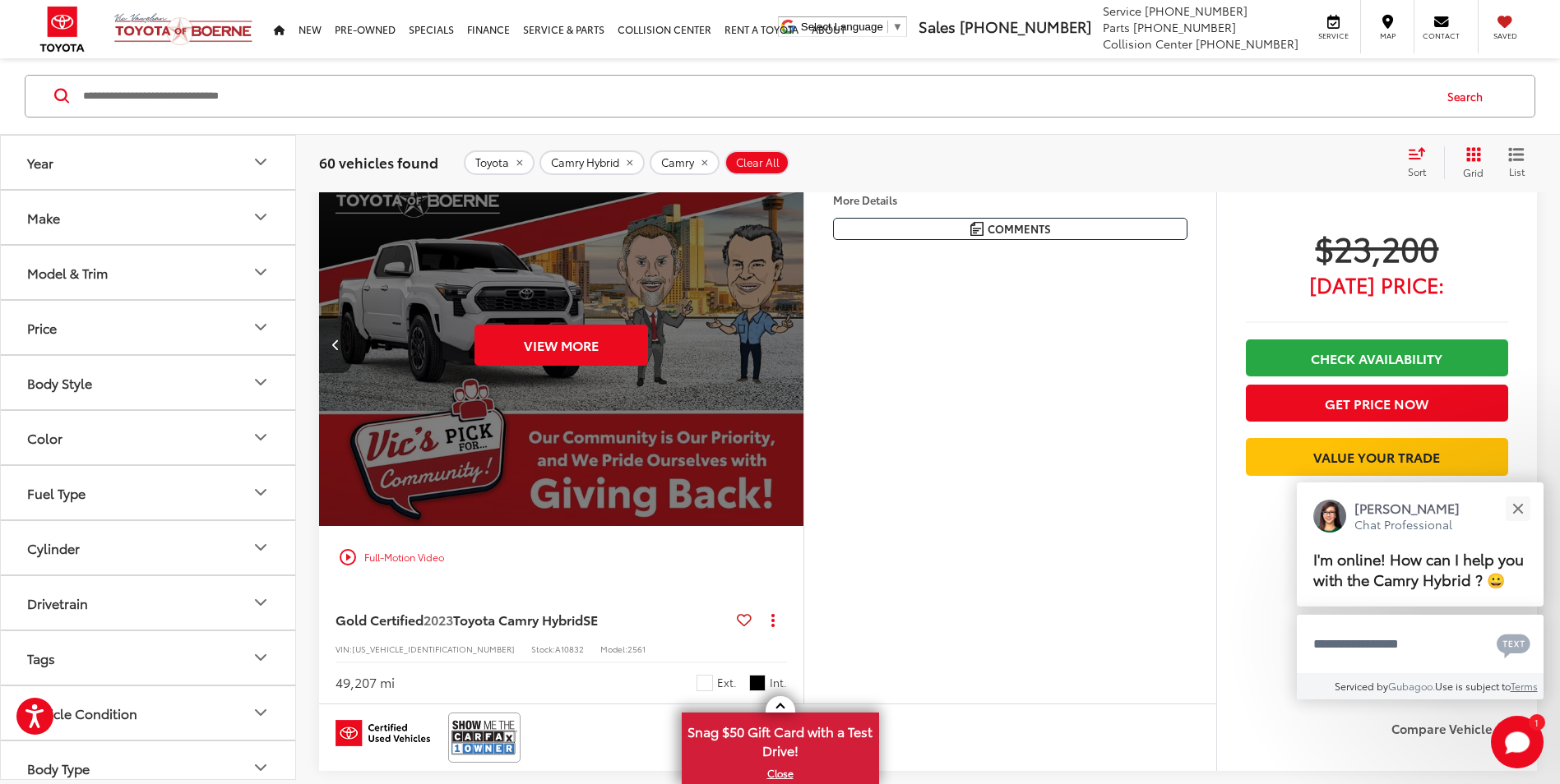
click at [781, 342] on div "View More" at bounding box center [561, 345] width 487 height 365
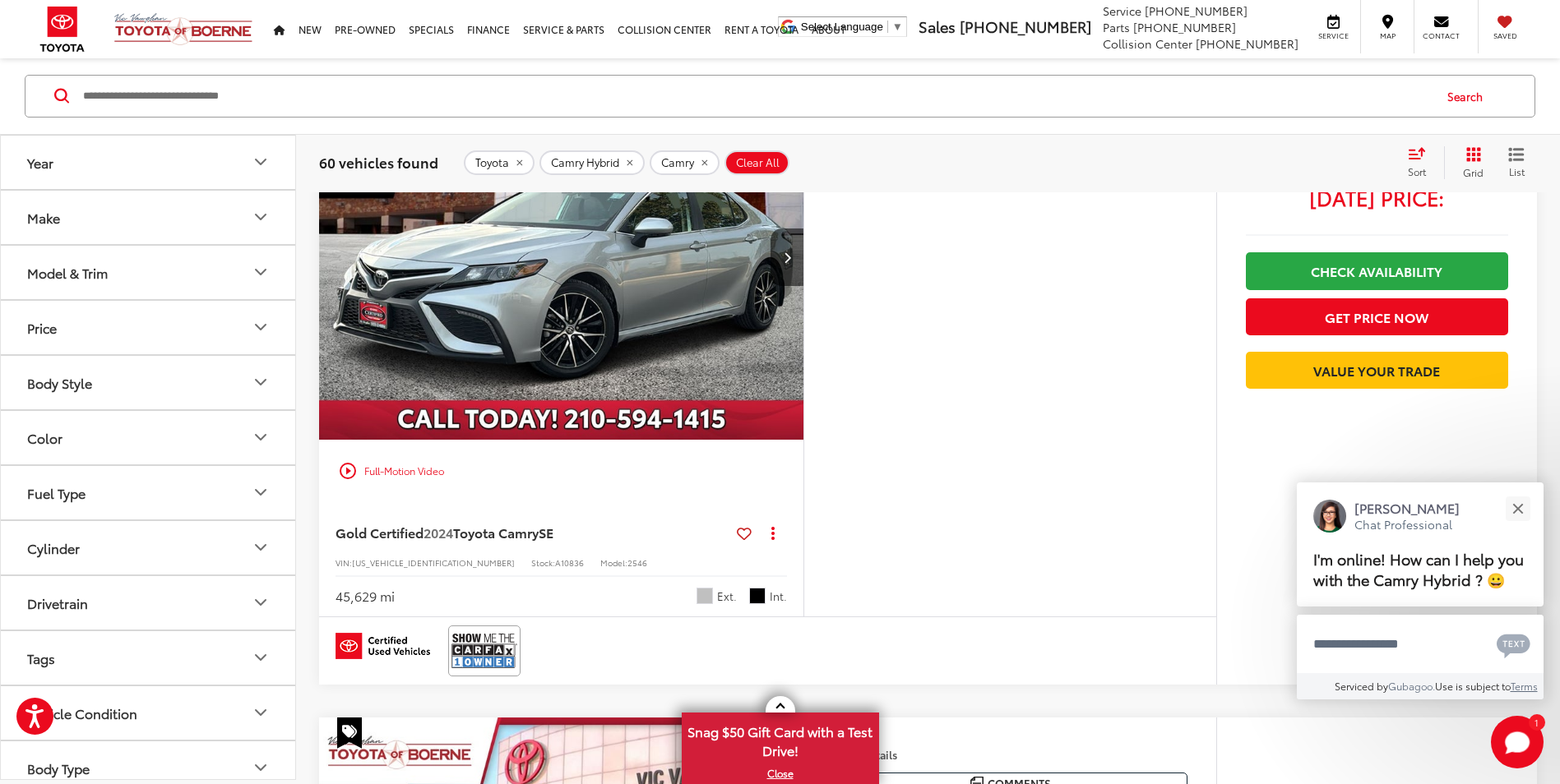
scroll to position [6002, 0]
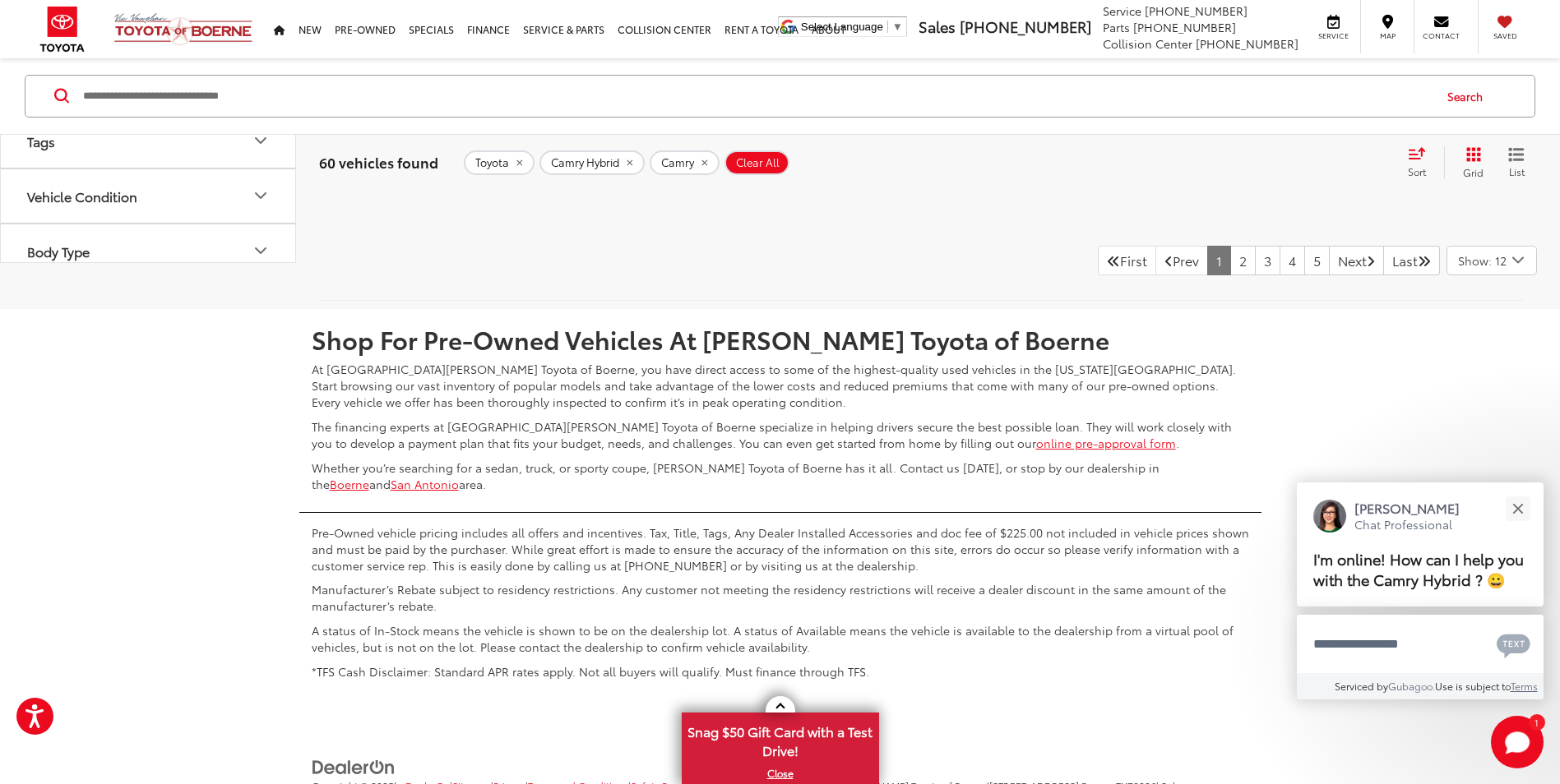
scroll to position [7420, 0]
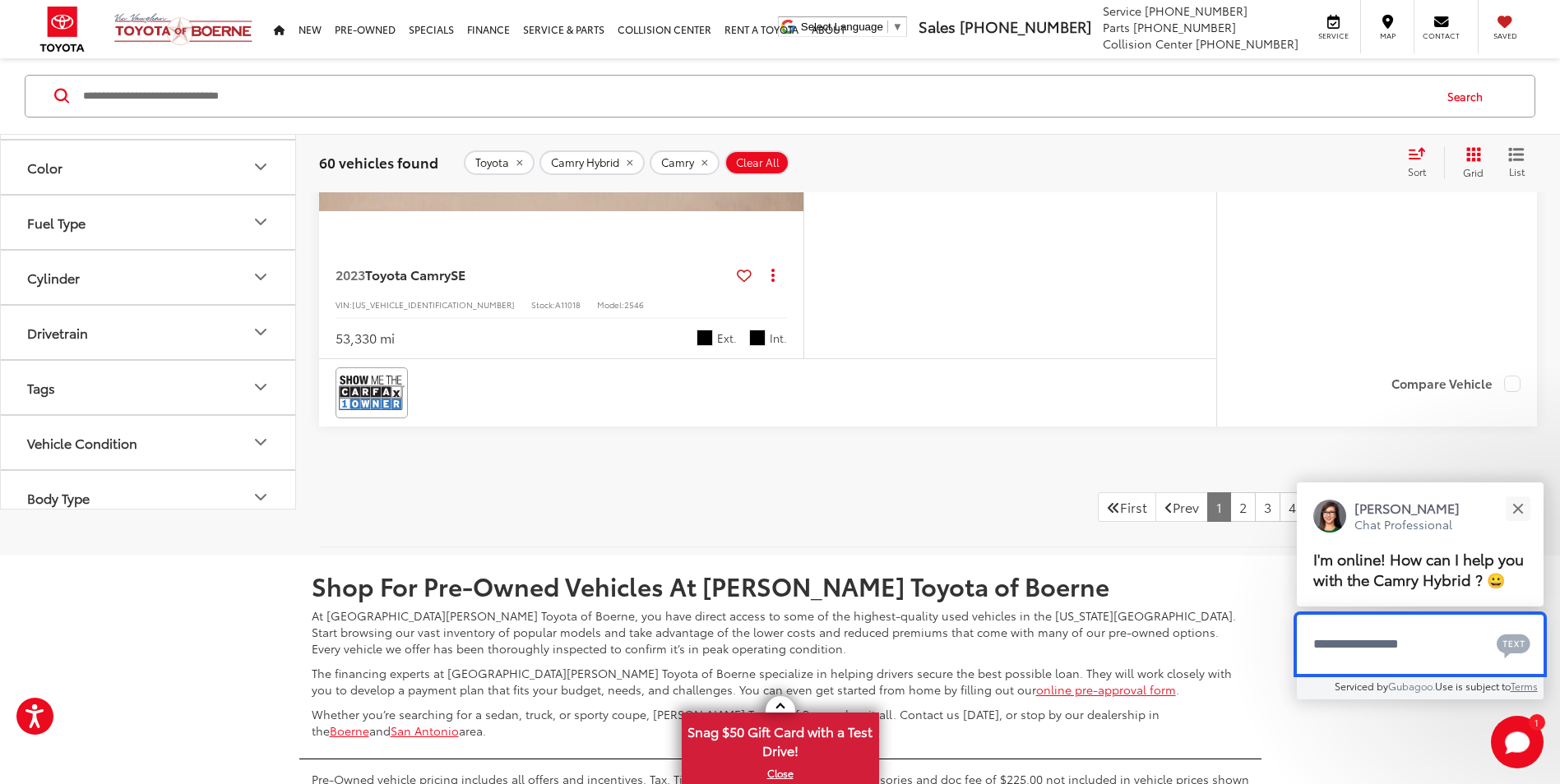
click at [1423, 647] on textarea "Type your message" at bounding box center [1420, 645] width 247 height 59
type textarea "**"
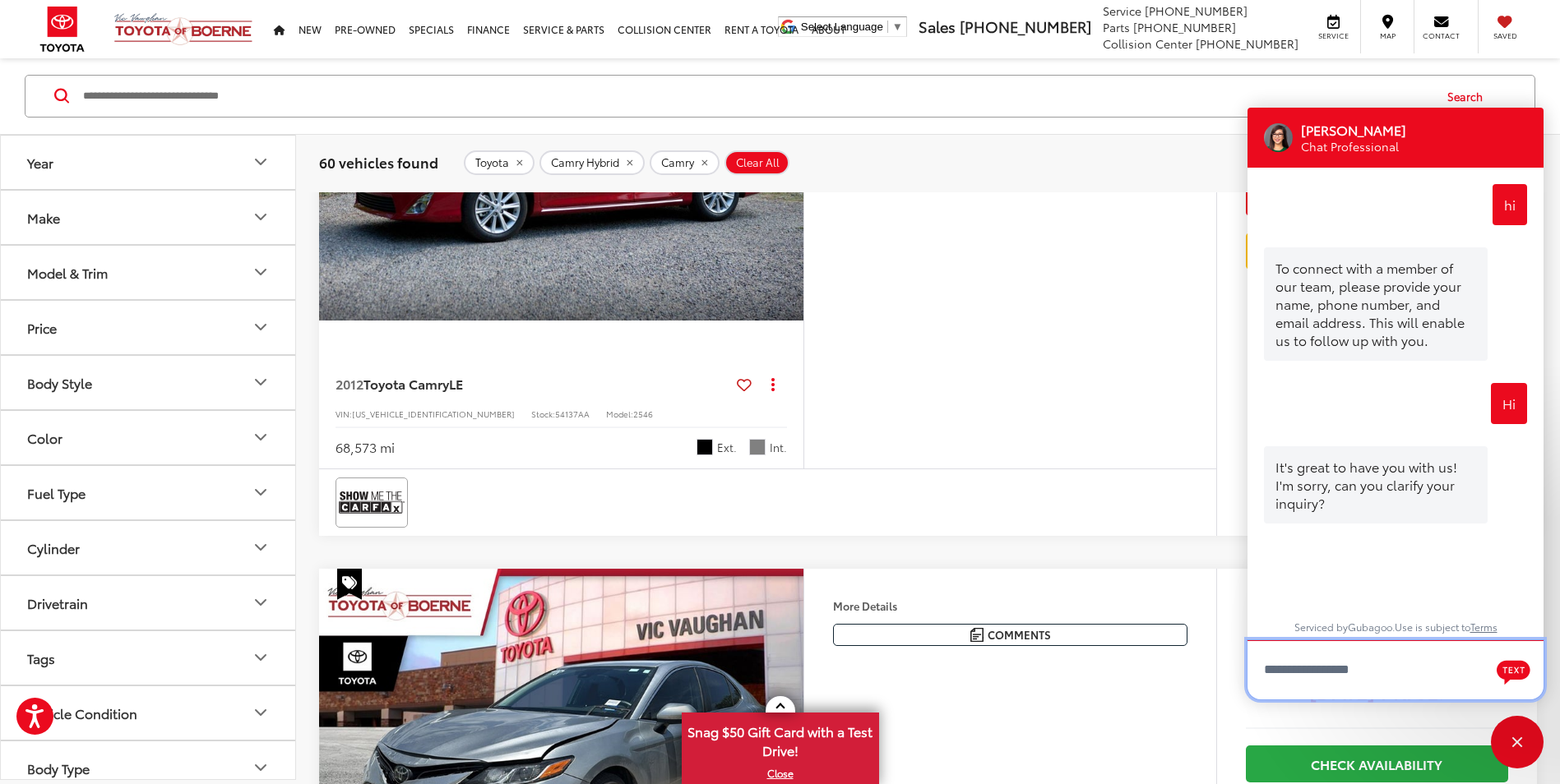
scroll to position [761, 0]
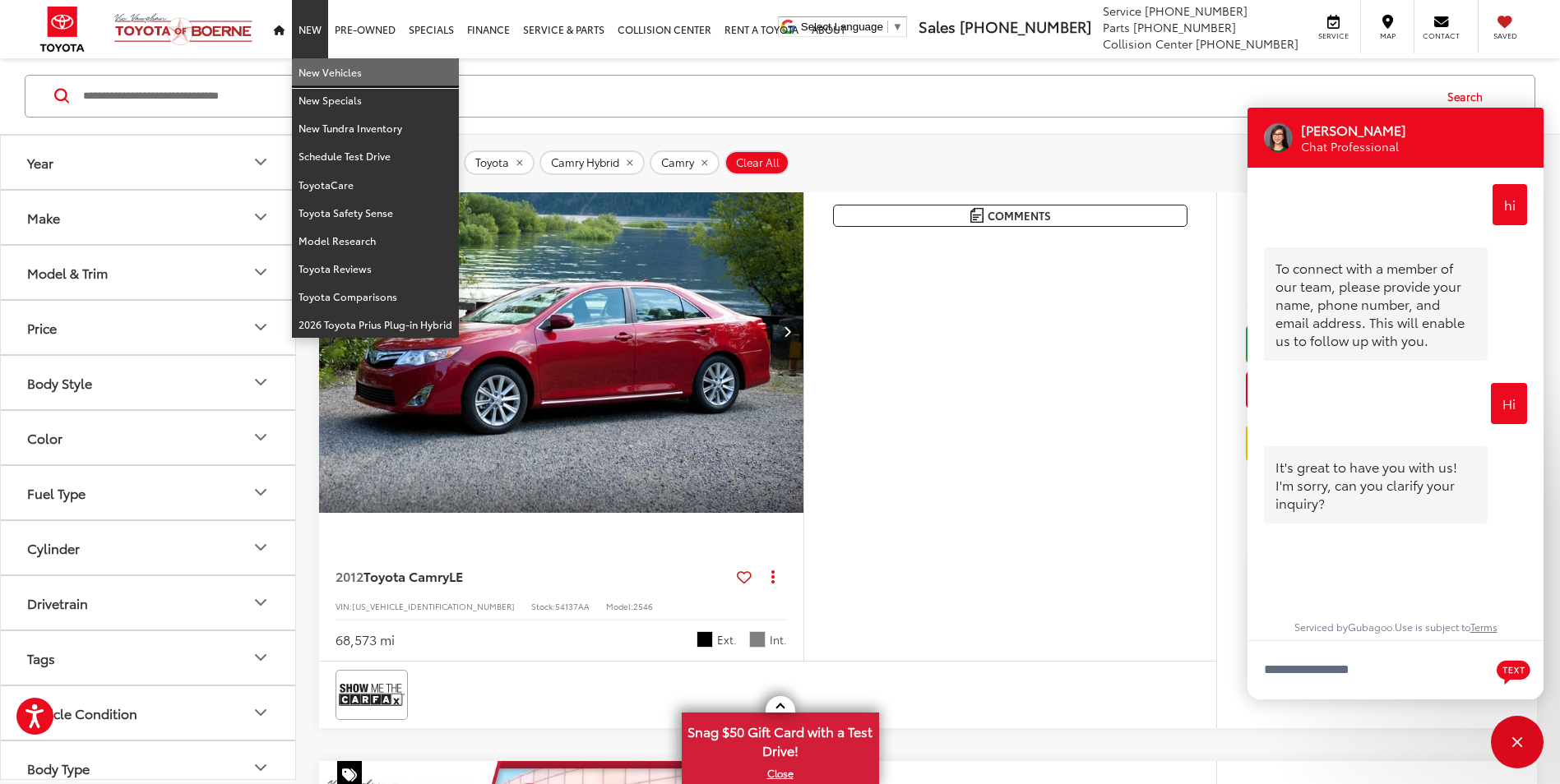
click at [322, 64] on link "New Vehicles" at bounding box center [375, 72] width 167 height 28
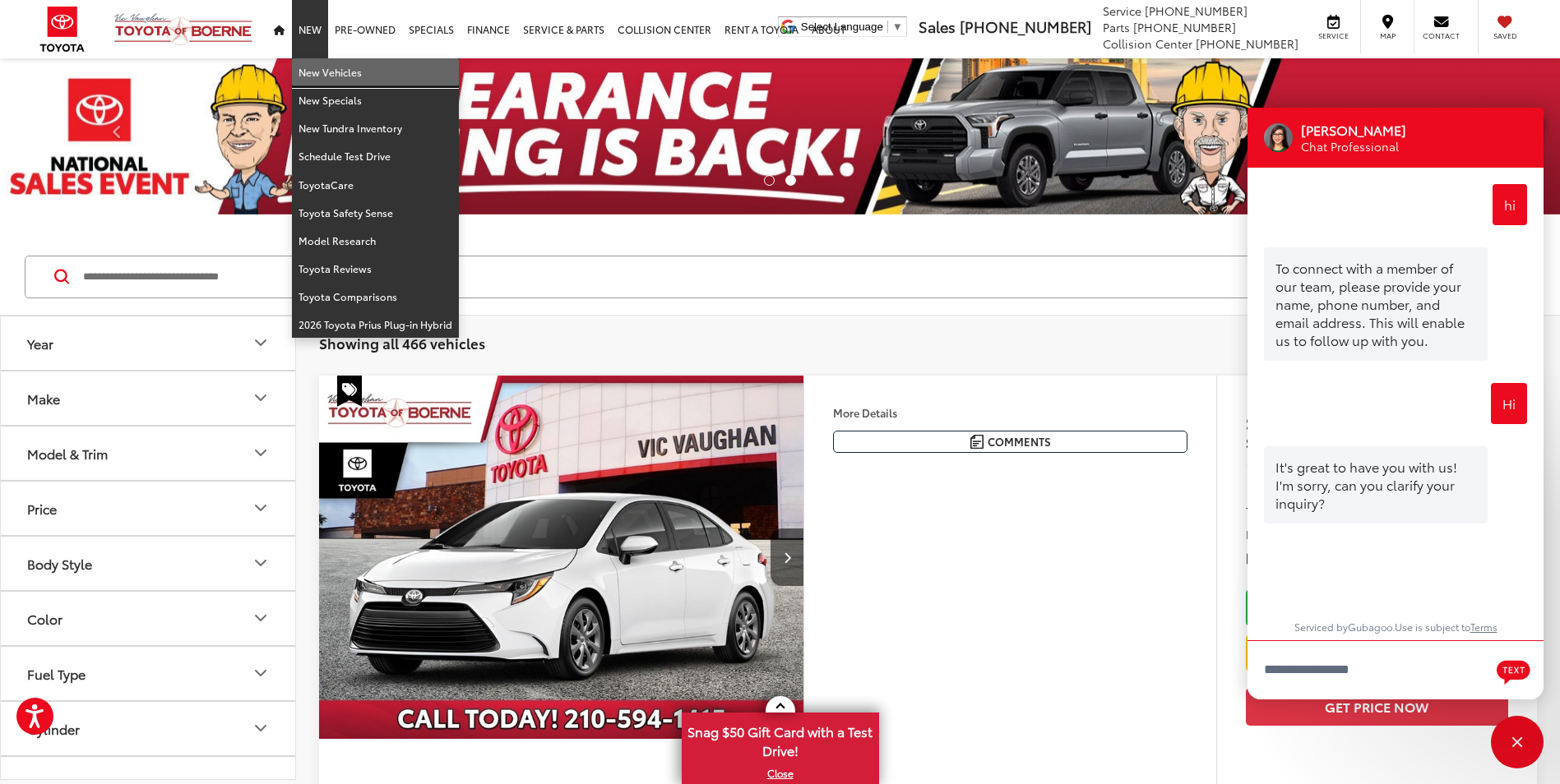
click at [315, 72] on link "New Vehicles" at bounding box center [375, 72] width 167 height 28
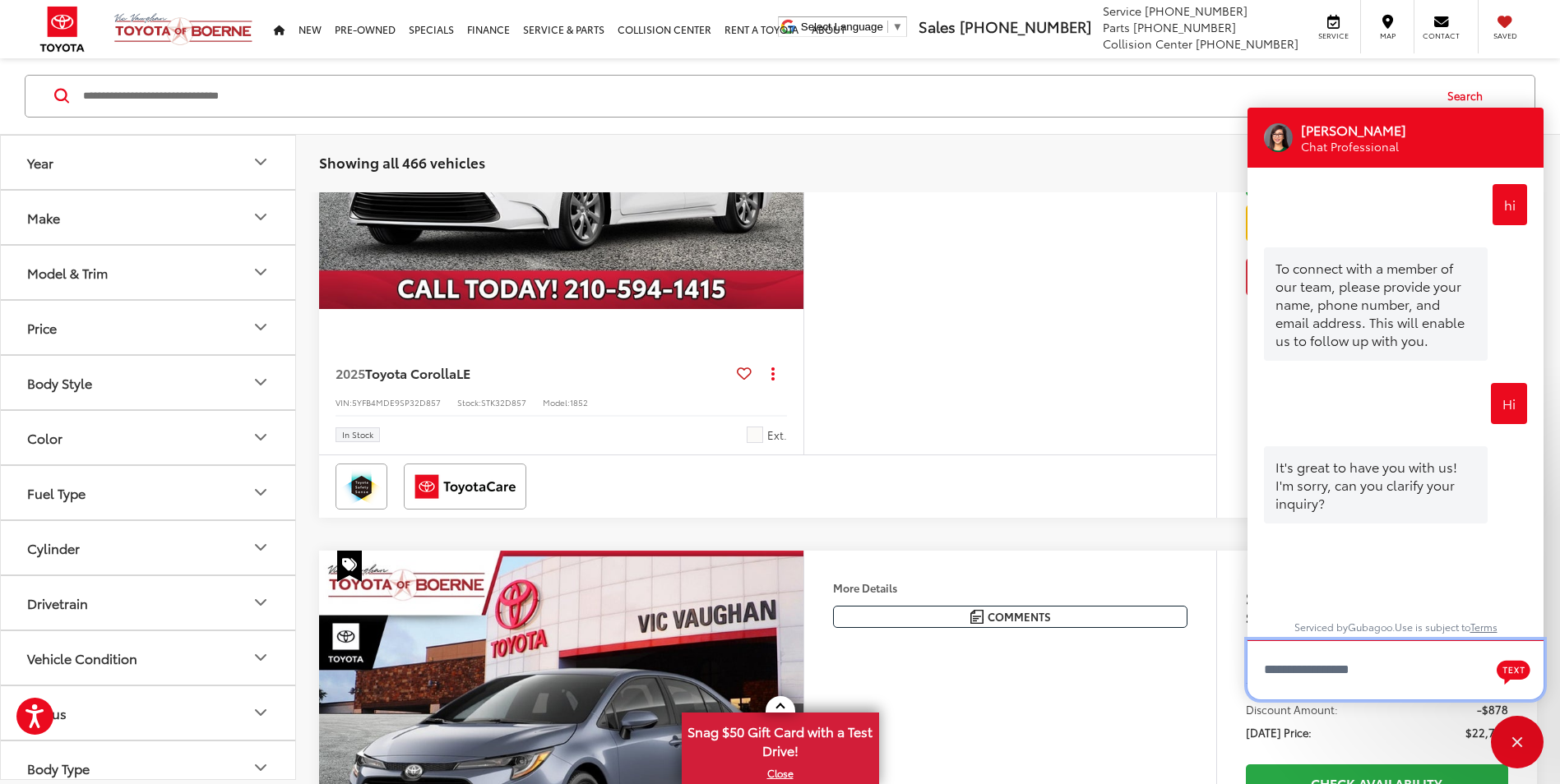
scroll to position [247, 0]
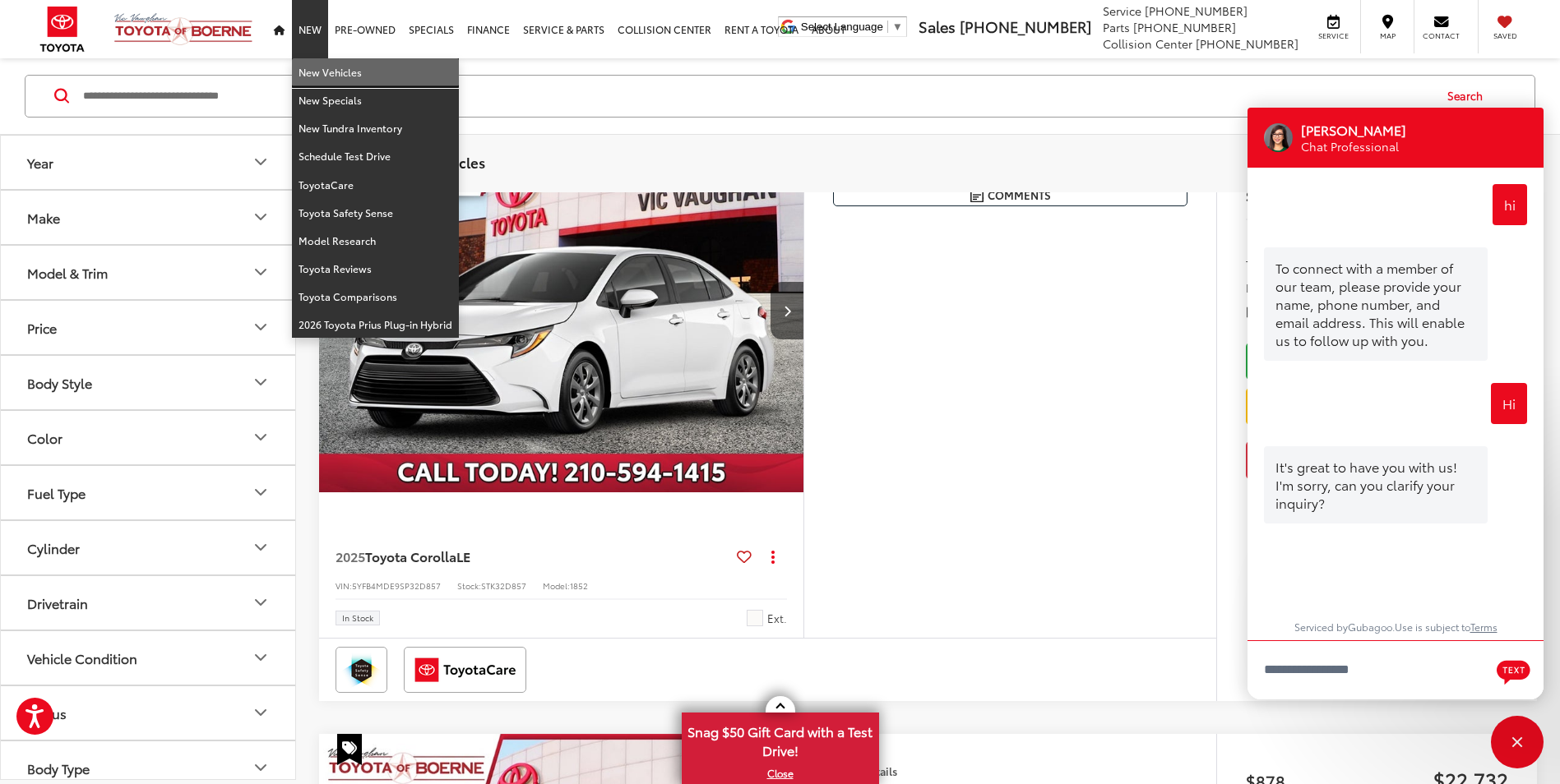
click at [339, 73] on link "New Vehicles" at bounding box center [375, 72] width 167 height 28
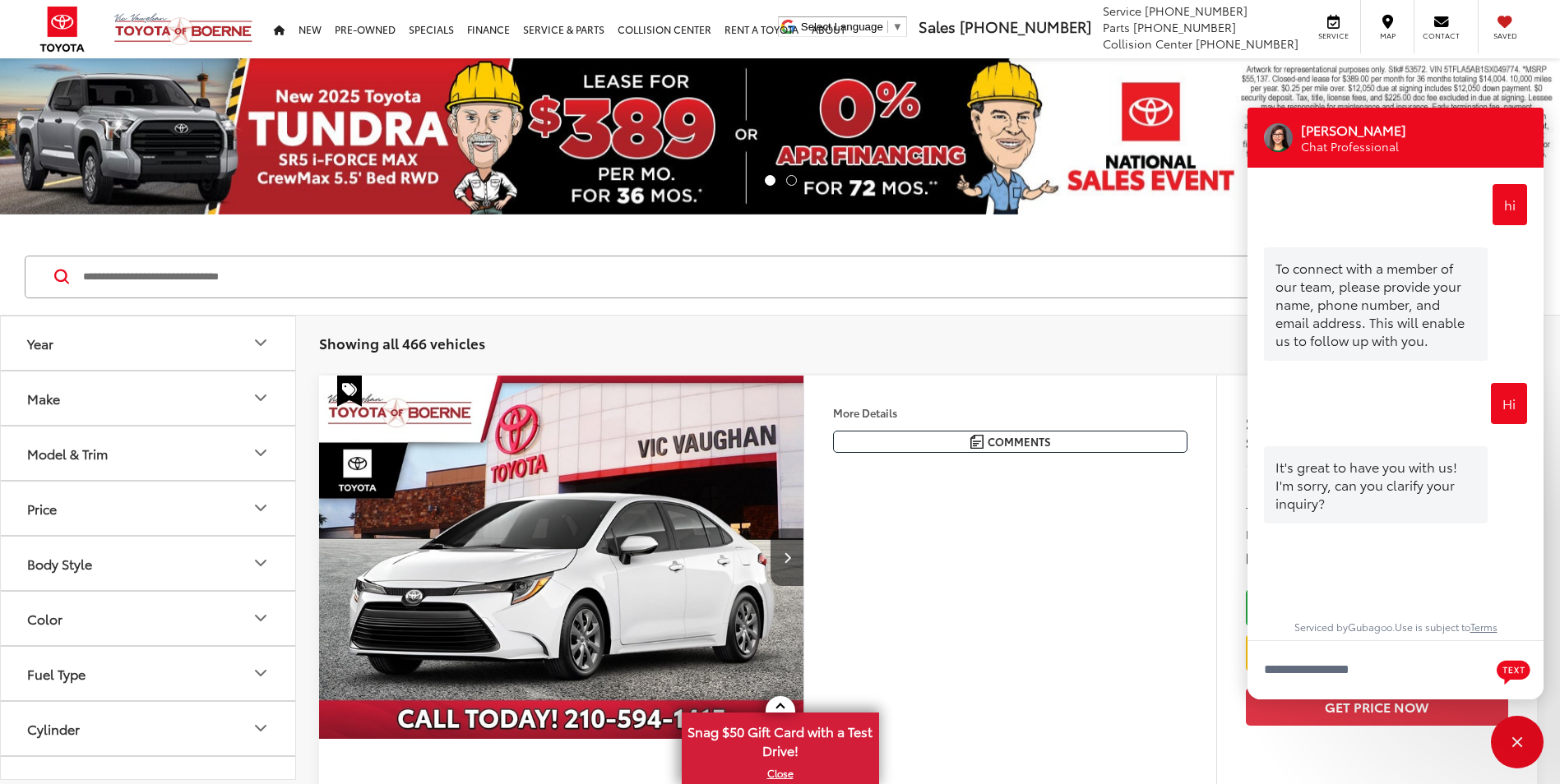
click at [435, 287] on input "Search by Make, Model, or Keyword" at bounding box center [756, 277] width 1350 height 40
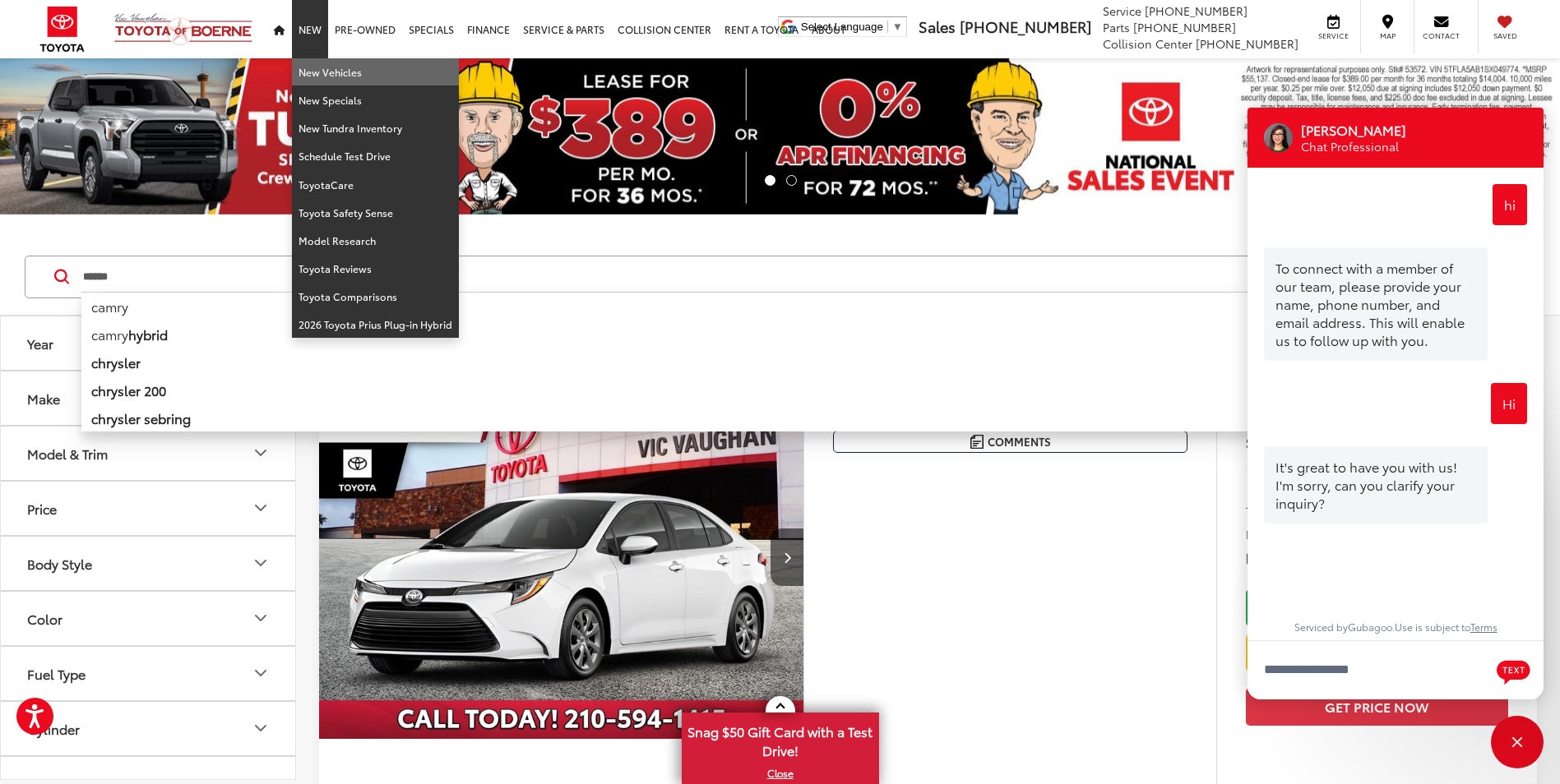
type input "*****"
click at [305, 67] on link "New Vehicles" at bounding box center [375, 72] width 167 height 28
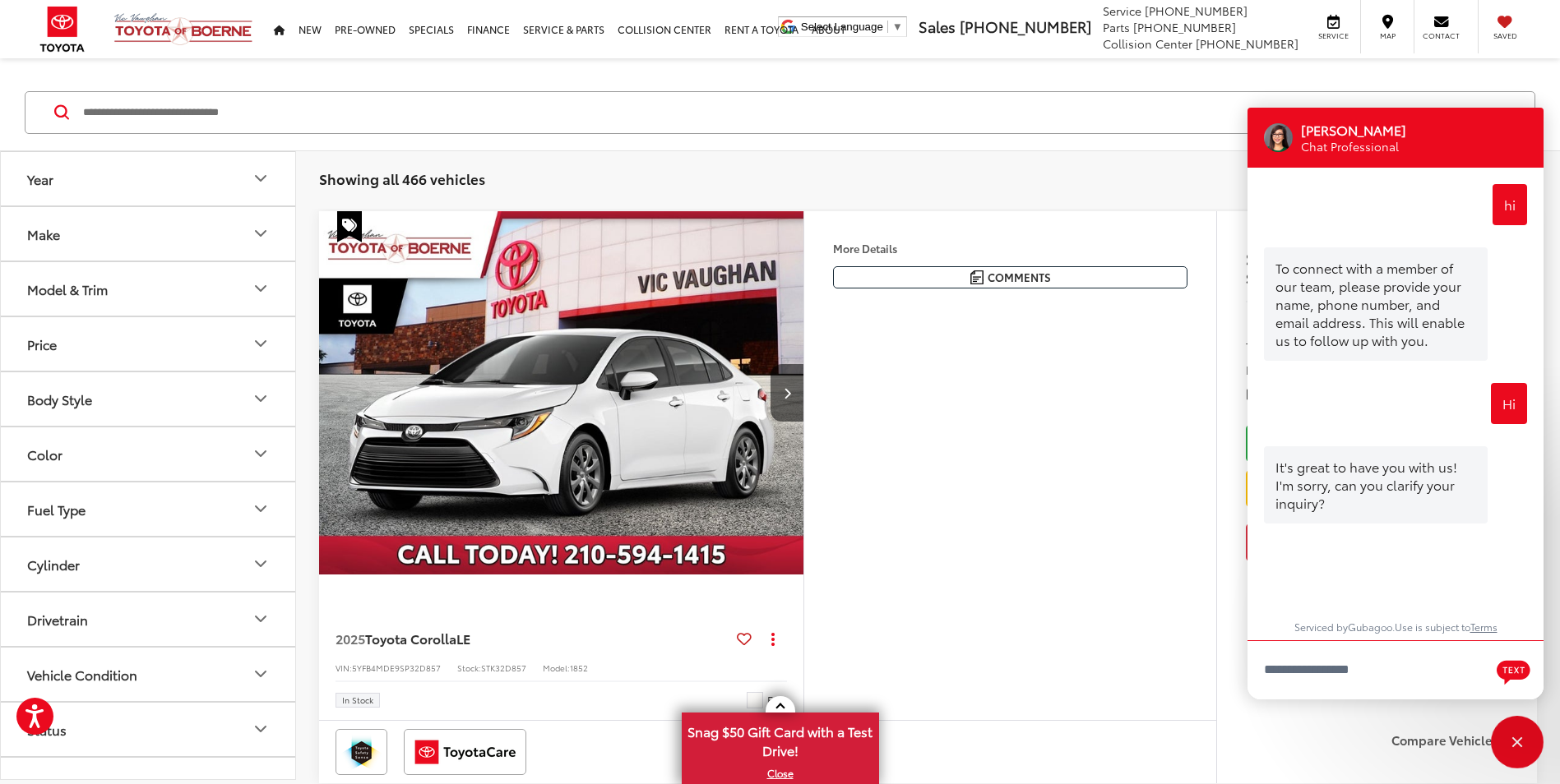
click at [98, 290] on div "Model & Trim" at bounding box center [67, 288] width 81 height 15
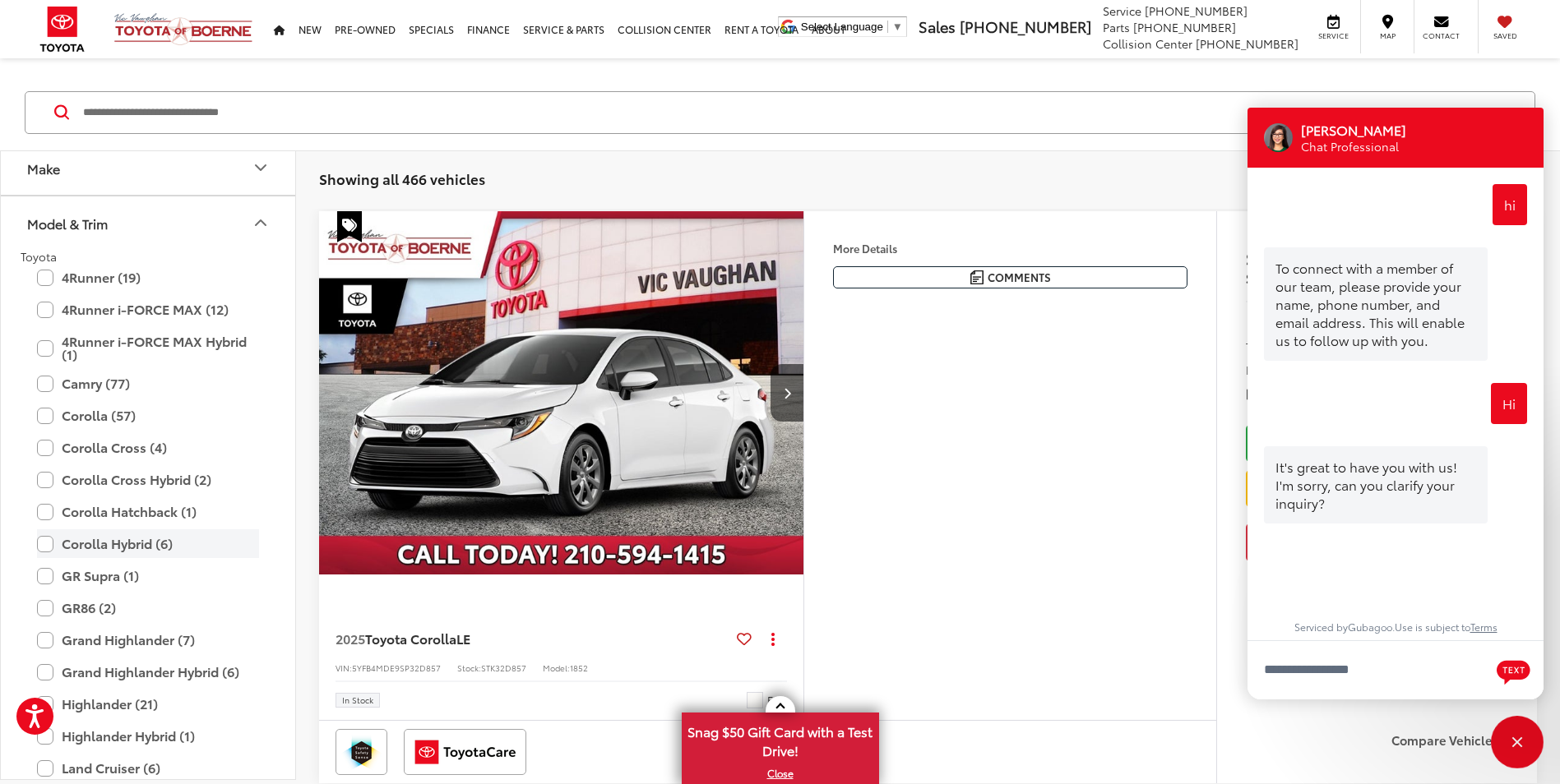
scroll to position [164, 0]
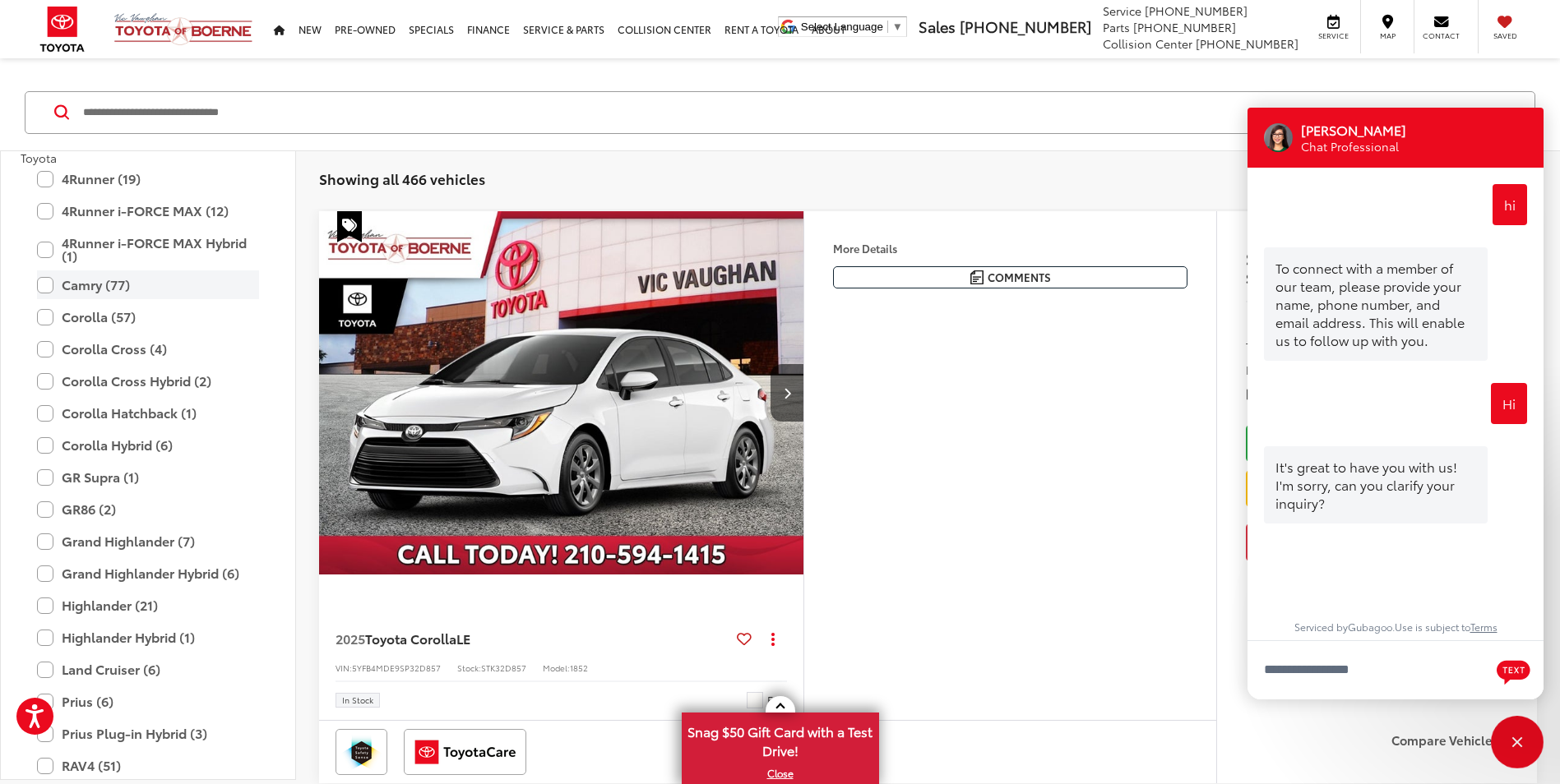
click at [44, 286] on label "Camry (77)" at bounding box center [147, 285] width 222 height 29
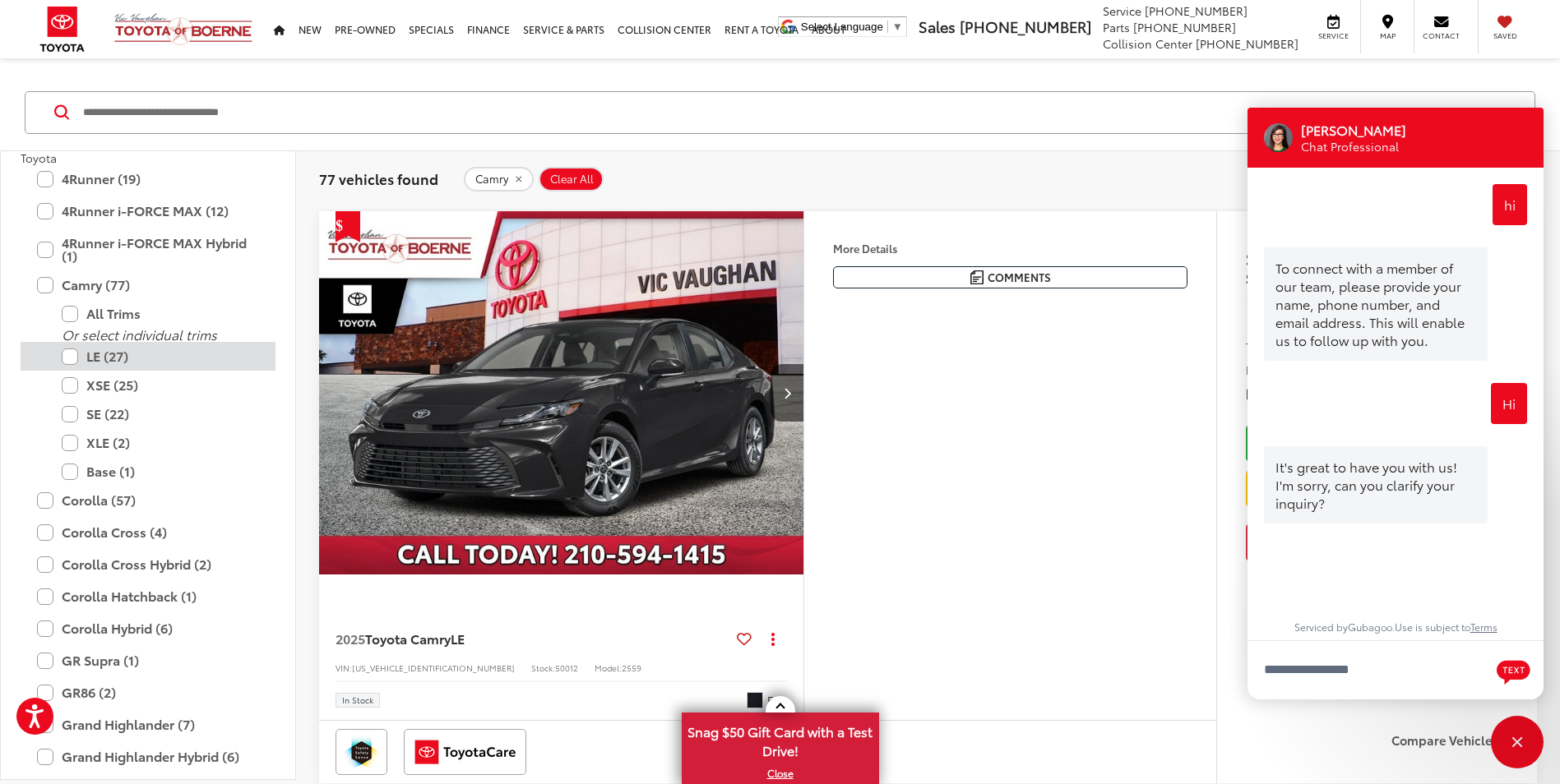
click at [73, 354] on label "LE (27)" at bounding box center [161, 357] width 198 height 29
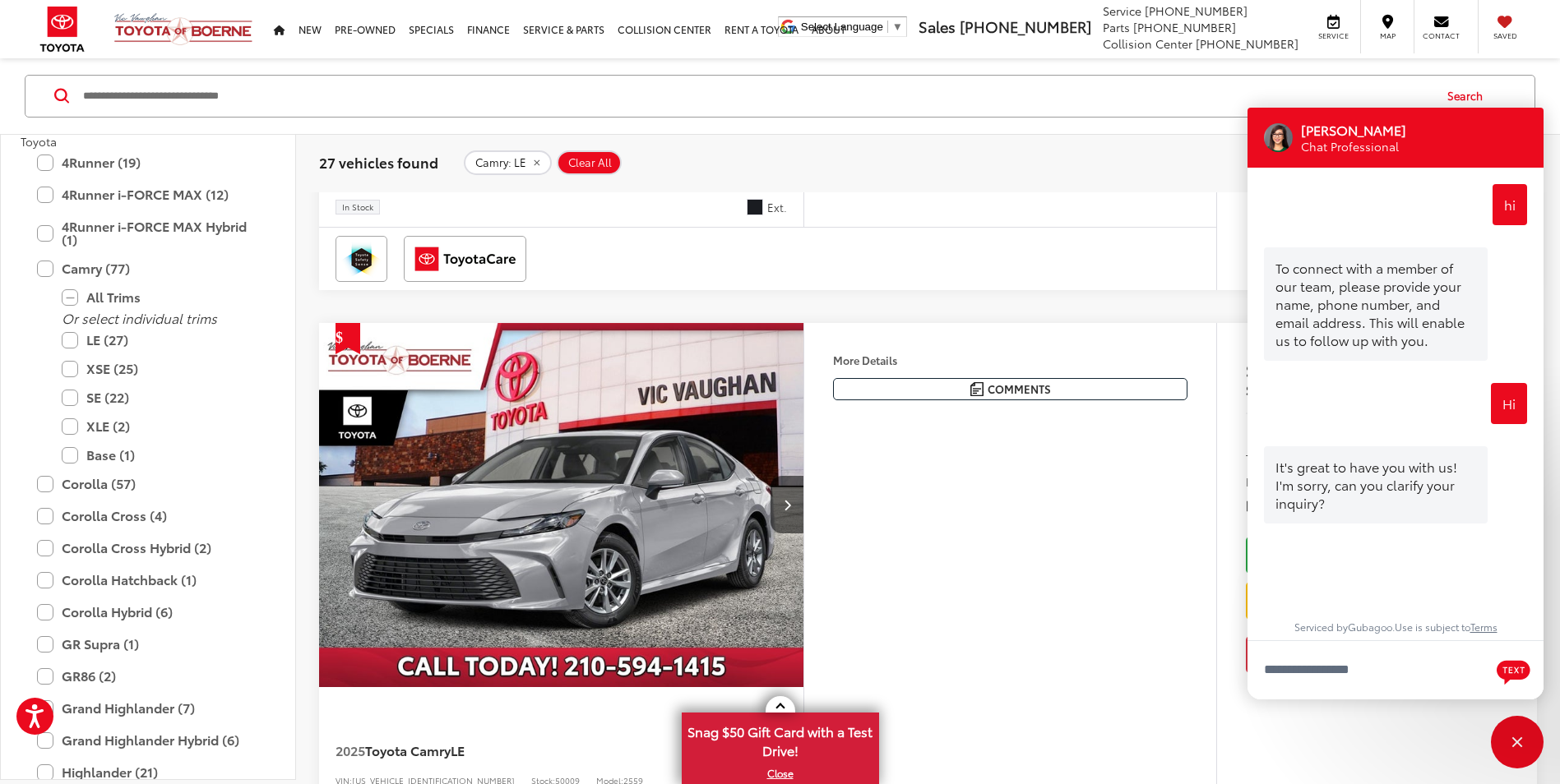
scroll to position [987, 0]
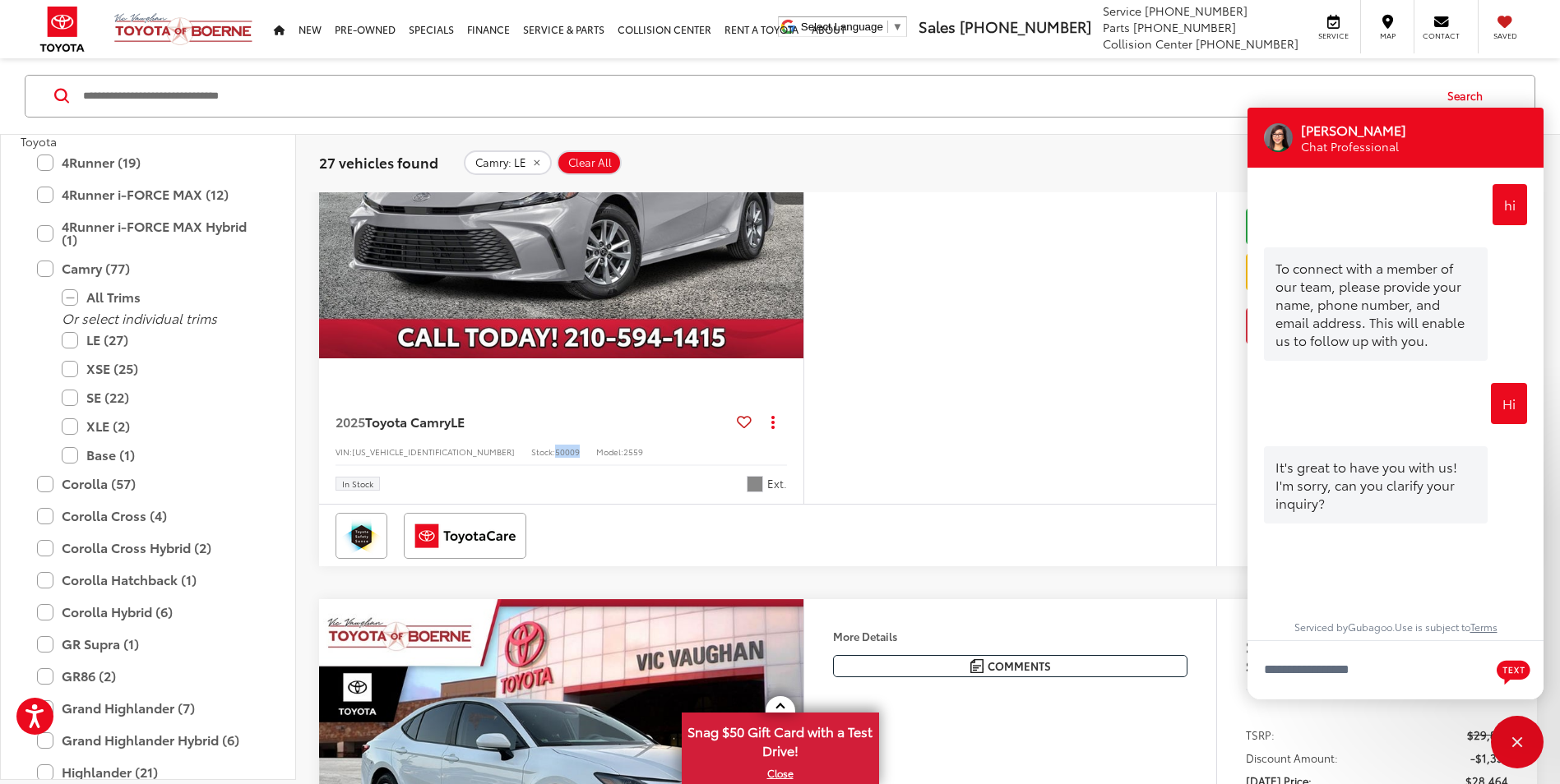
drag, startPoint x: 479, startPoint y: 454, endPoint x: 507, endPoint y: 453, distance: 28.0
click at [507, 453] on div "VIN: 4T1DAACK9SU001639 Stock: 50009 Model: 2559" at bounding box center [560, 450] width 452 height 12
drag, startPoint x: 507, startPoint y: 453, endPoint x: 498, endPoint y: 451, distance: 9.2
copy div "50009"
click at [1371, 675] on textarea "Type your message" at bounding box center [1396, 670] width 296 height 59
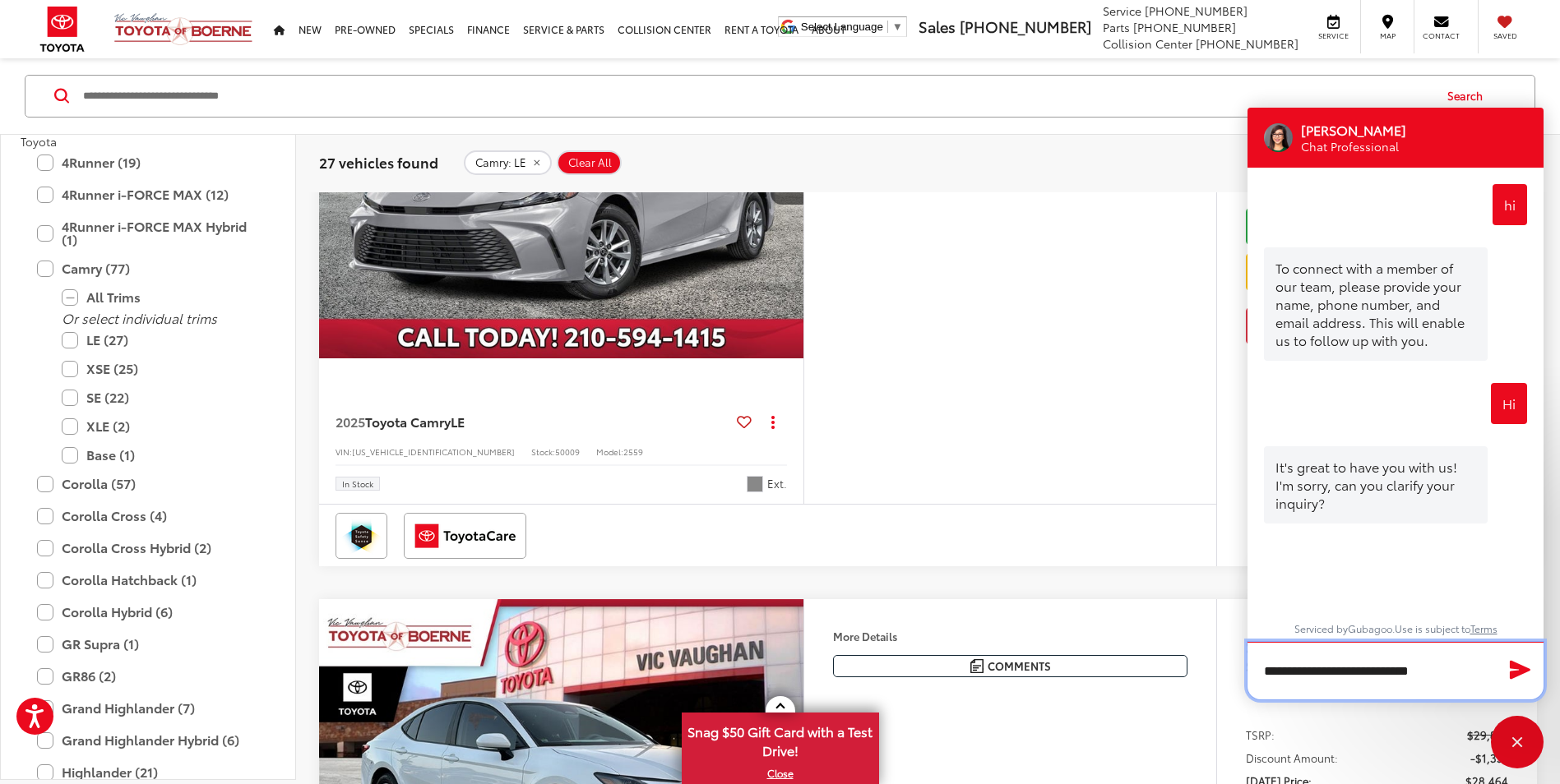
type textarea "**********"
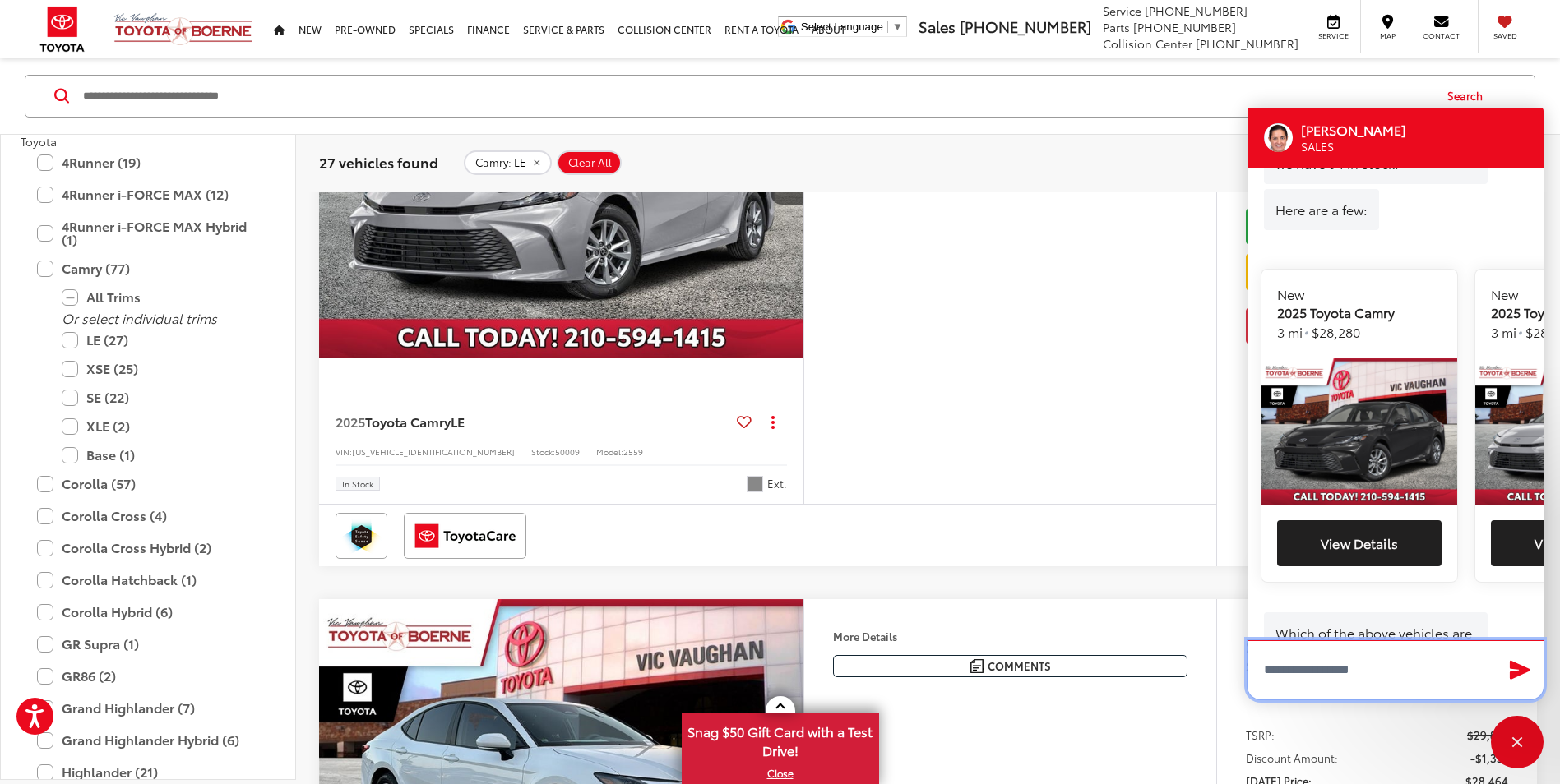
scroll to position [649, 0]
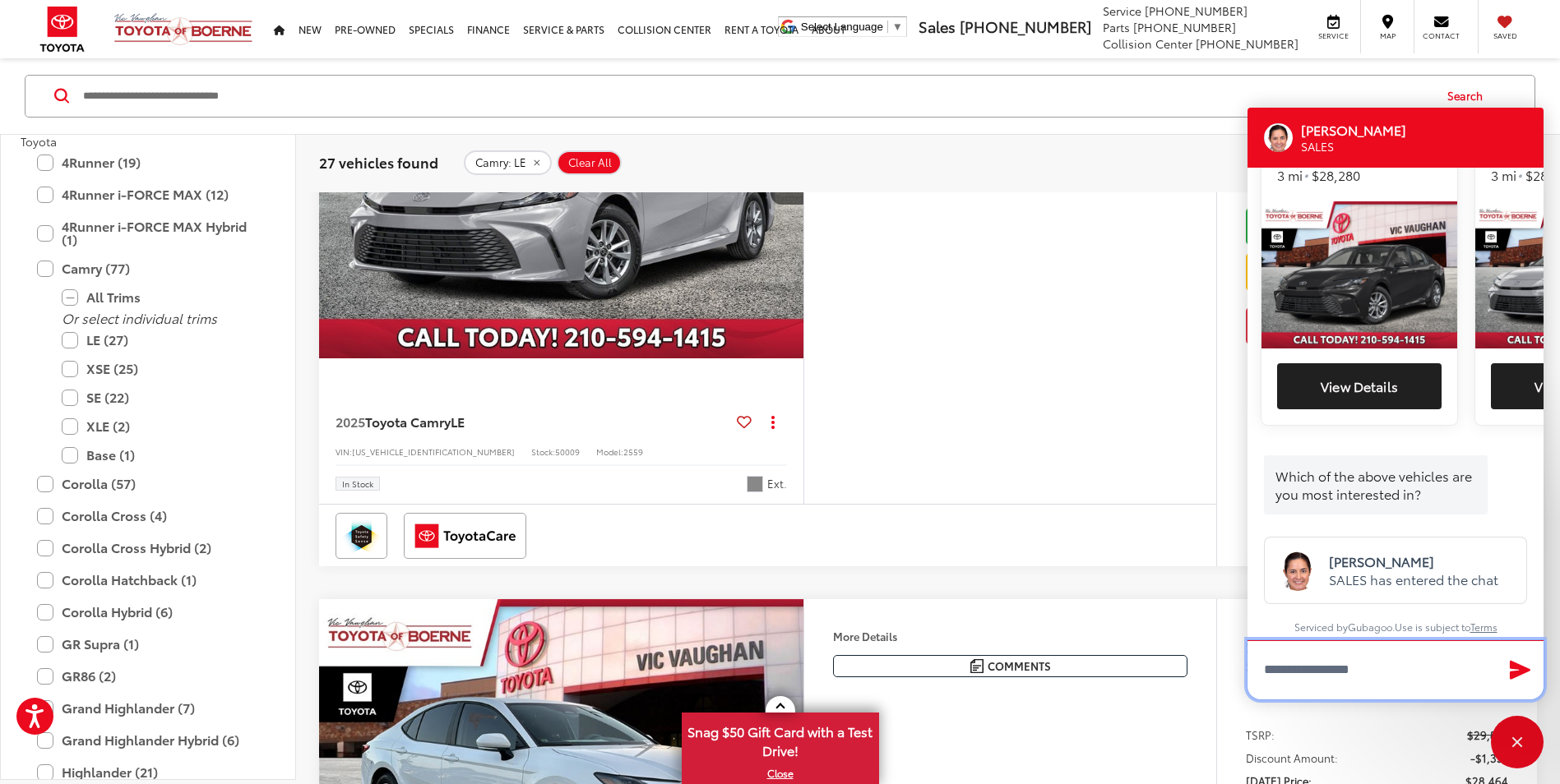
click at [1318, 663] on textarea "Type your message" at bounding box center [1396, 670] width 296 height 59
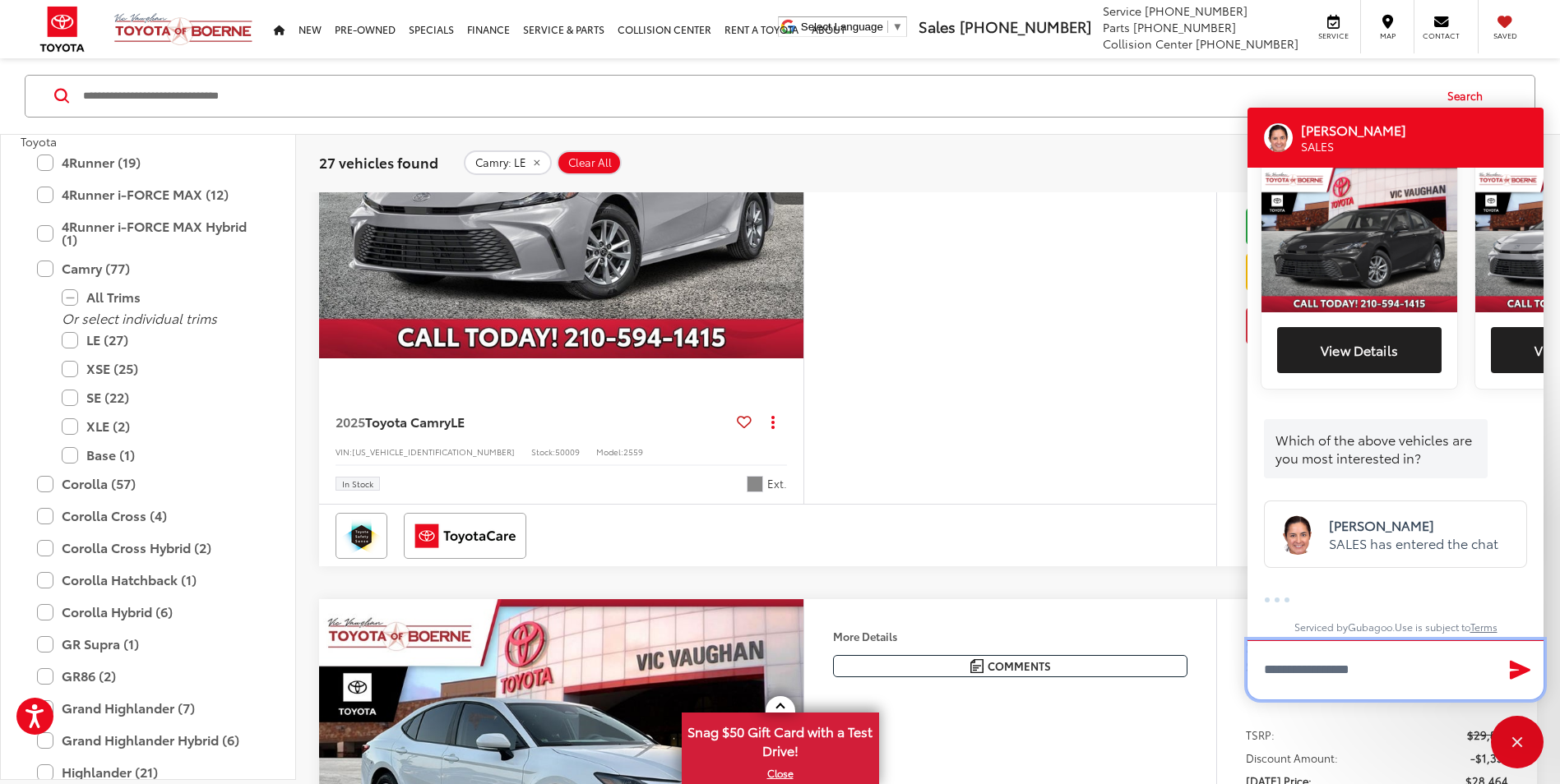
paste textarea "*****"
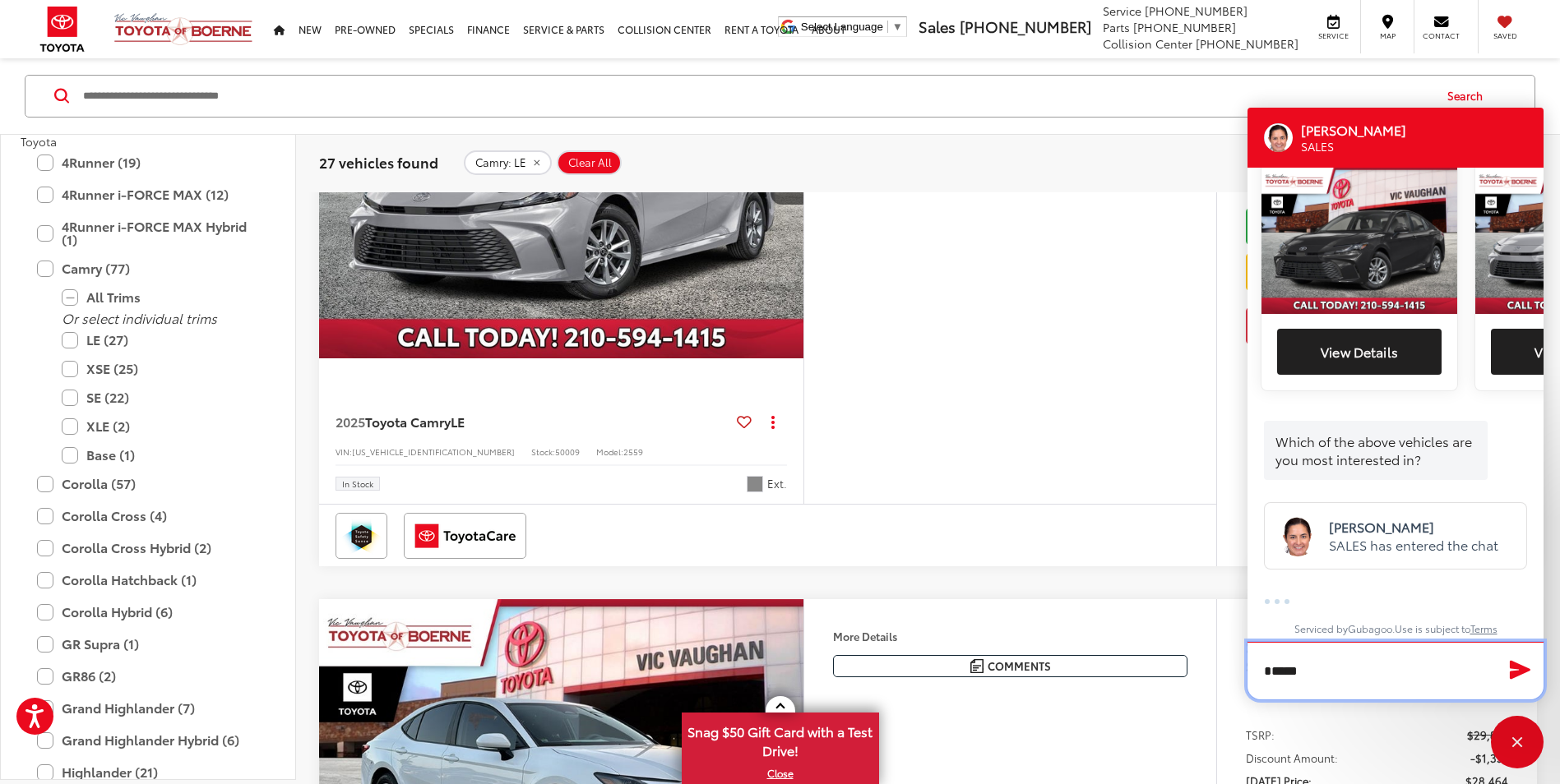
scroll to position [684, 0]
type textarea "*"
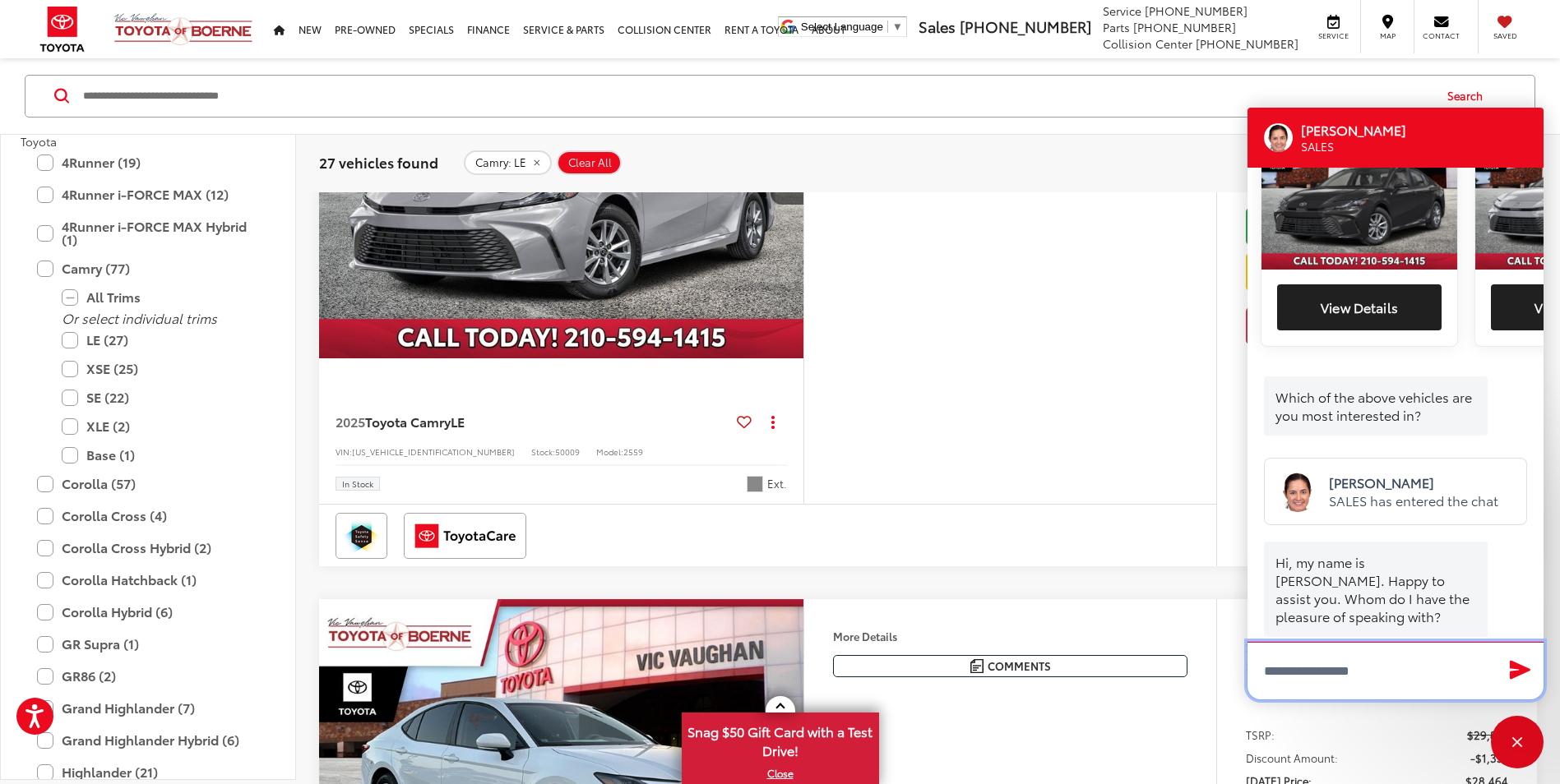
scroll to position [747, 0]
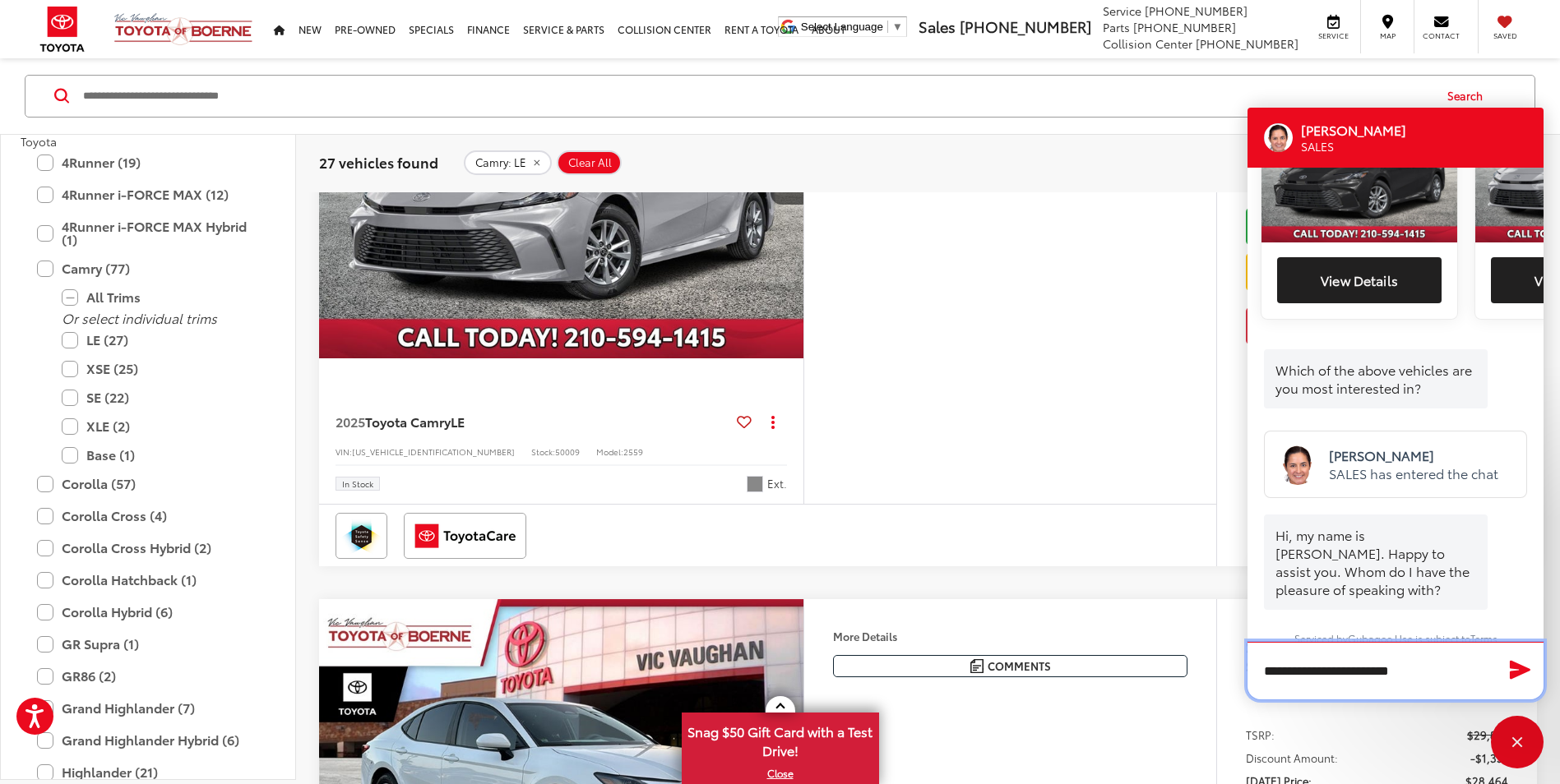
type textarea "**********"
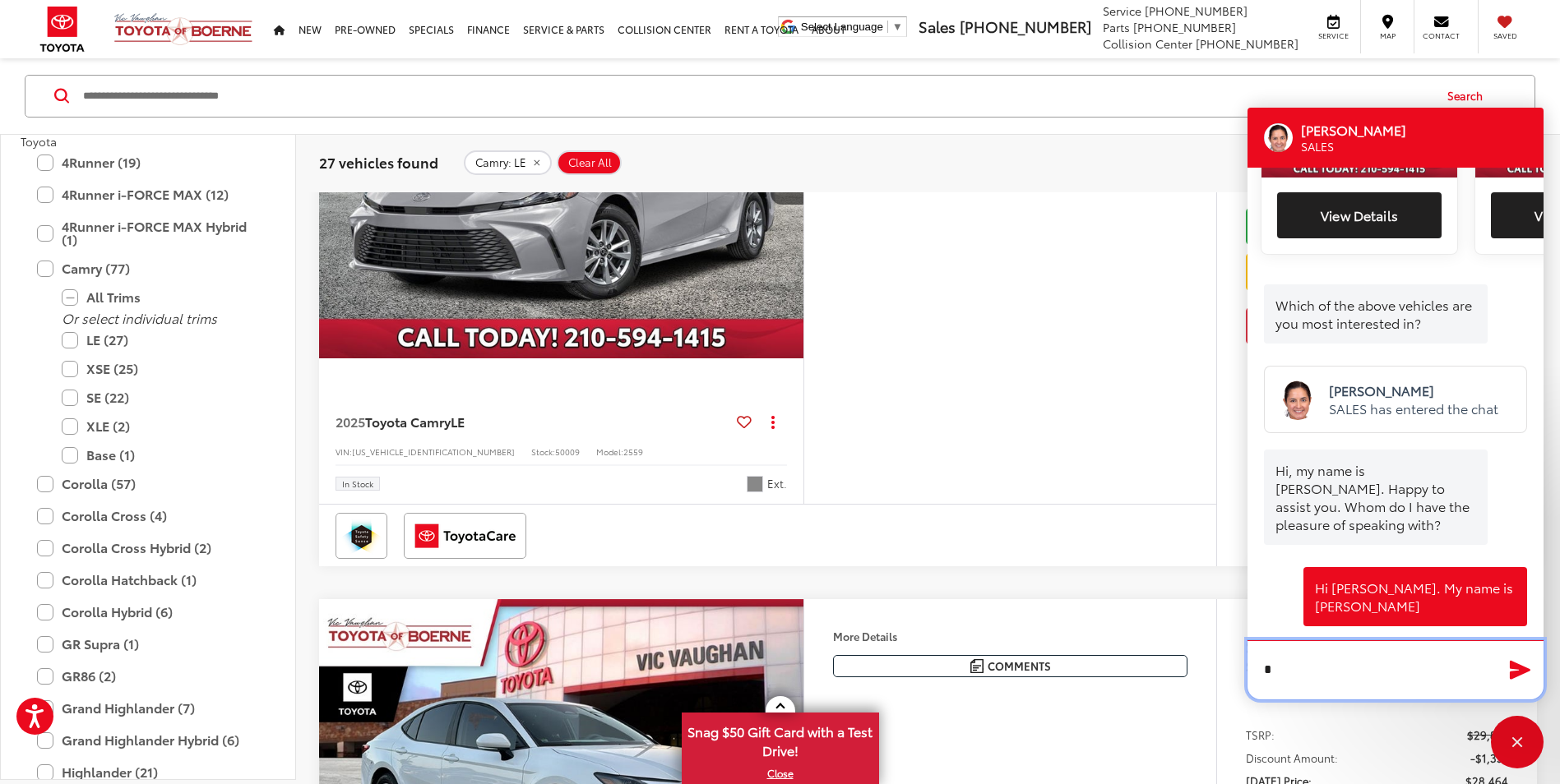
scroll to position [811, 0]
type textarea "*"
type textarea "**********"
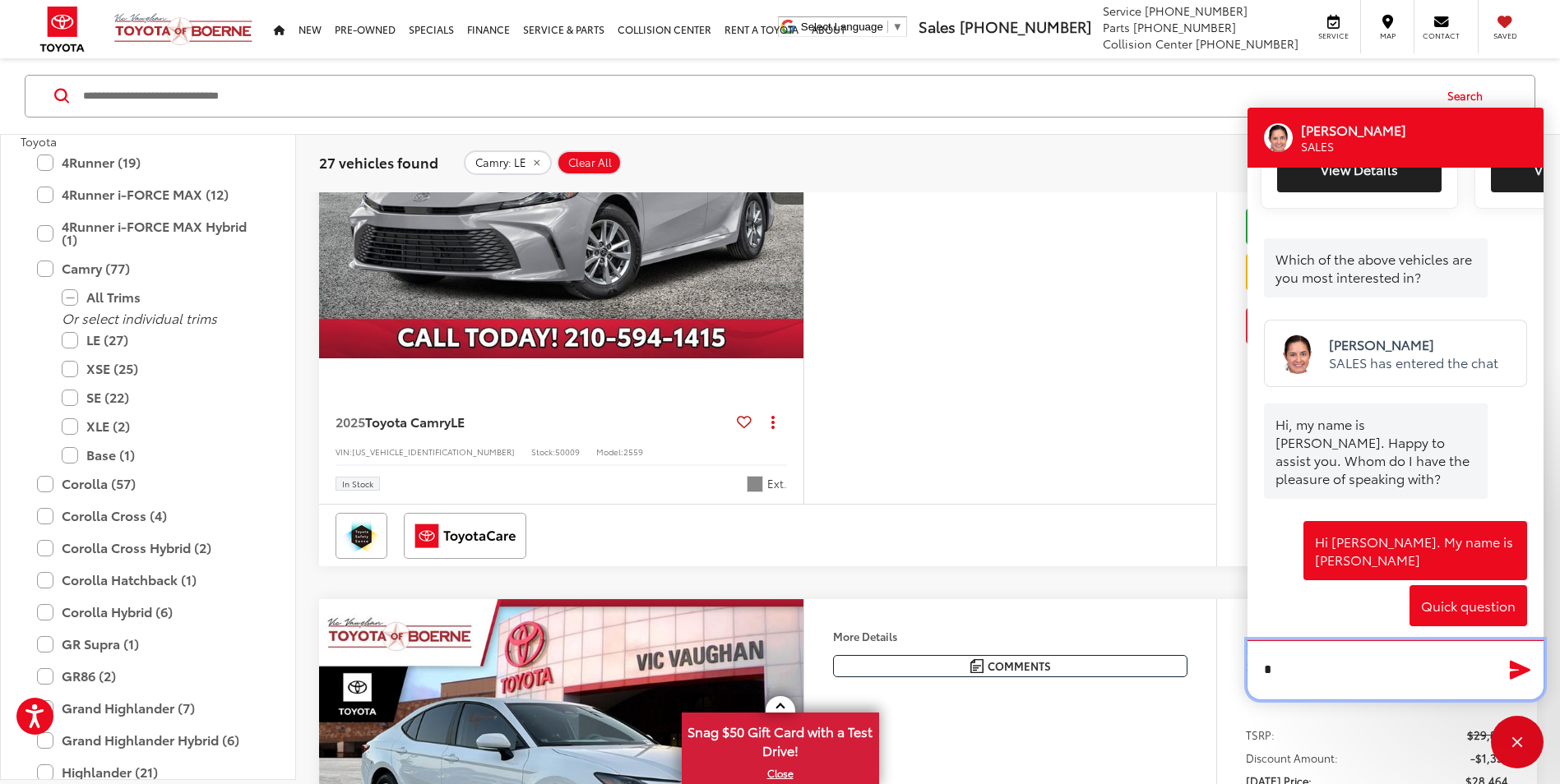
scroll to position [857, 0]
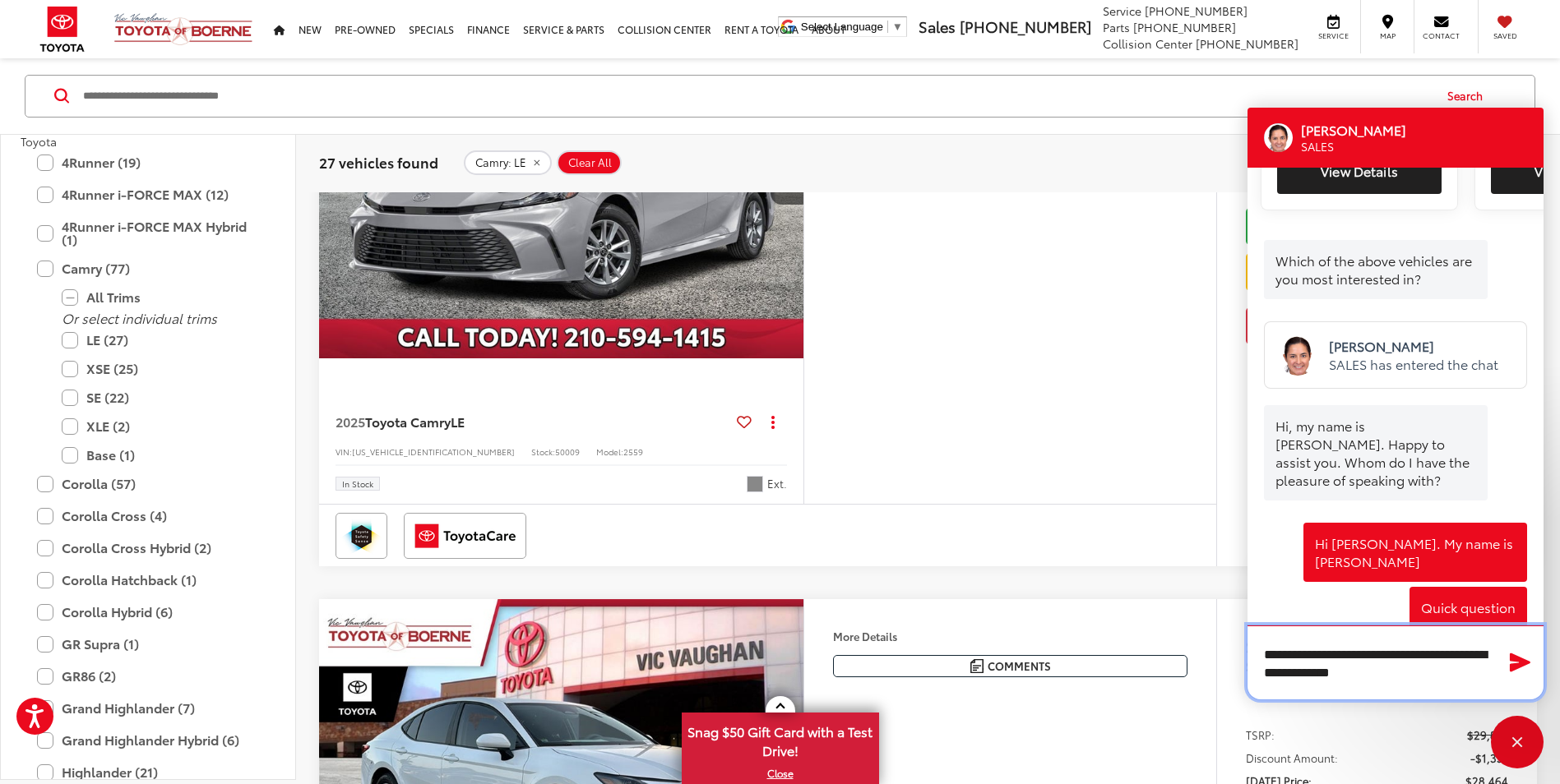
click at [1283, 656] on textarea "**********" at bounding box center [1396, 663] width 296 height 74
click at [1441, 674] on textarea "**********" at bounding box center [1396, 663] width 296 height 74
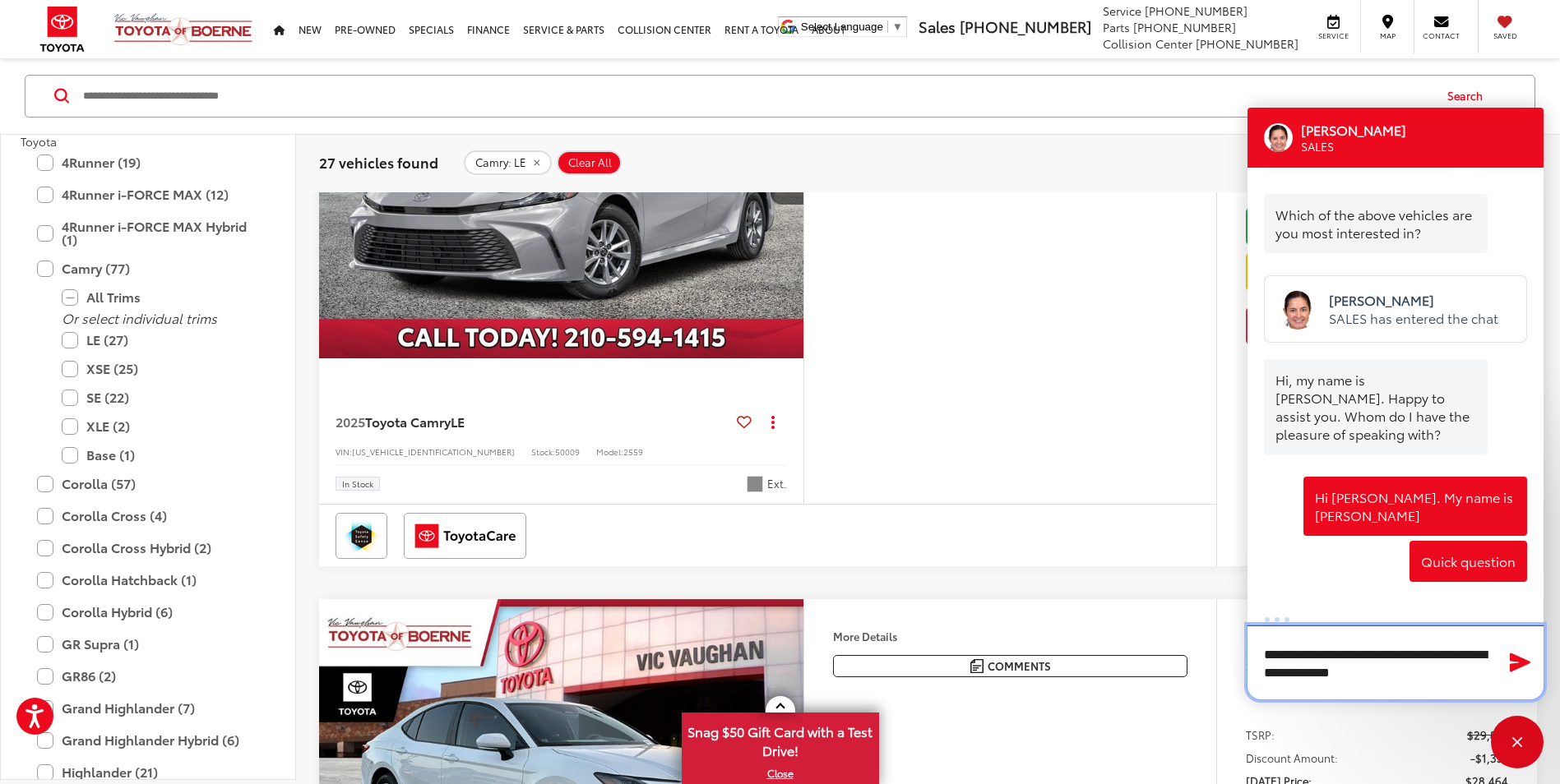
scroll to position [909, 0]
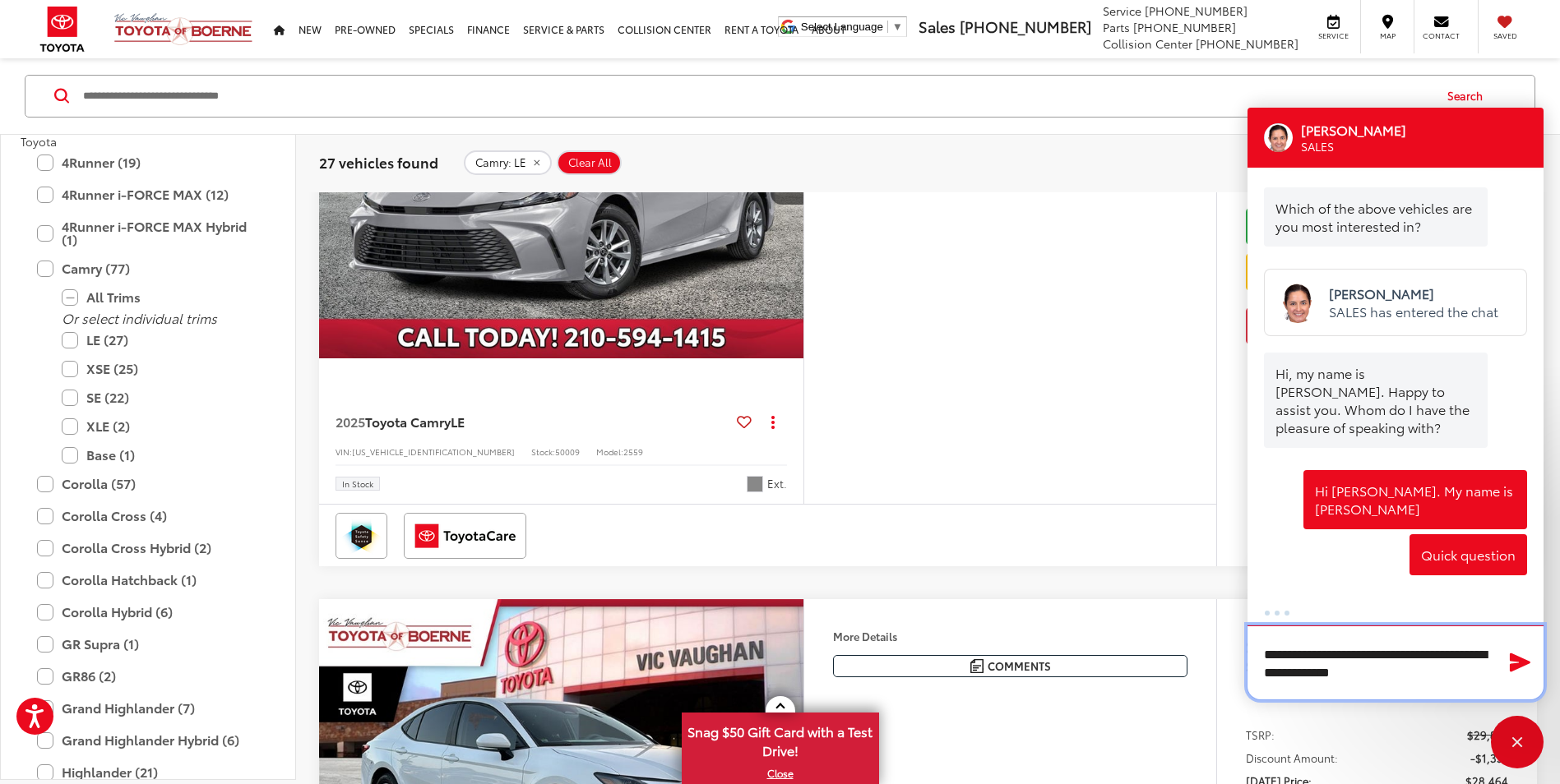
click at [1370, 655] on textarea "**********" at bounding box center [1396, 663] width 296 height 74
click at [1364, 656] on textarea "**********" at bounding box center [1396, 663] width 296 height 74
type textarea "**********"
click at [1457, 681] on textarea "**********" at bounding box center [1396, 663] width 296 height 74
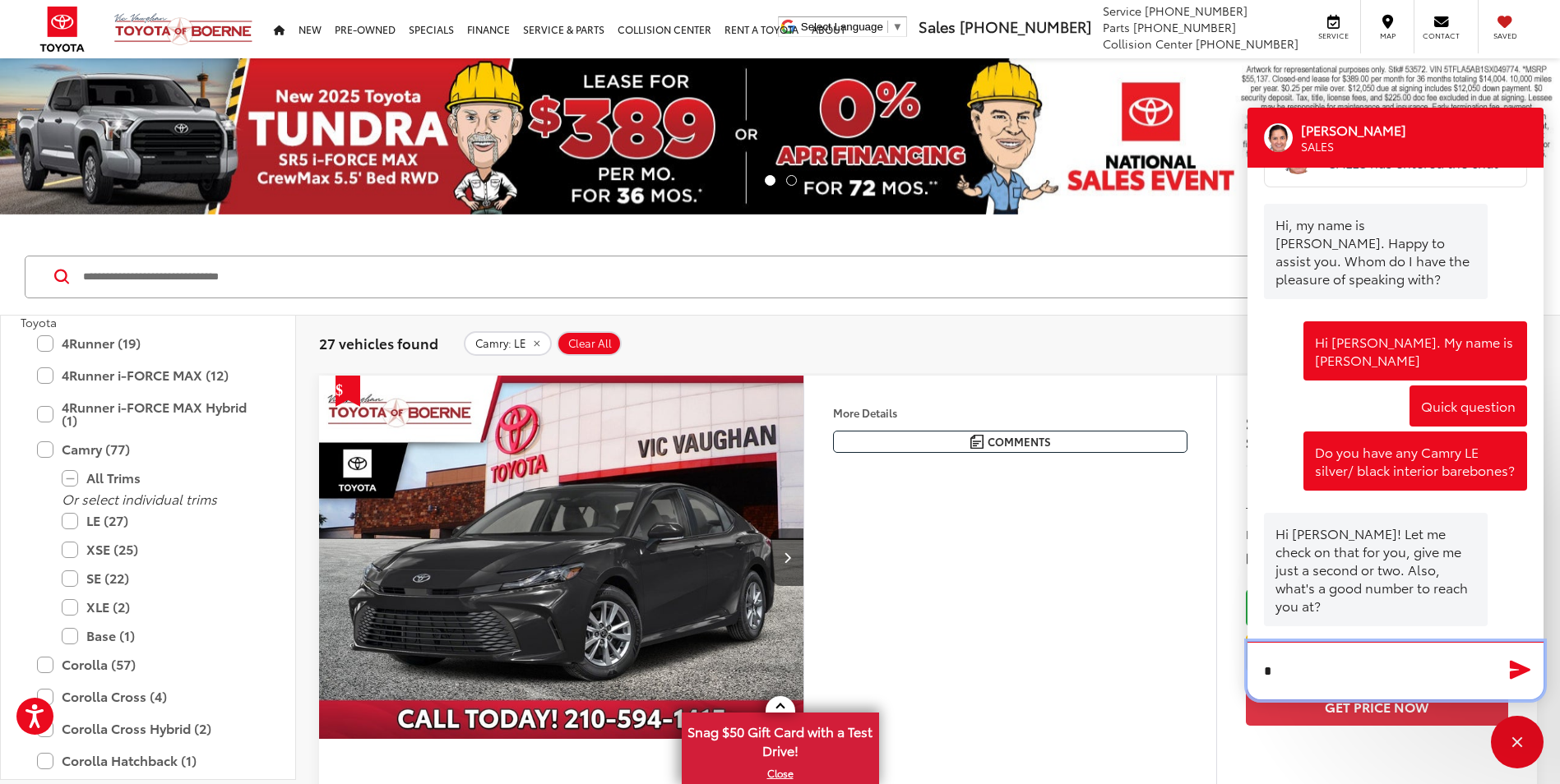
scroll to position [1056, 0]
type textarea "*"
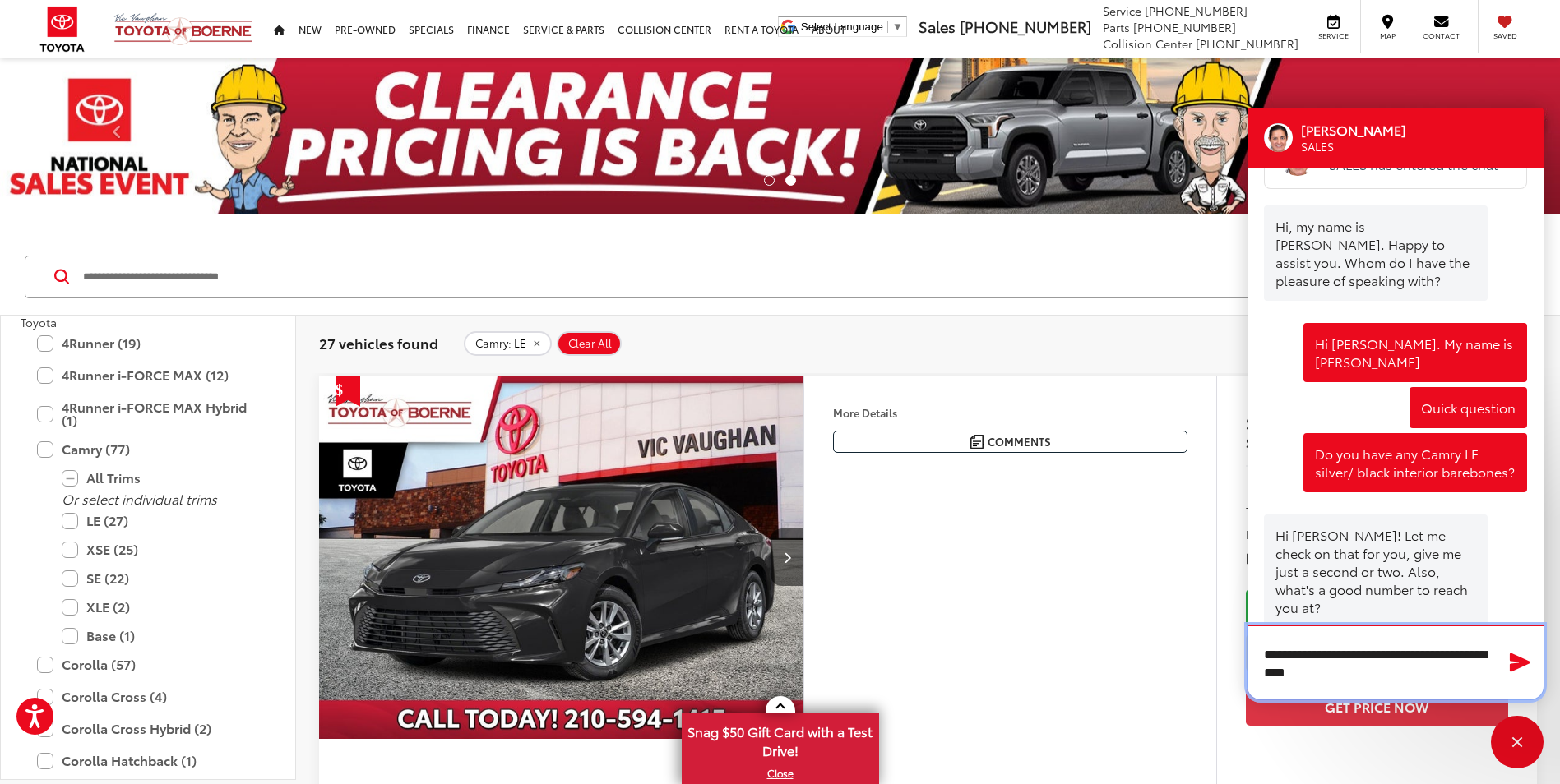
type textarea "**********"
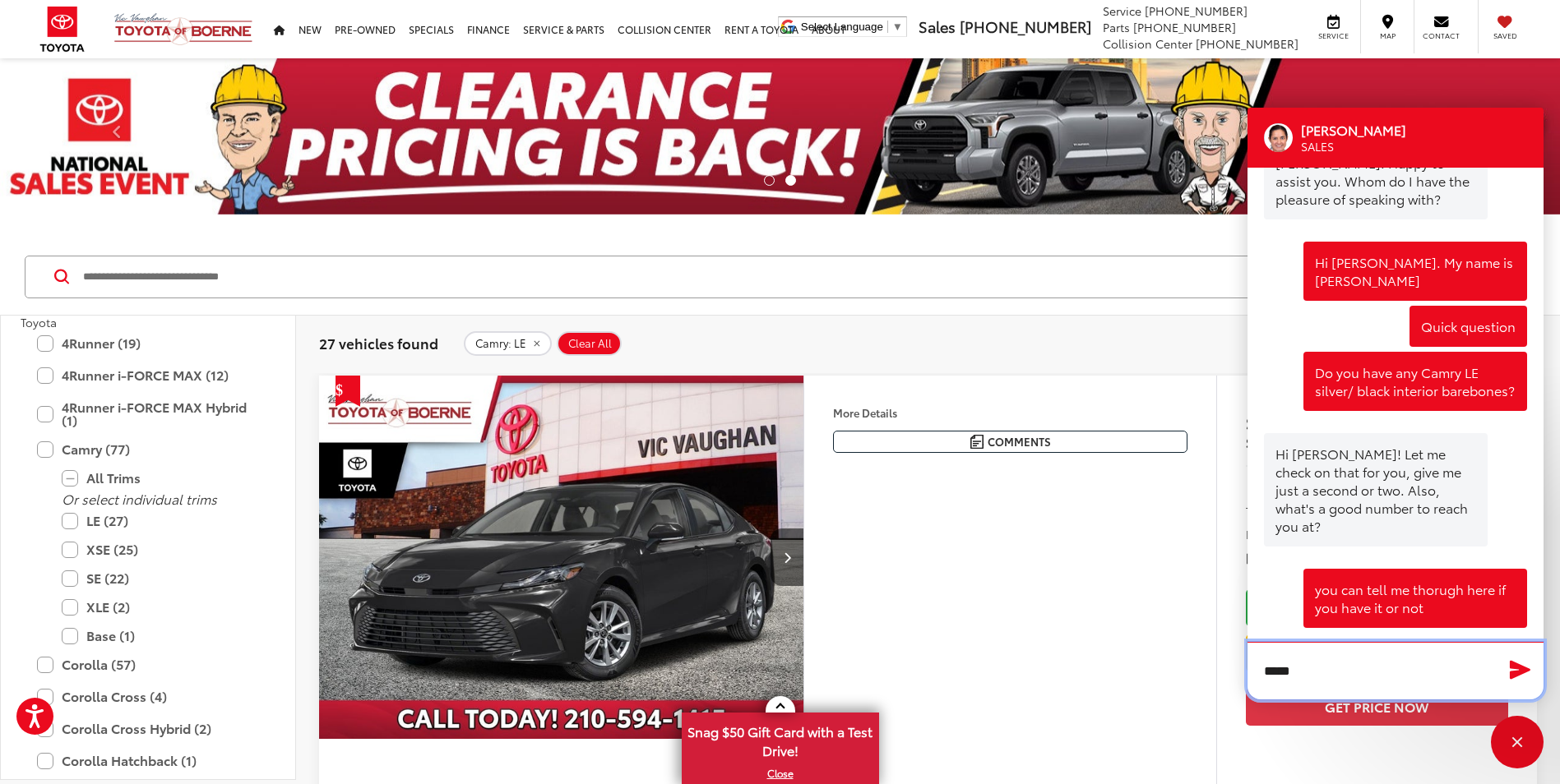
type textarea "******"
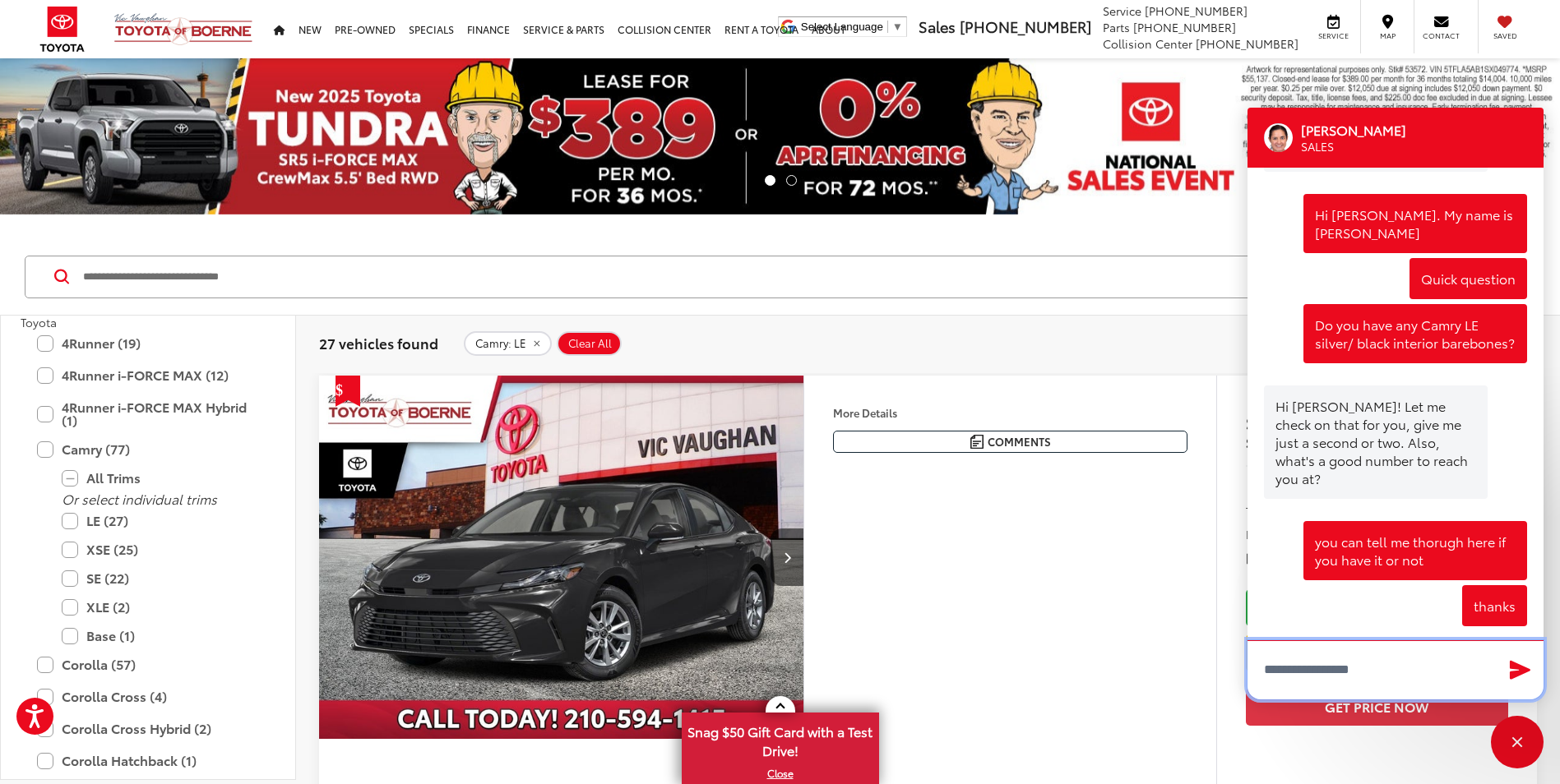
scroll to position [1303, 0]
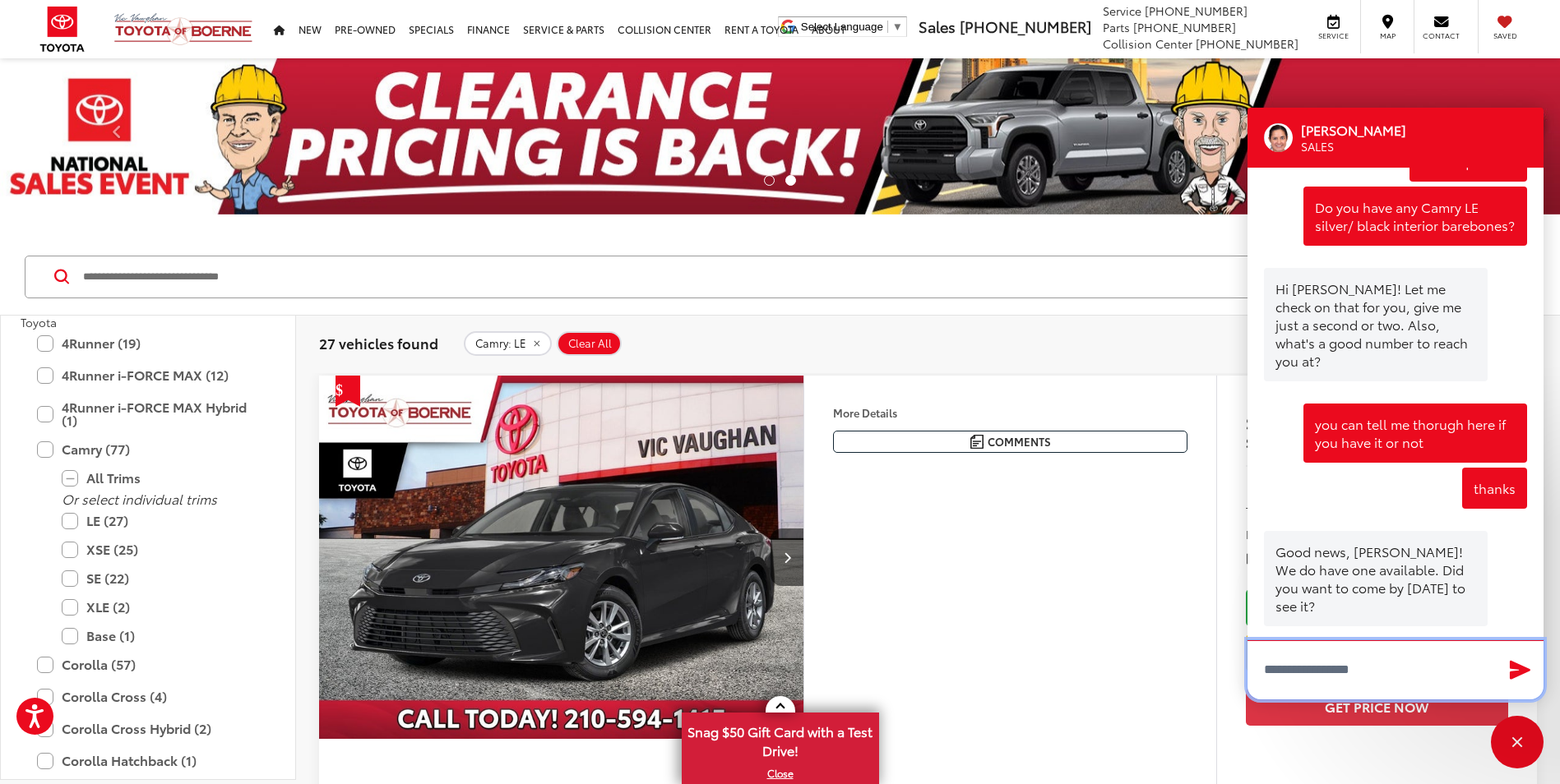
click at [1346, 658] on textarea "Type your message" at bounding box center [1396, 670] width 296 height 59
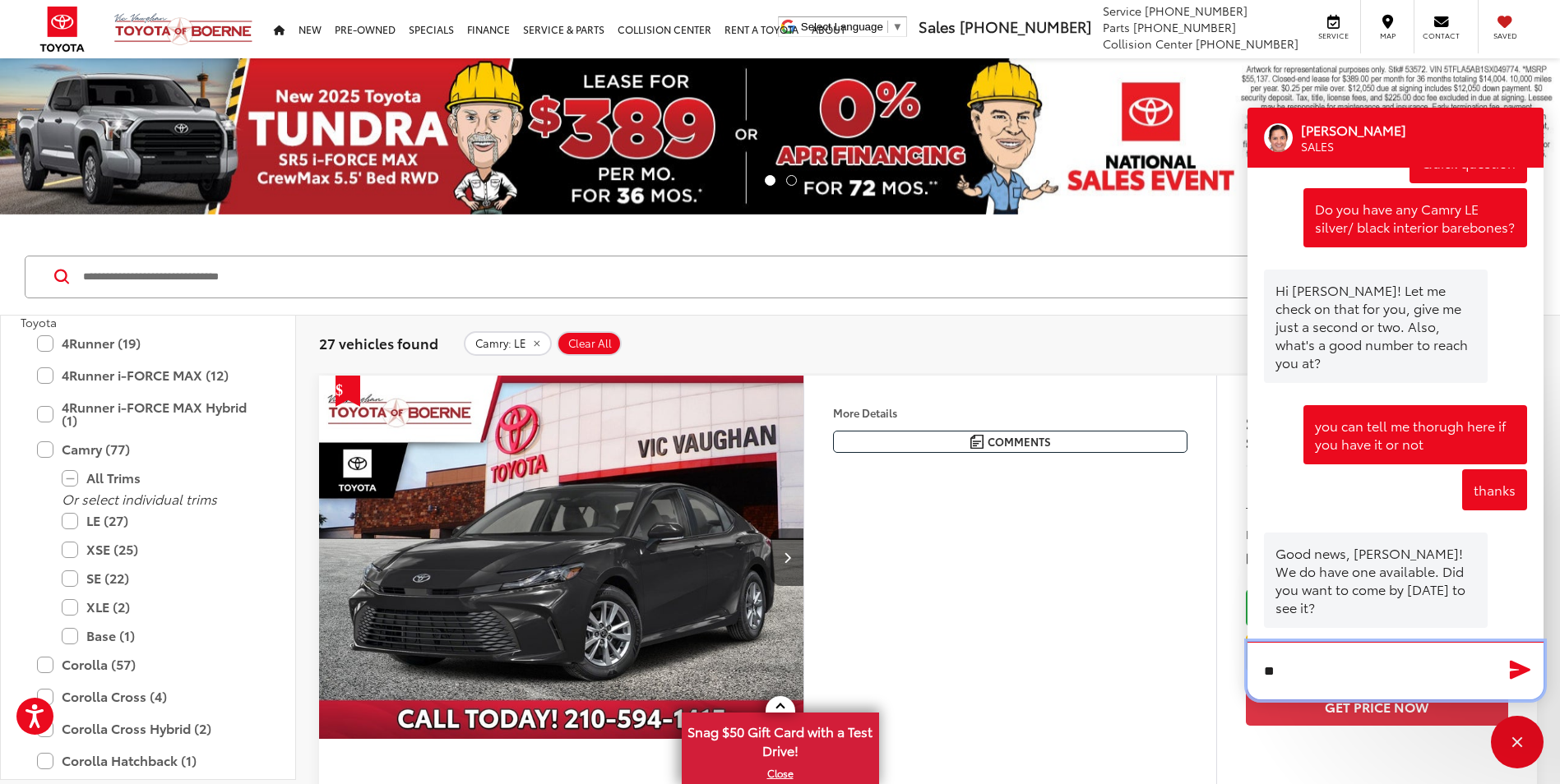
type textarea "*"
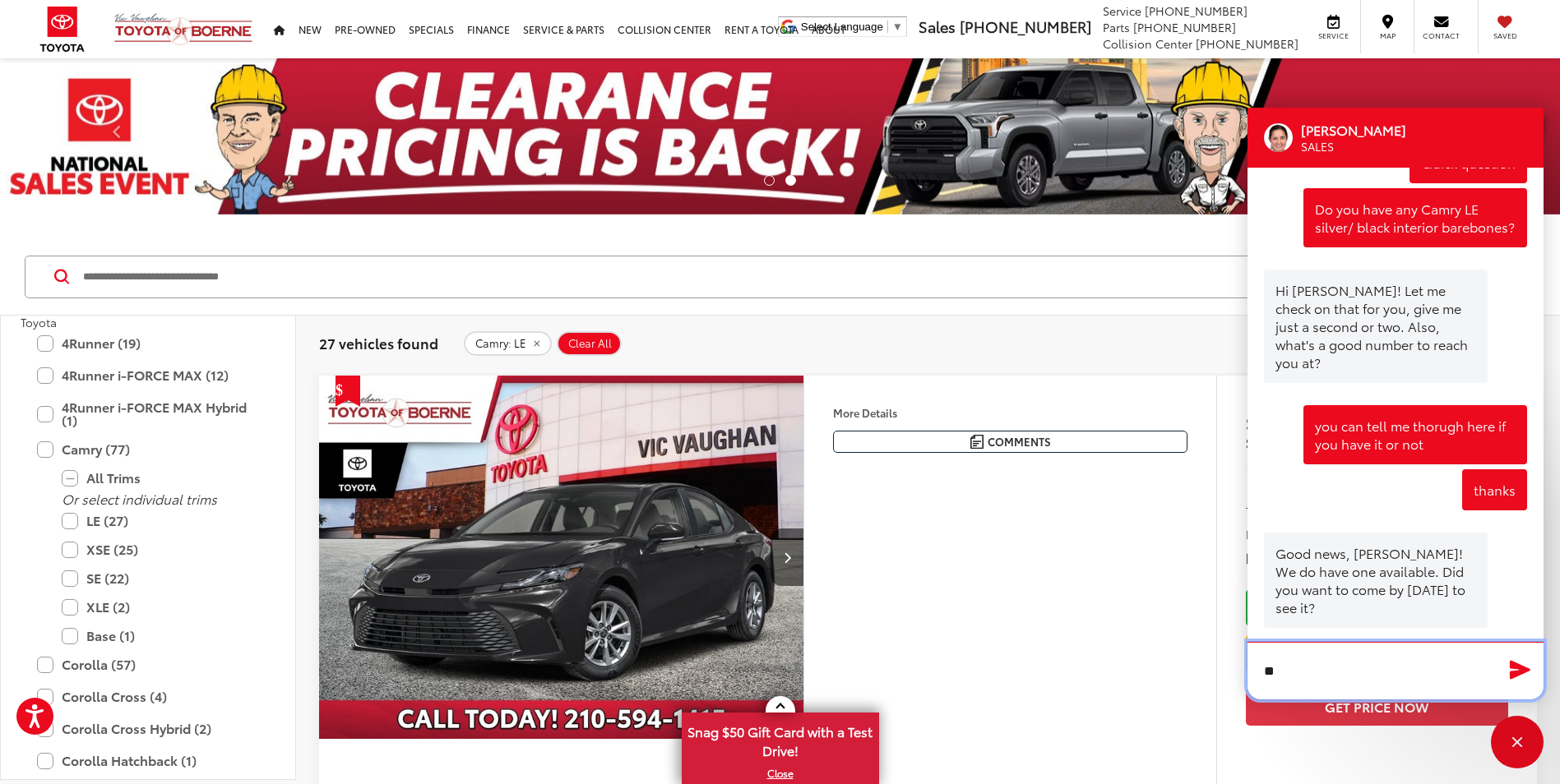
type textarea "*"
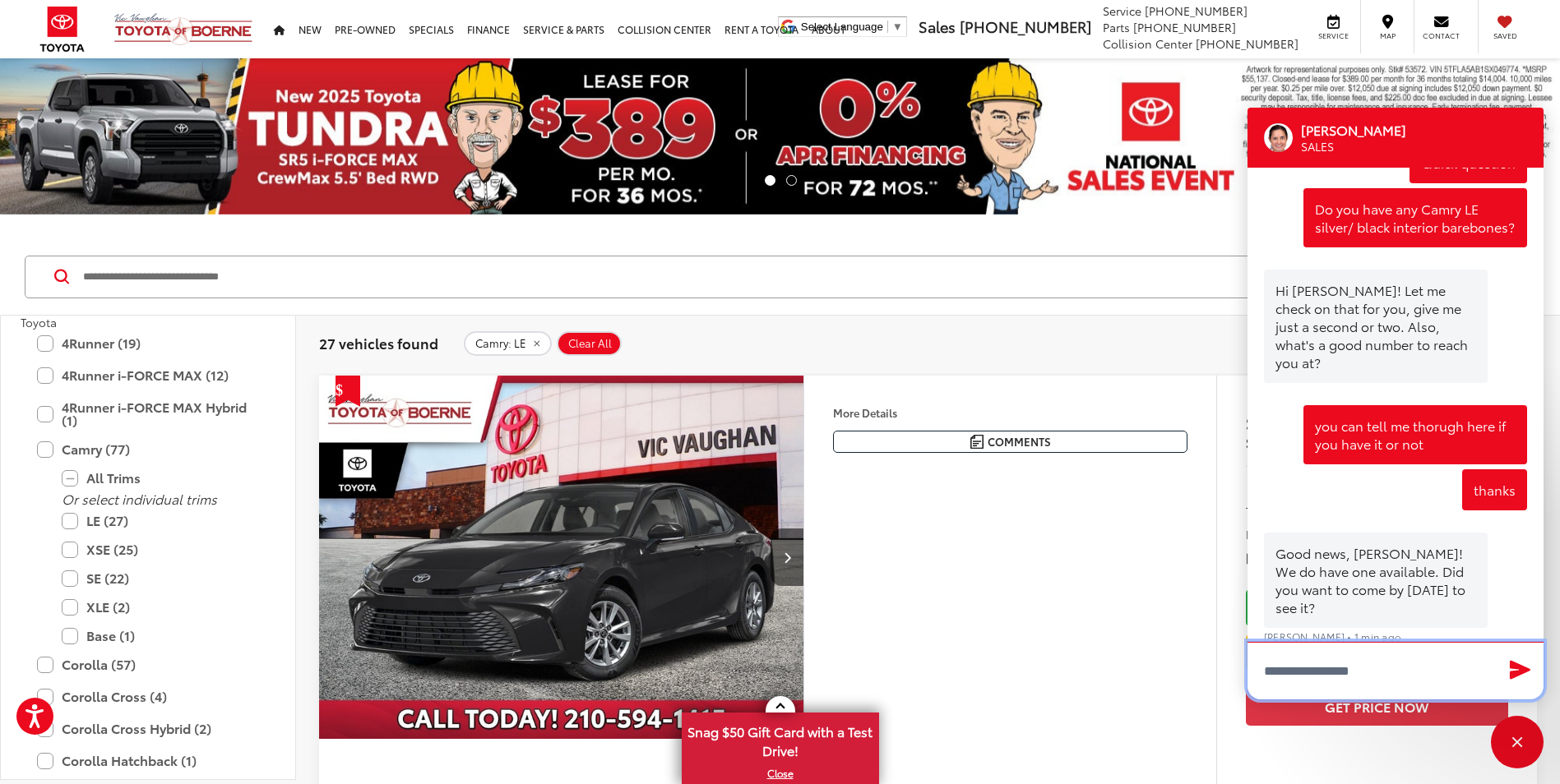
click at [1313, 675] on textarea "Type your message" at bounding box center [1396, 671] width 296 height 57
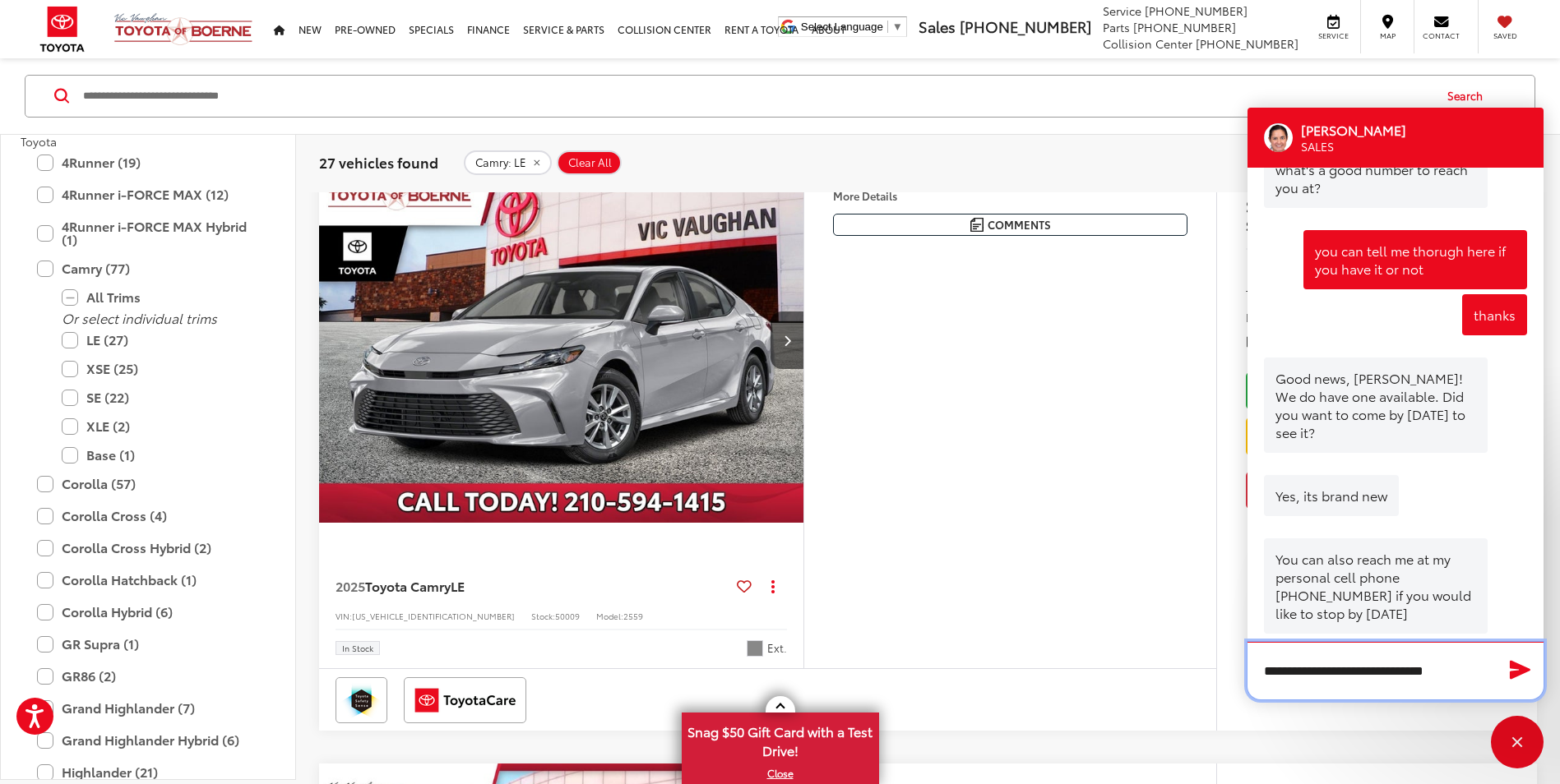
scroll to position [1519, 0]
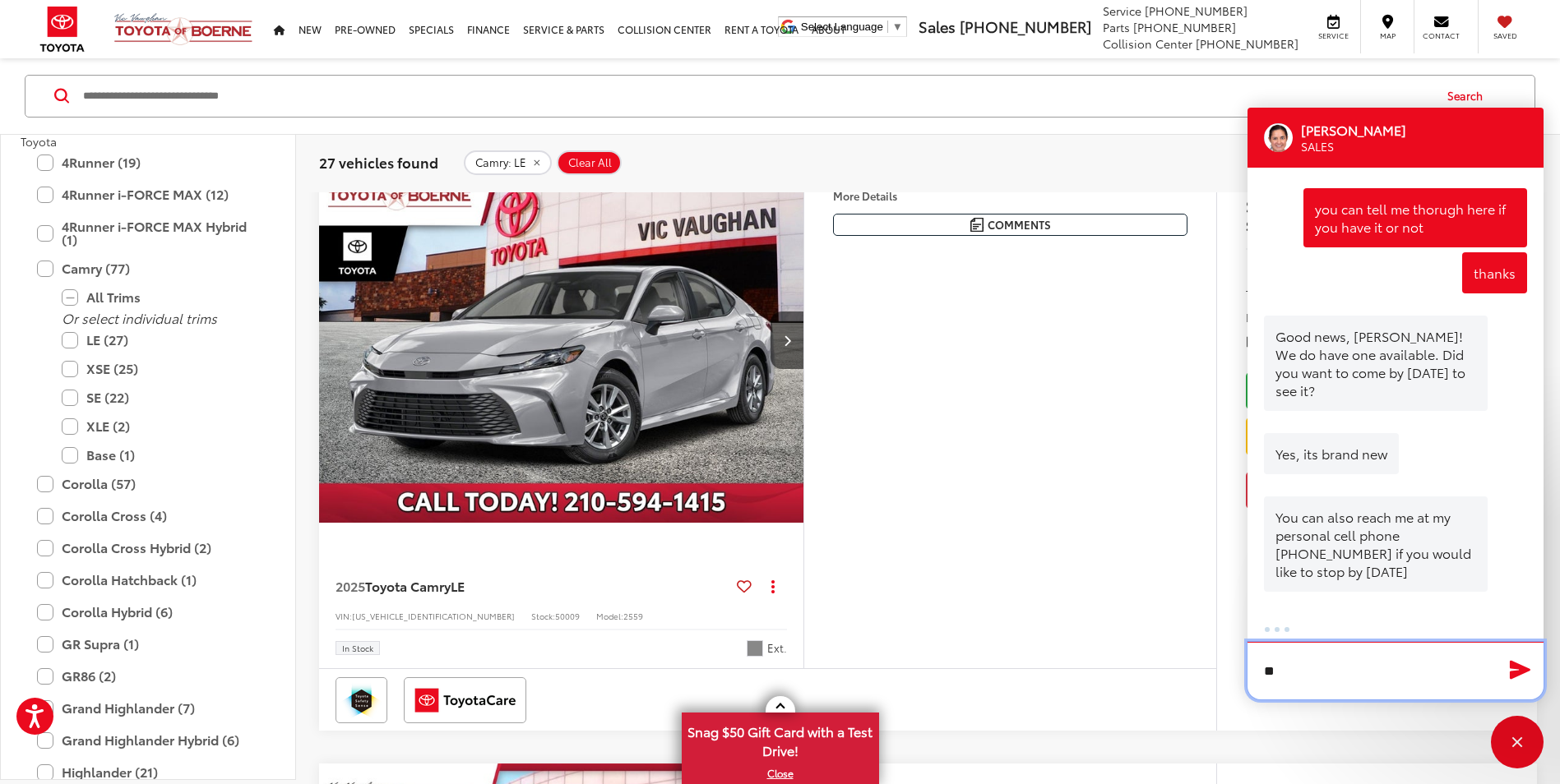
type textarea "*"
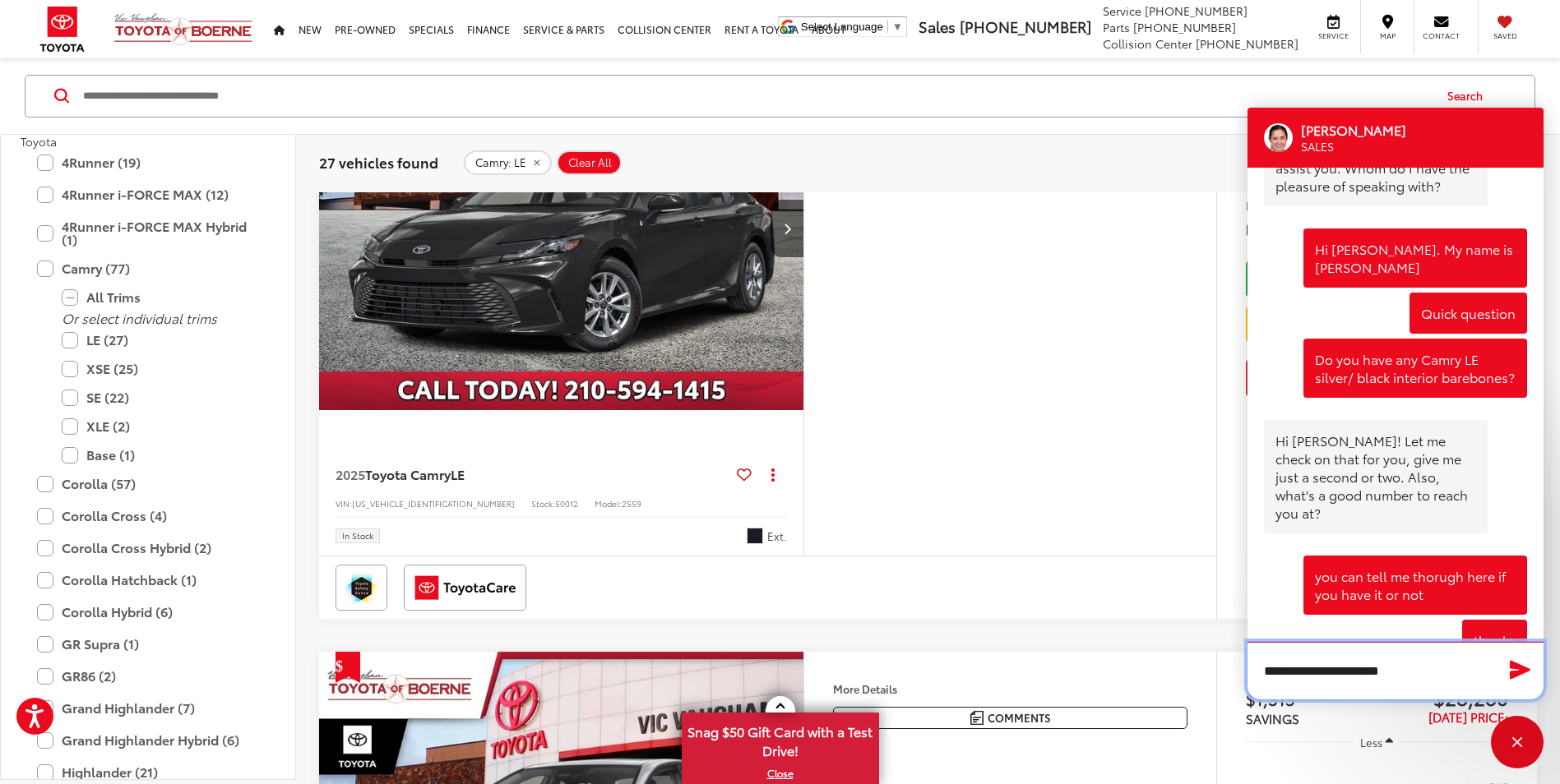
scroll to position [576, 0]
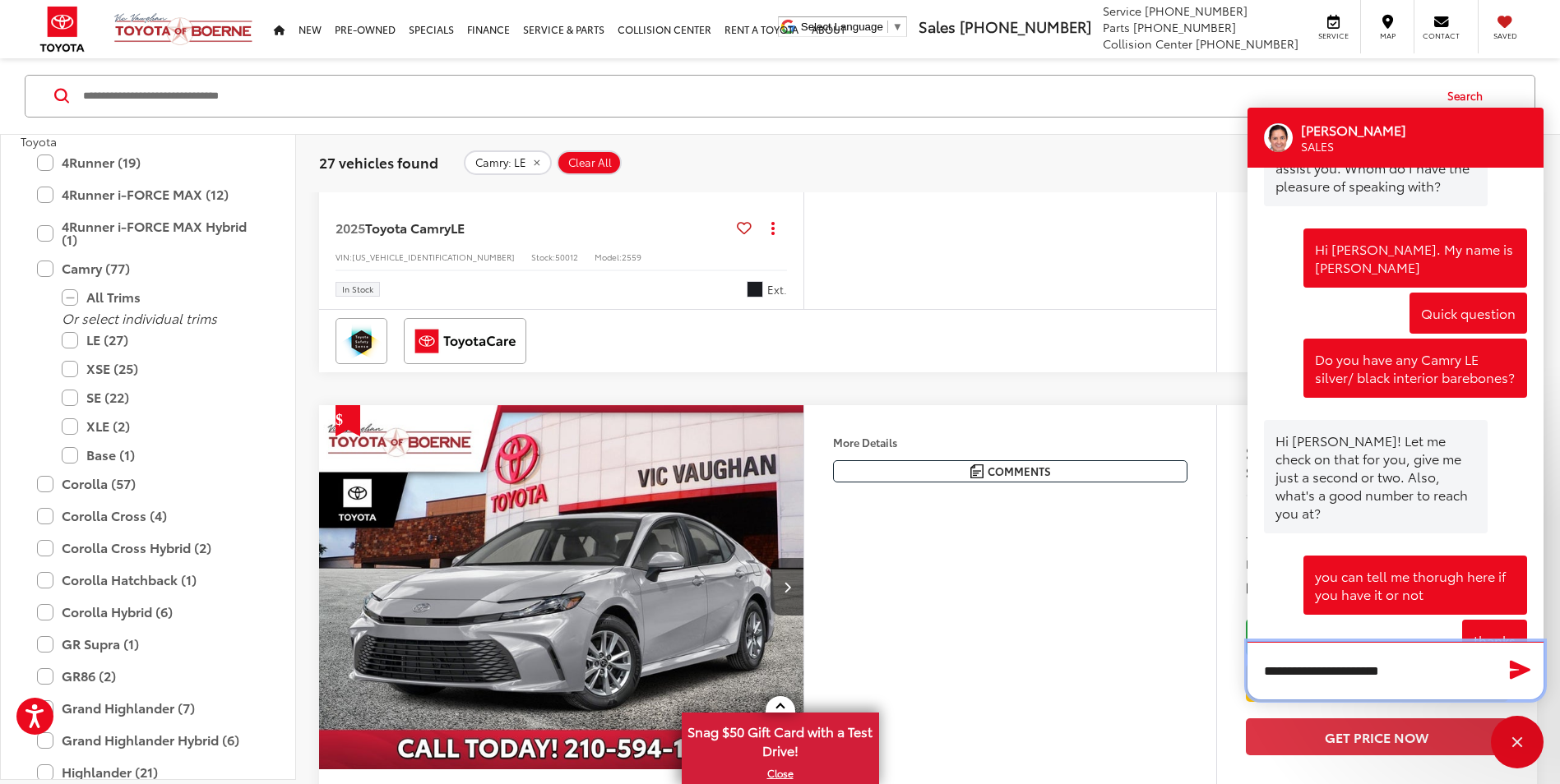
click at [1449, 669] on textarea "**********" at bounding box center [1396, 671] width 296 height 57
type textarea "**********"
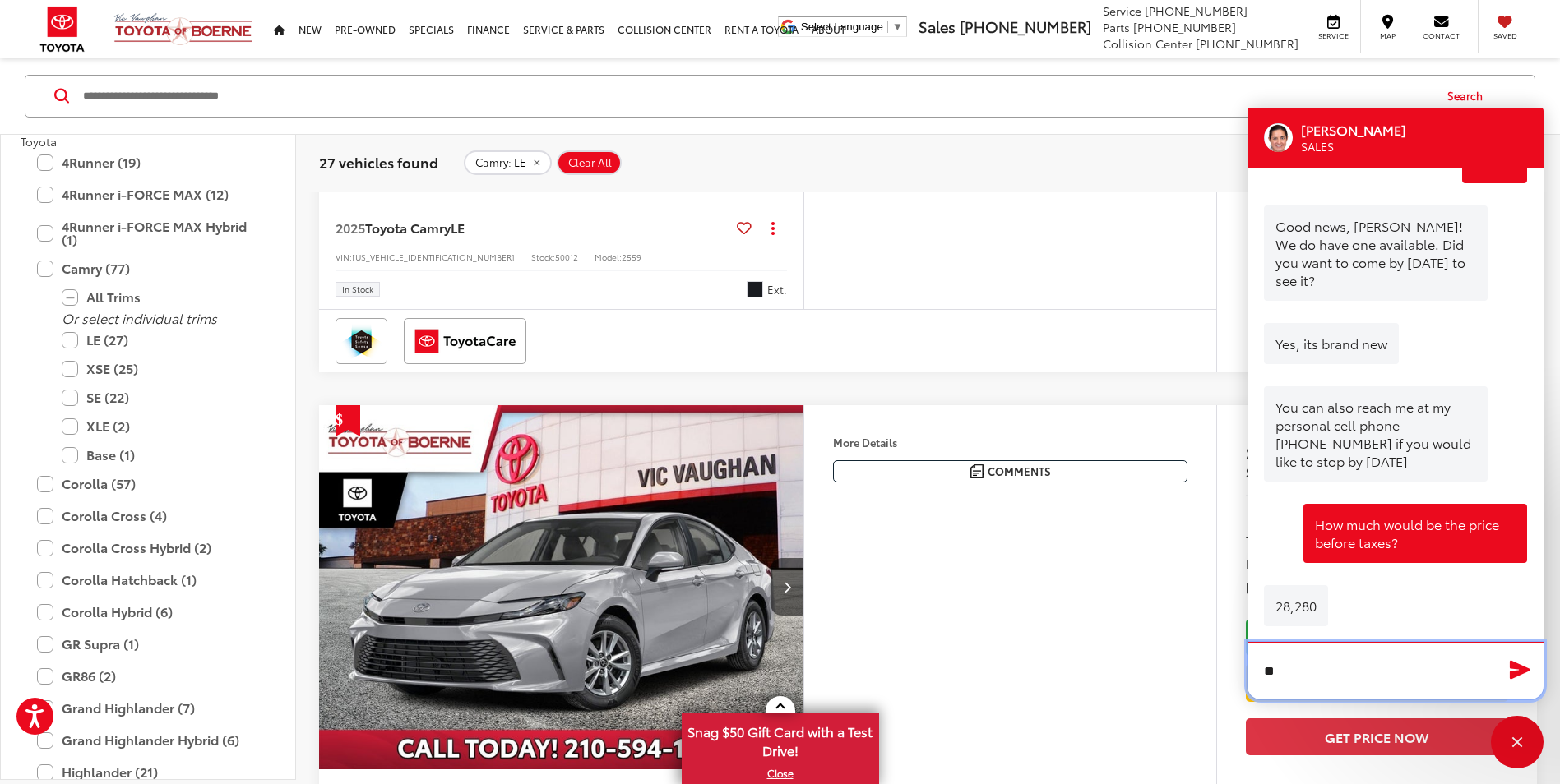
scroll to position [1627, 0]
type textarea "**********"
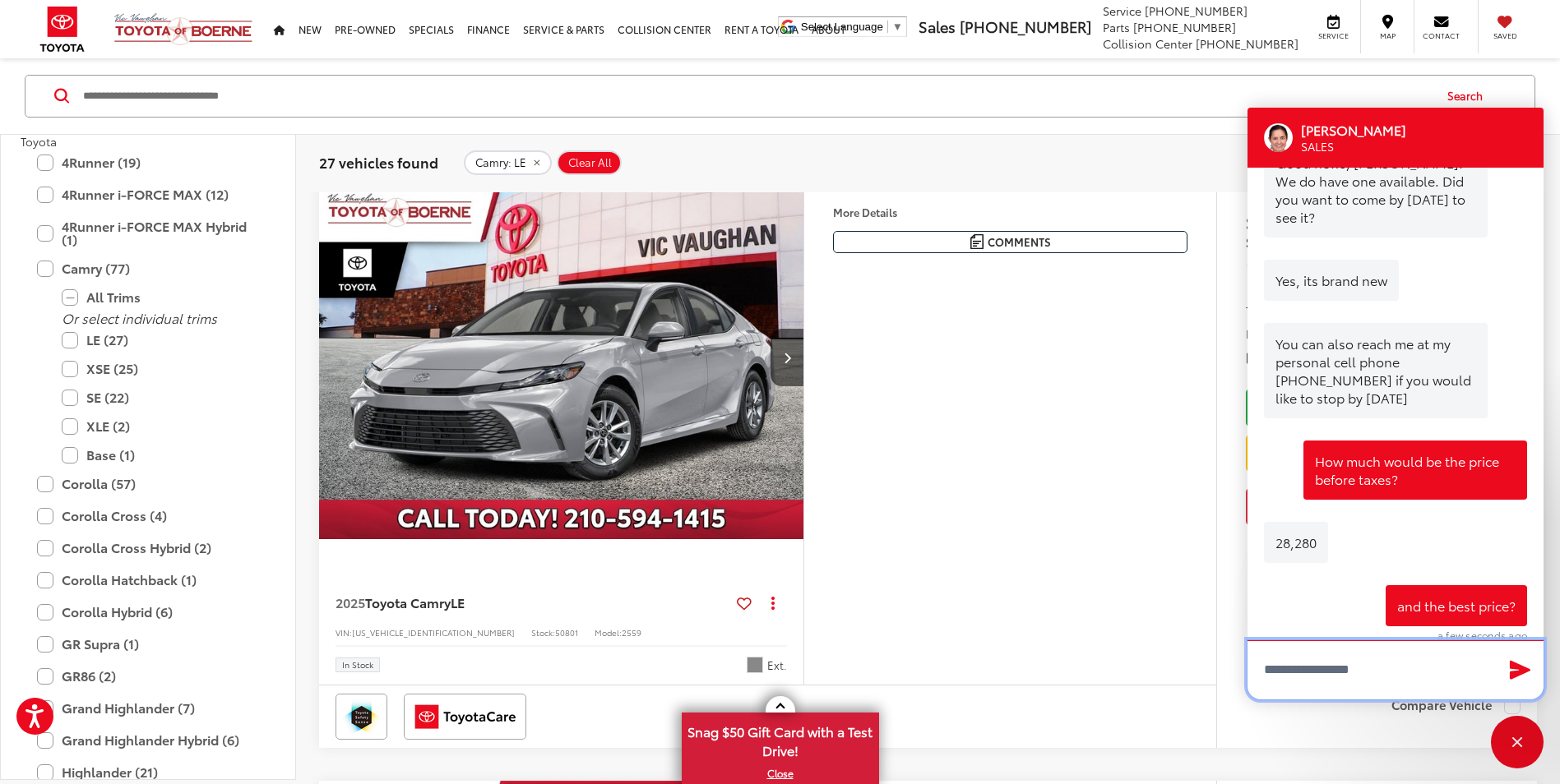
scroll to position [3289, 0]
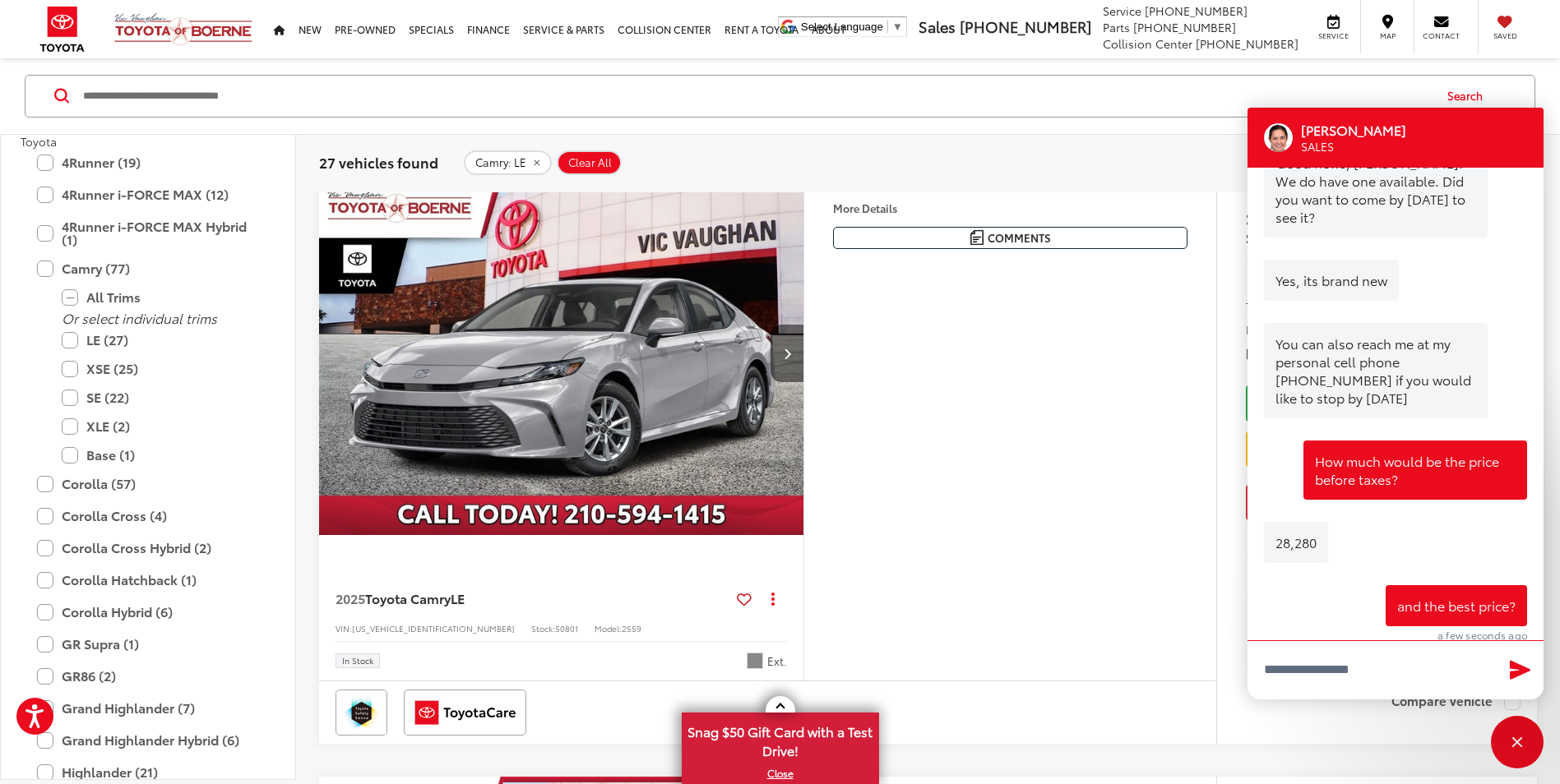
click at [790, 351] on icon "Next image" at bounding box center [787, 353] width 7 height 12
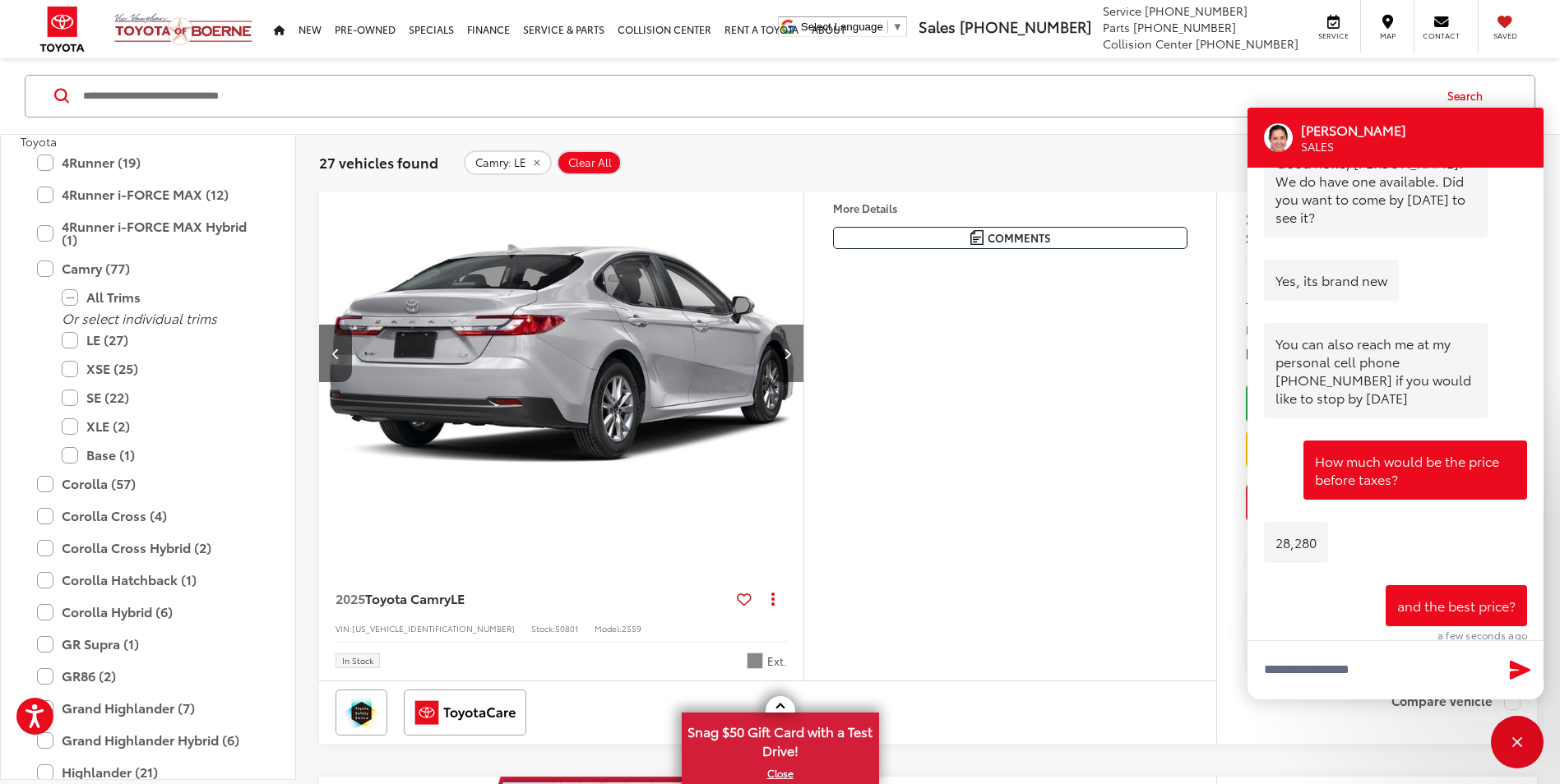
click at [790, 351] on icon "Next image" at bounding box center [787, 353] width 7 height 12
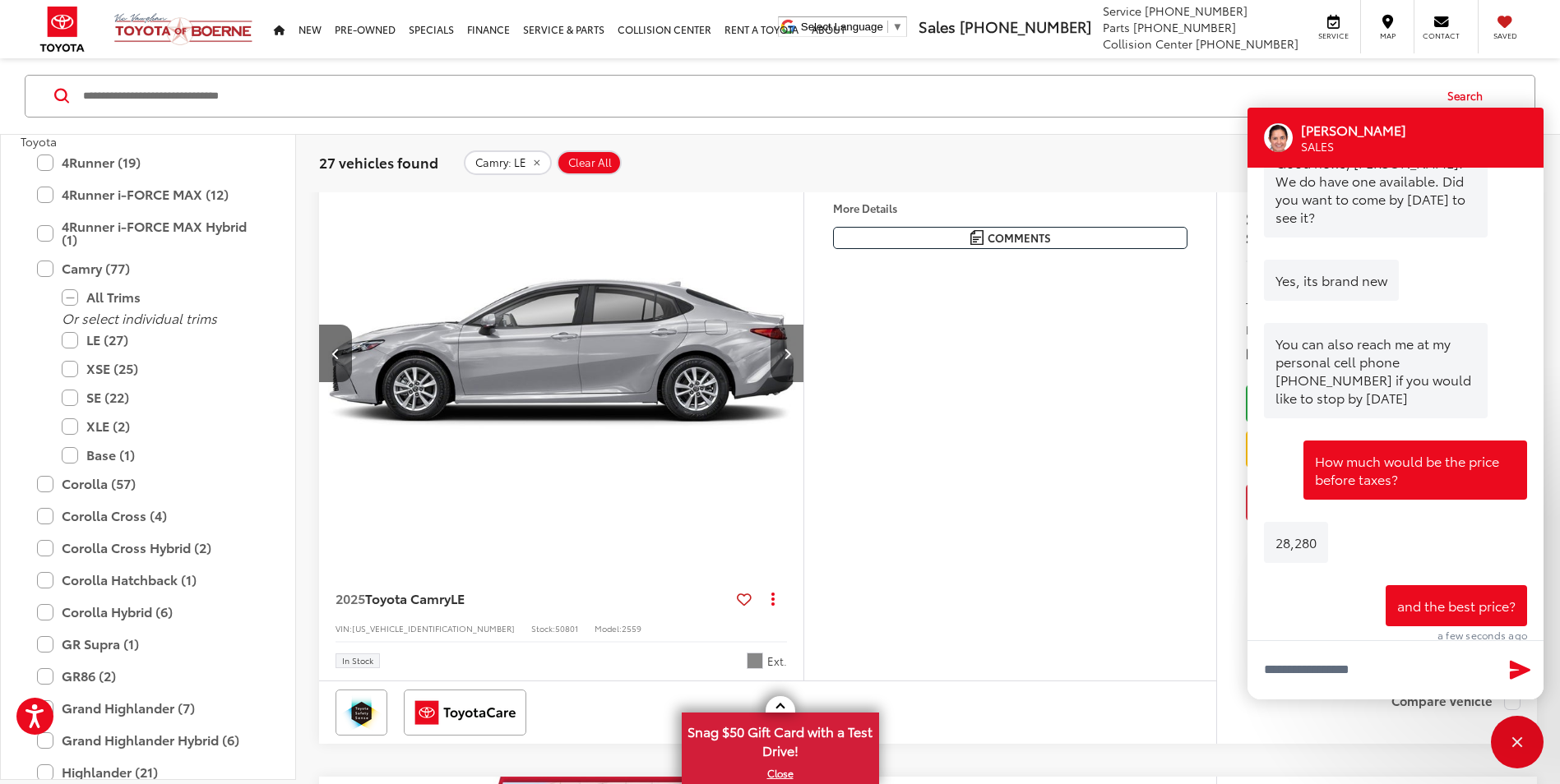
click at [790, 351] on icon "Next image" at bounding box center [787, 353] width 7 height 12
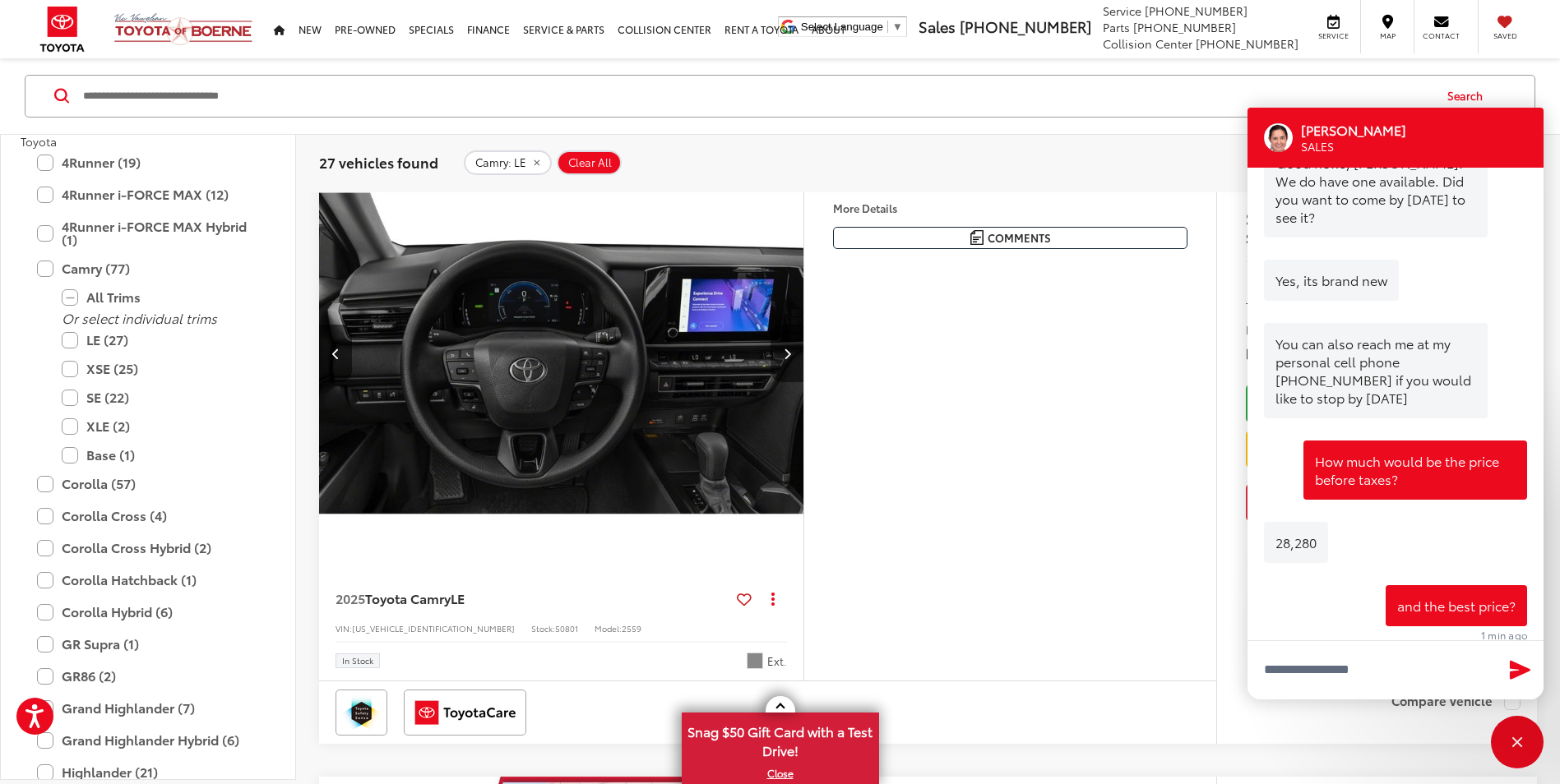
click at [790, 351] on icon "Next image" at bounding box center [787, 353] width 7 height 12
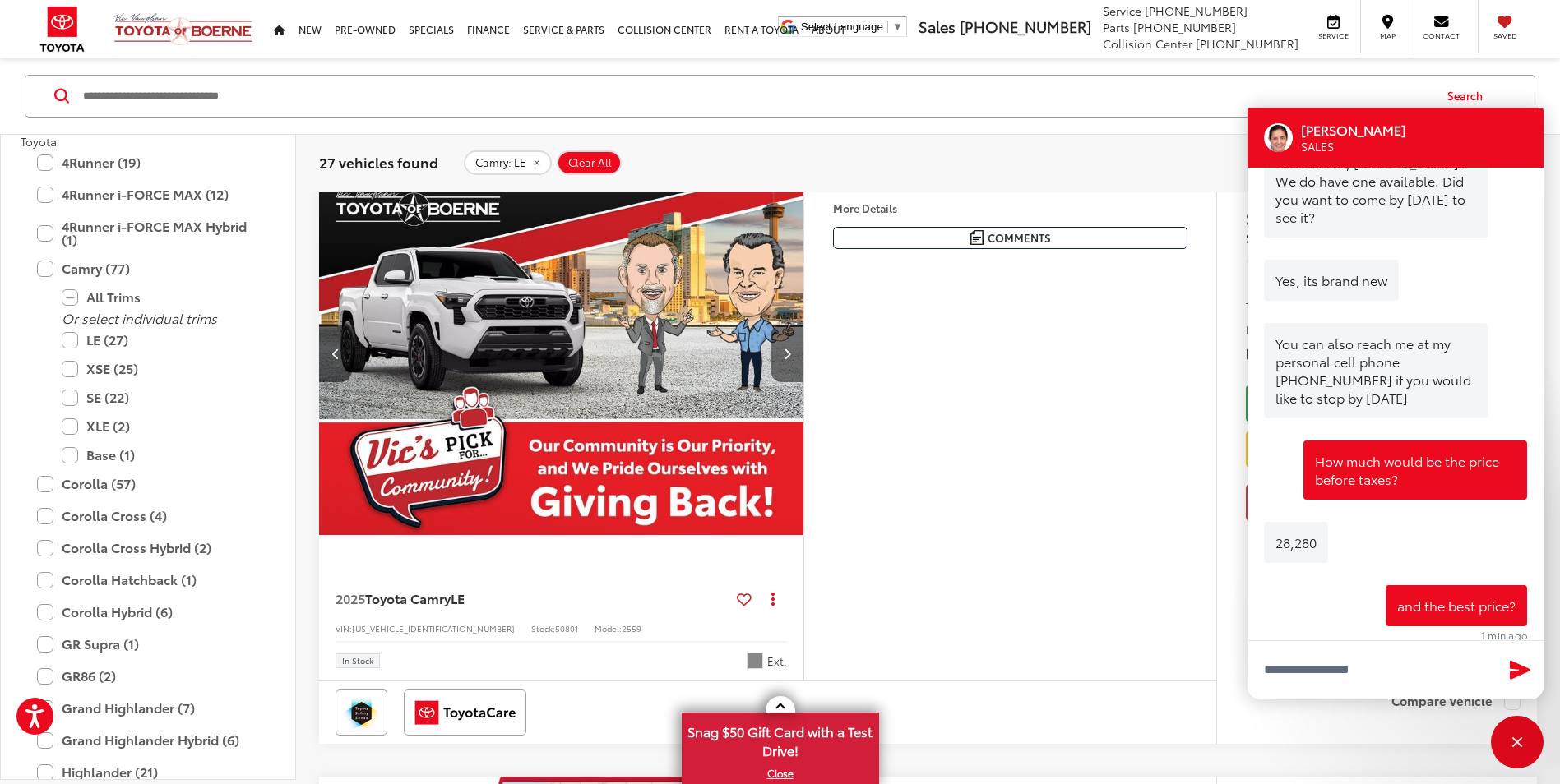
click at [790, 351] on icon "Next image" at bounding box center [787, 353] width 7 height 12
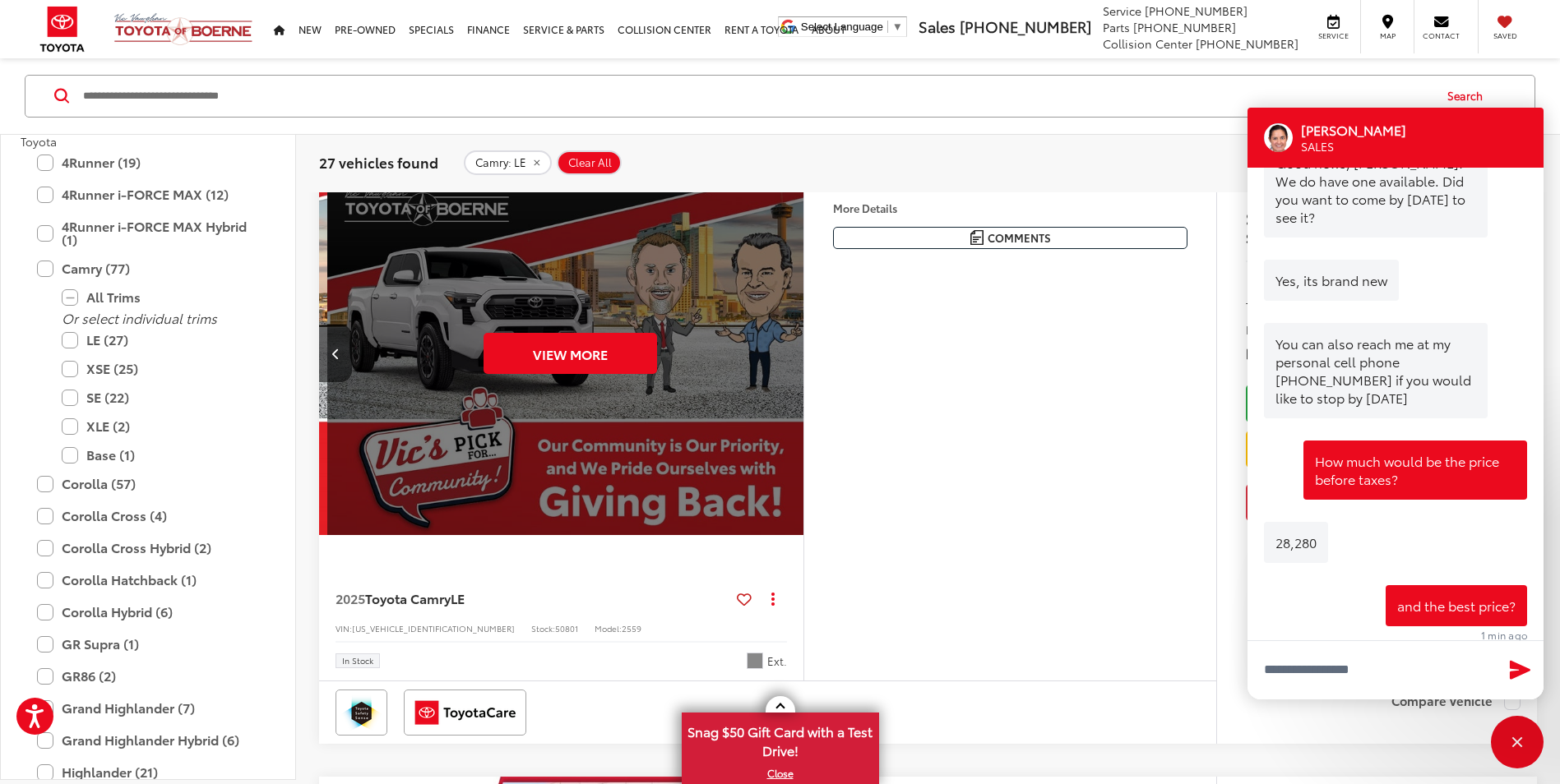
scroll to position [0, 2435]
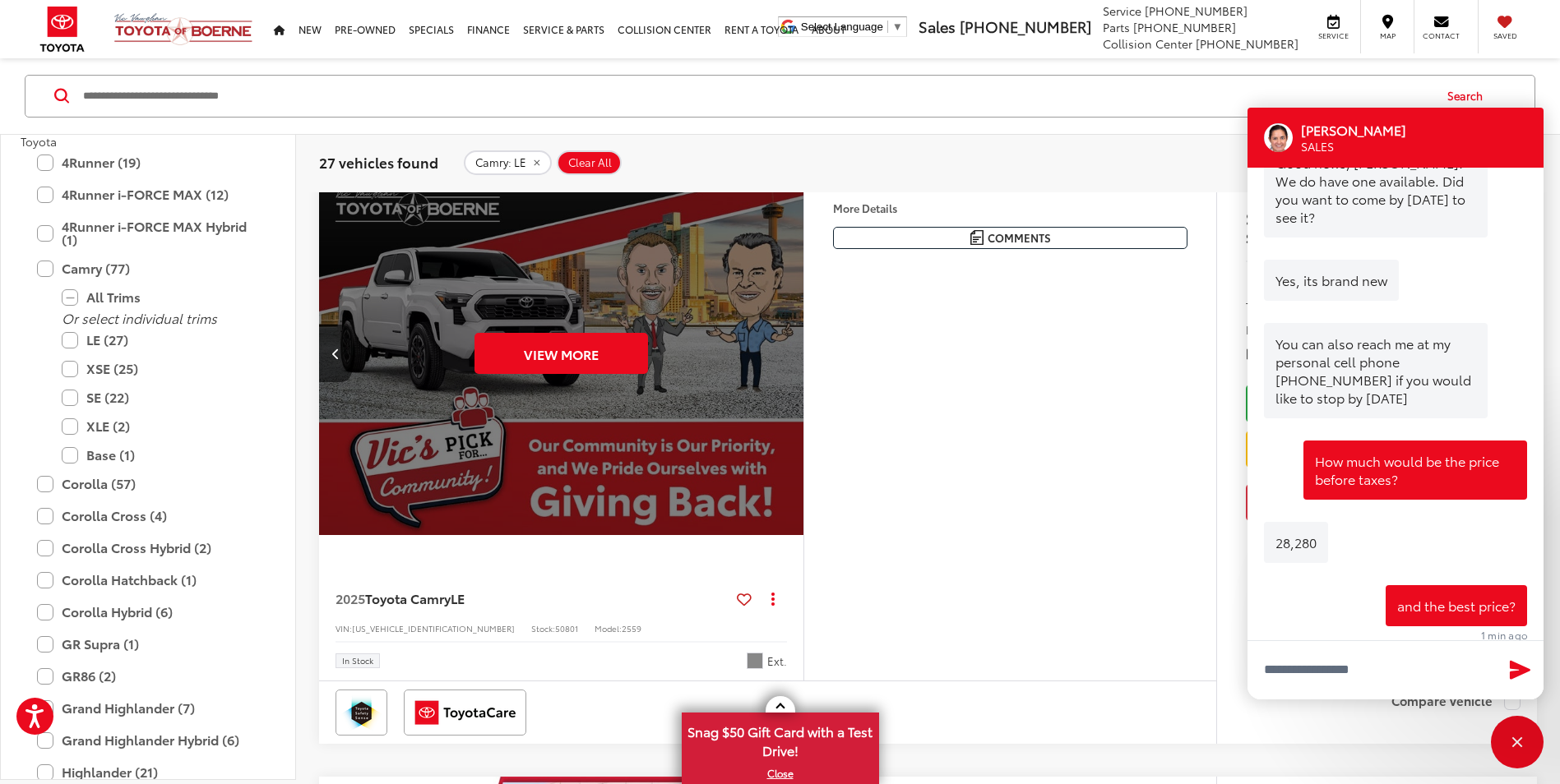
click at [790, 351] on div "View More" at bounding box center [561, 353] width 487 height 365
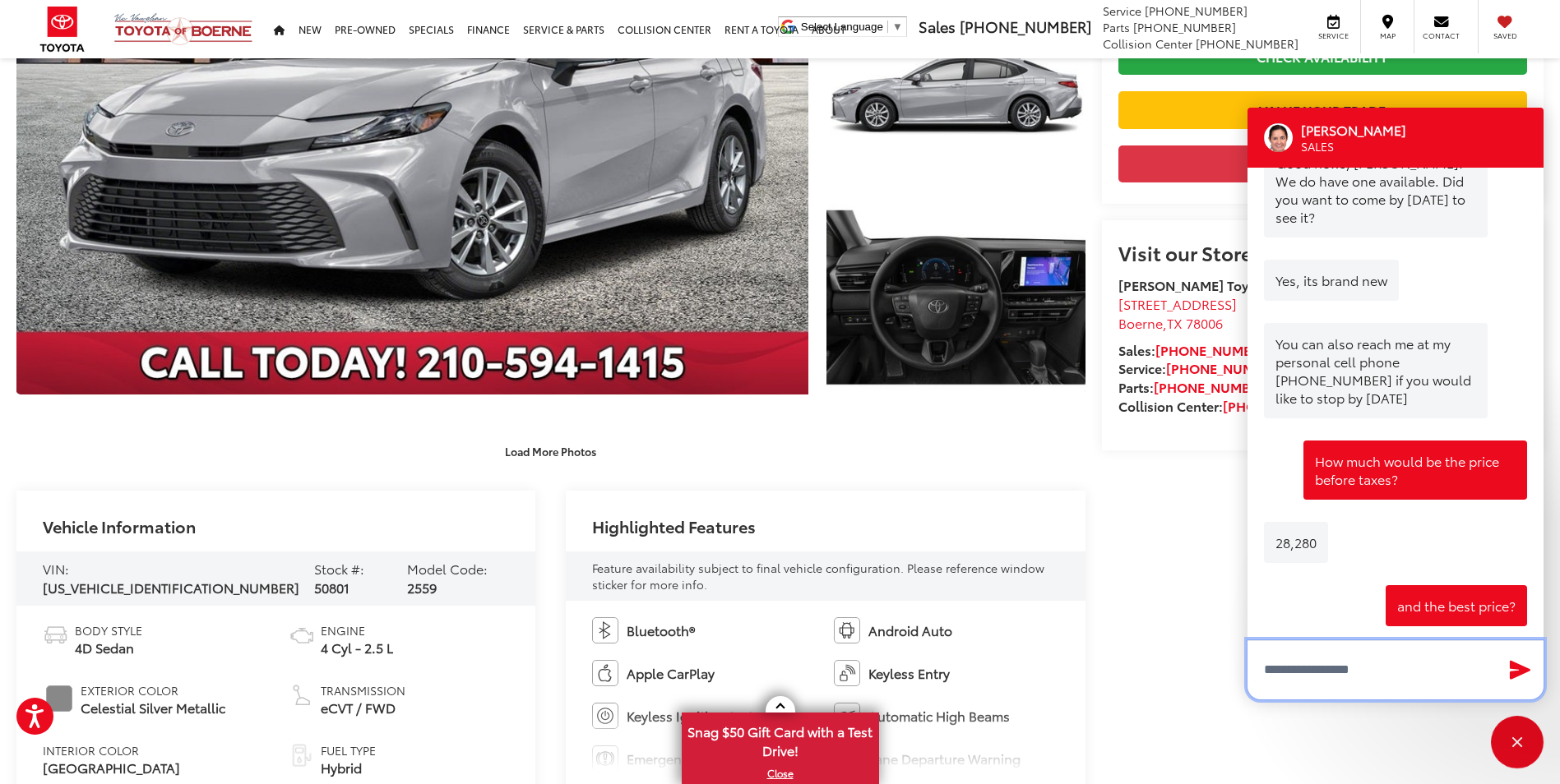
scroll to position [1792, 0]
